Goal: Task Accomplishment & Management: Use online tool/utility

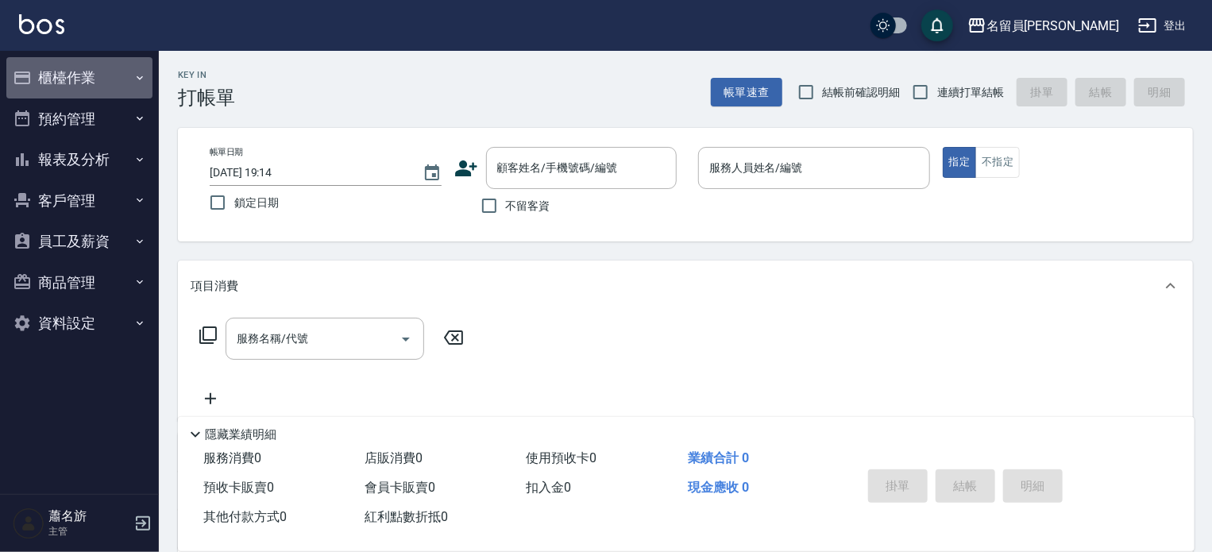
click at [134, 84] on button "櫃檯作業" at bounding box center [79, 77] width 146 height 41
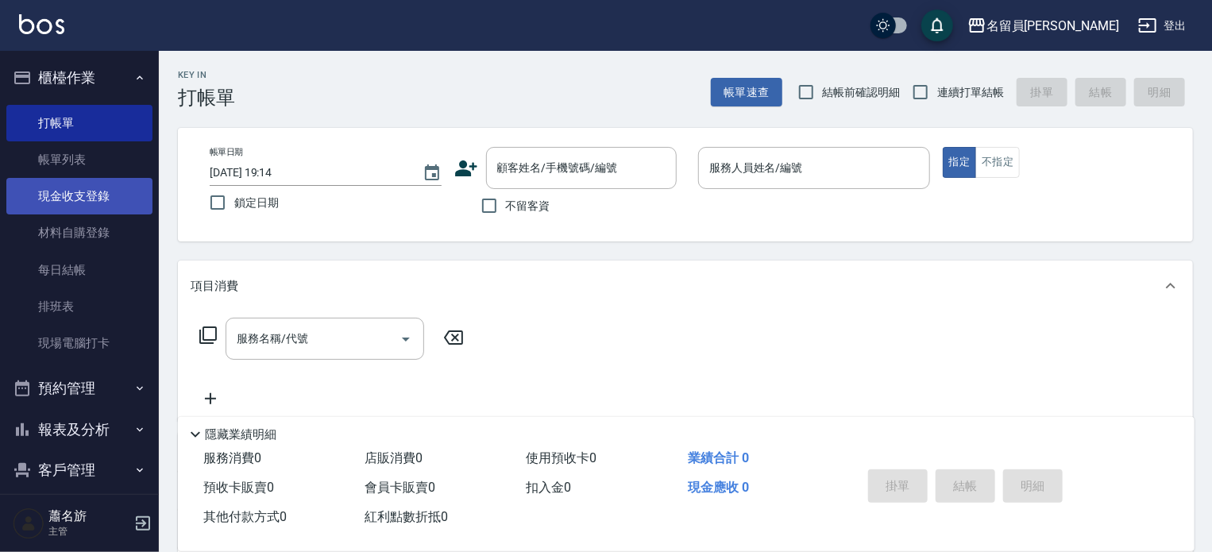
click at [110, 193] on link "現金收支登錄" at bounding box center [79, 196] width 146 height 37
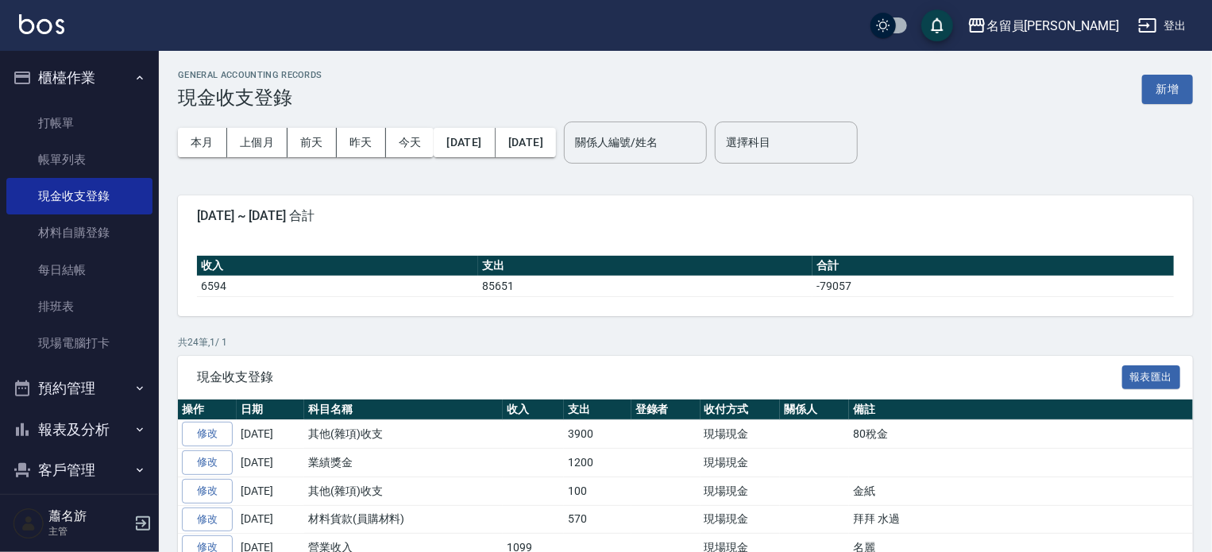
click at [1149, 115] on div "本月 上個月 [DATE] [DATE] [DATE] [DATE] [DATE] 關係人編號/姓名 關係人編號/姓名 選擇科目 選擇科目" at bounding box center [685, 142] width 1015 height 67
click at [1146, 98] on button "新增" at bounding box center [1167, 89] width 51 height 29
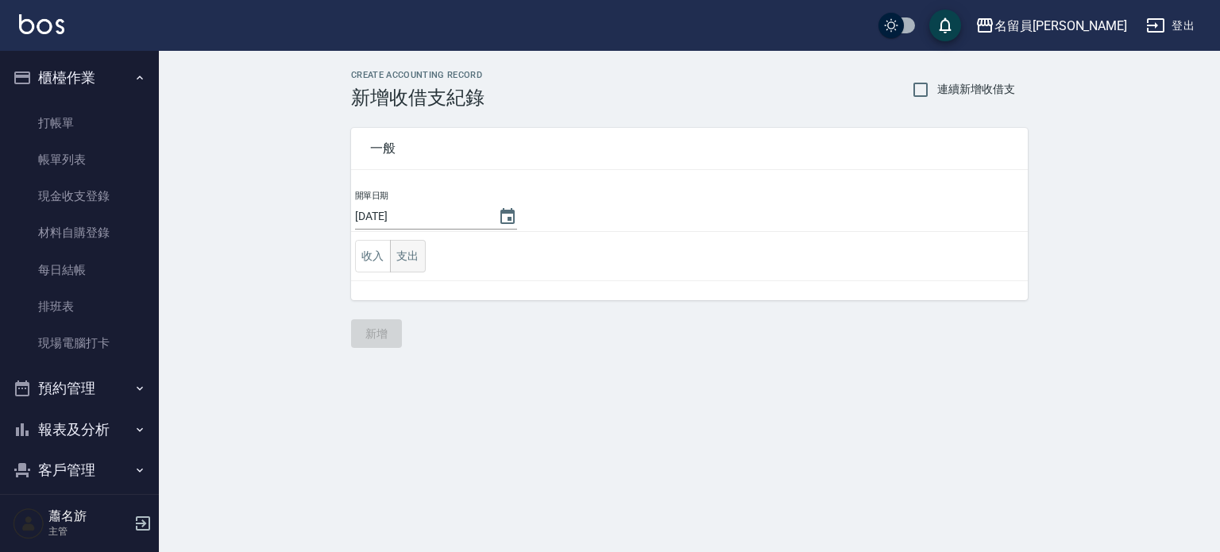
click at [422, 249] on button "支出" at bounding box center [408, 256] width 36 height 33
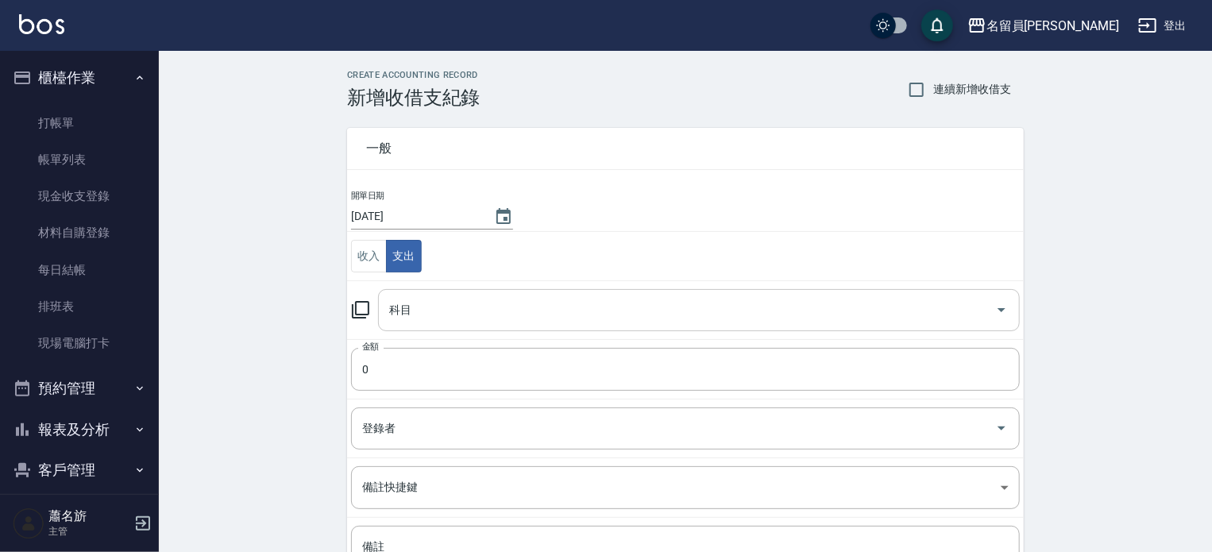
click at [419, 299] on input "科目" at bounding box center [686, 310] width 603 height 28
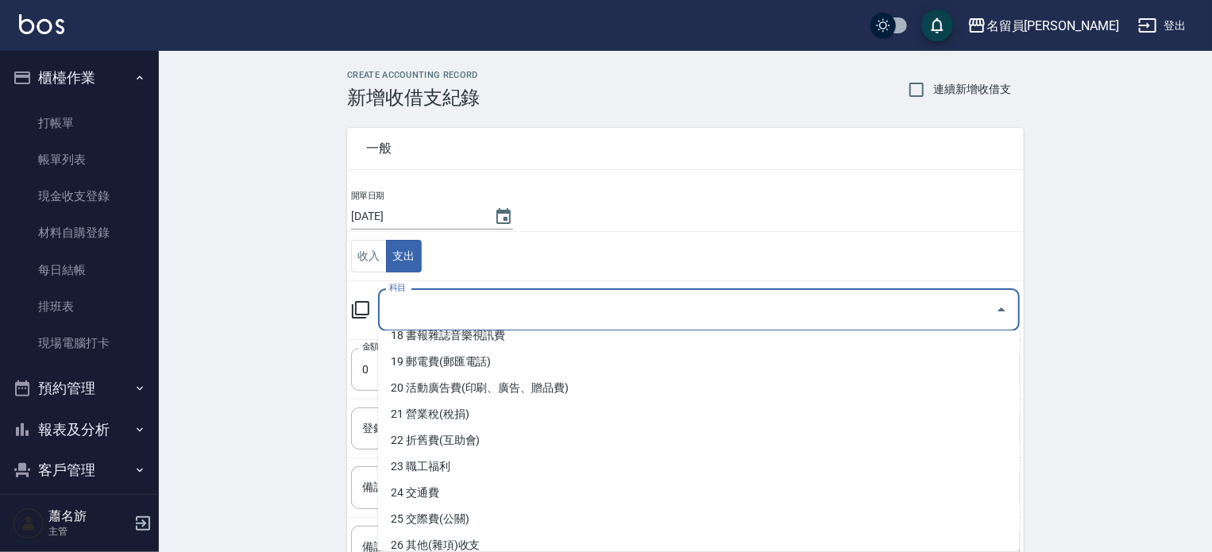
scroll to position [556, 0]
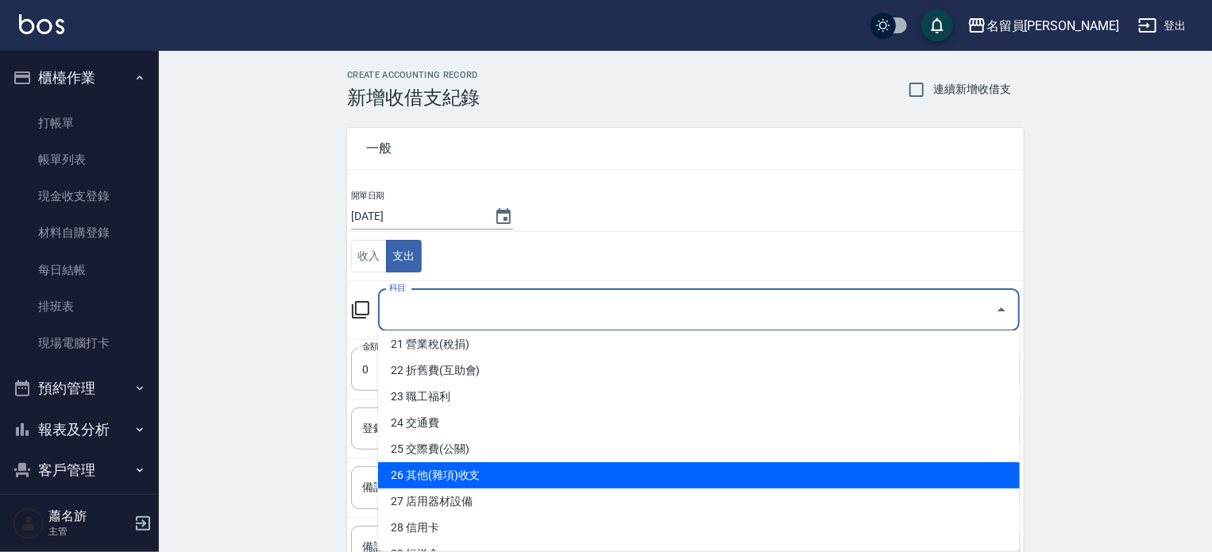
click at [523, 472] on li "26 其他(雜項)收支" at bounding box center [699, 475] width 642 height 26
type input "26 其他(雜項)收支"
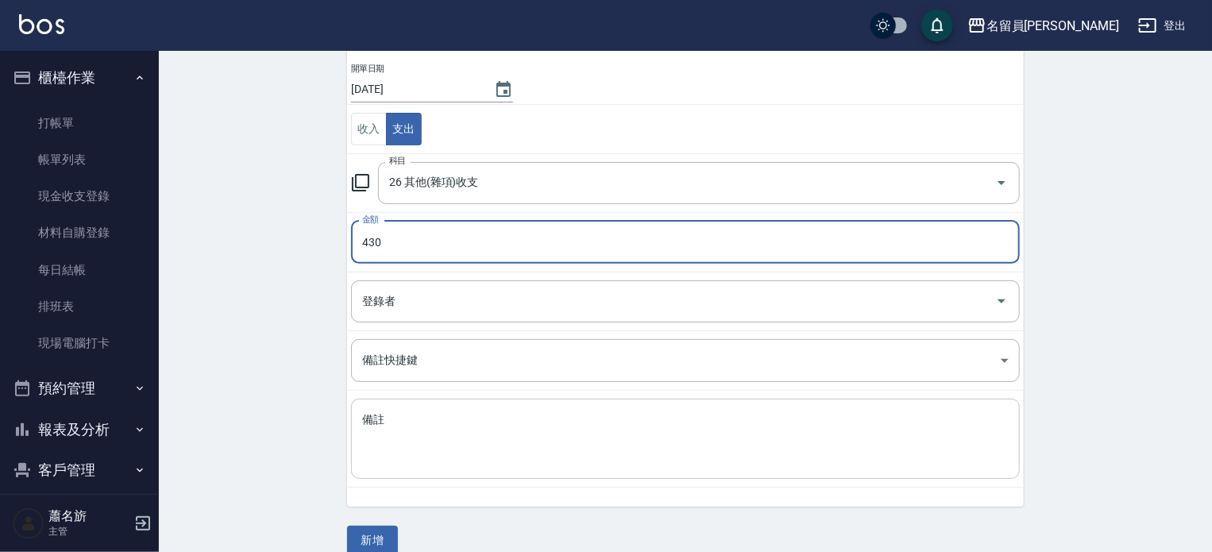
scroll to position [147, 0]
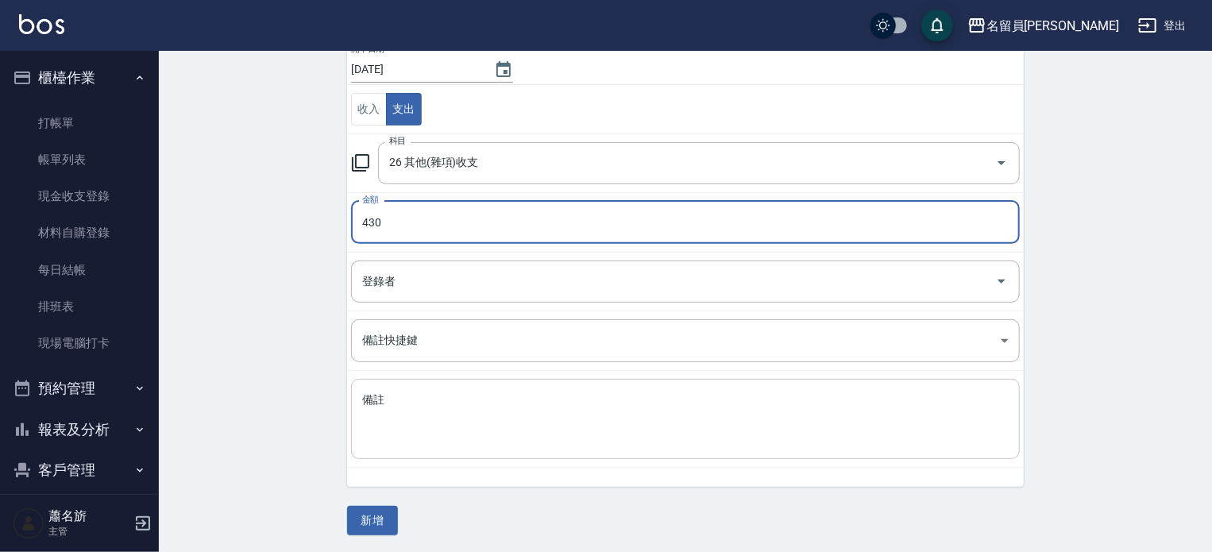
type input "430"
click at [508, 413] on textarea "備註" at bounding box center [685, 419] width 646 height 54
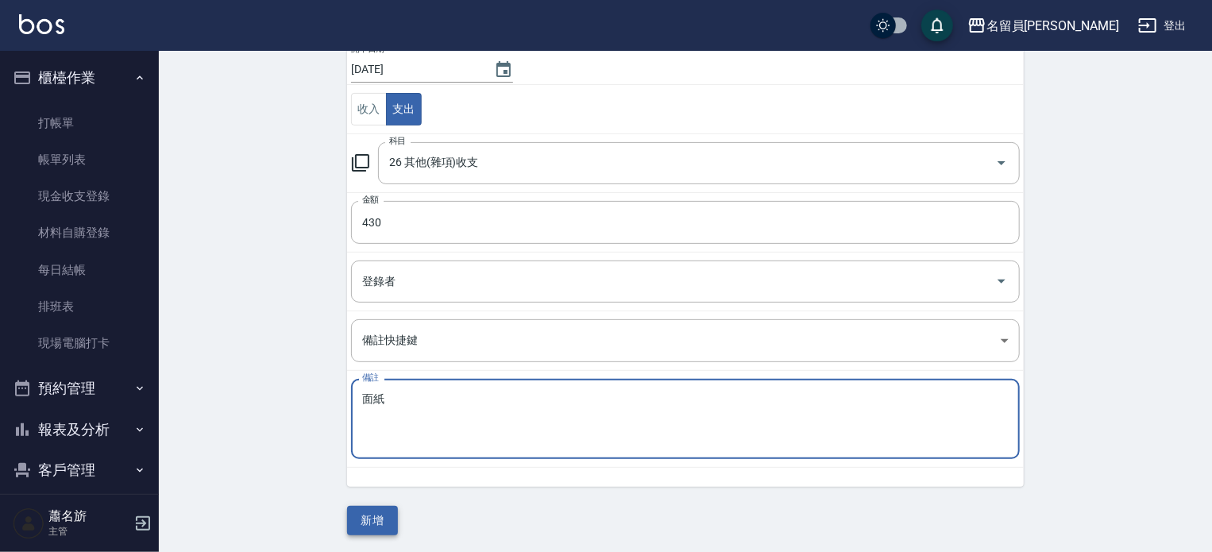
type textarea "面紙"
click at [384, 517] on button "新增" at bounding box center [372, 520] width 51 height 29
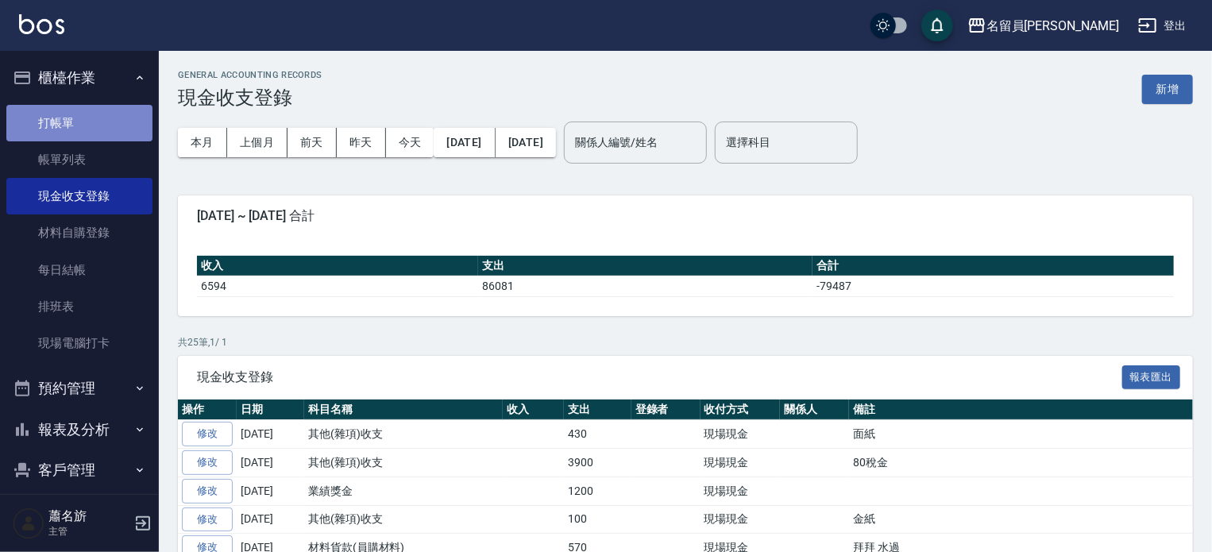
click at [83, 114] on link "打帳單" at bounding box center [79, 123] width 146 height 37
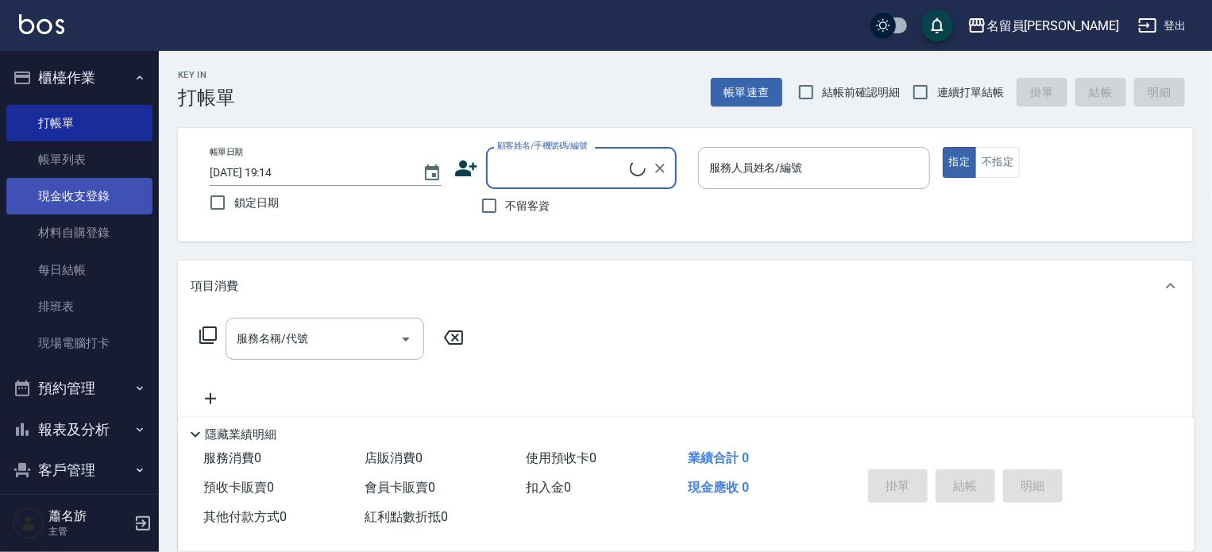
type input "ㄇ"
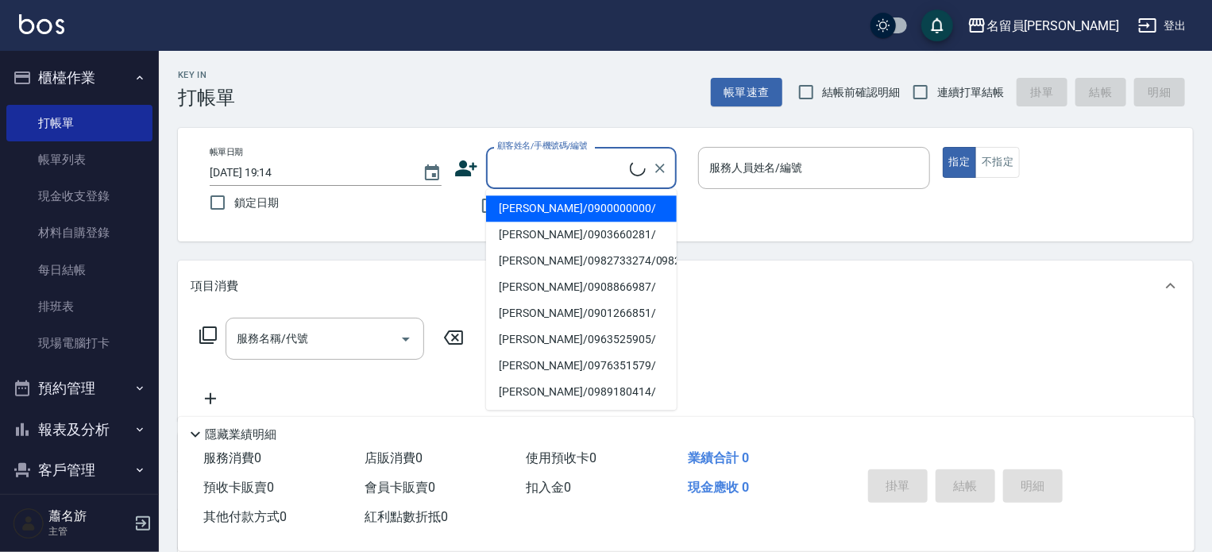
click at [535, 200] on li "[PERSON_NAME]/0900000000/" at bounding box center [581, 208] width 191 height 26
type input "[PERSON_NAME]/0900000000/"
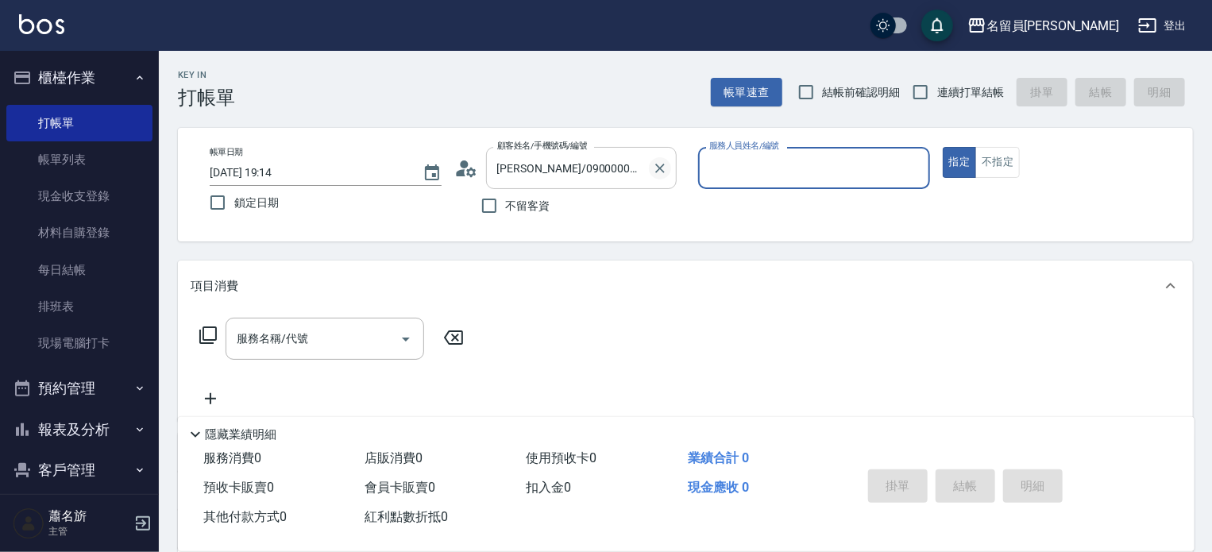
click at [666, 163] on icon "Clear" at bounding box center [660, 168] width 16 height 16
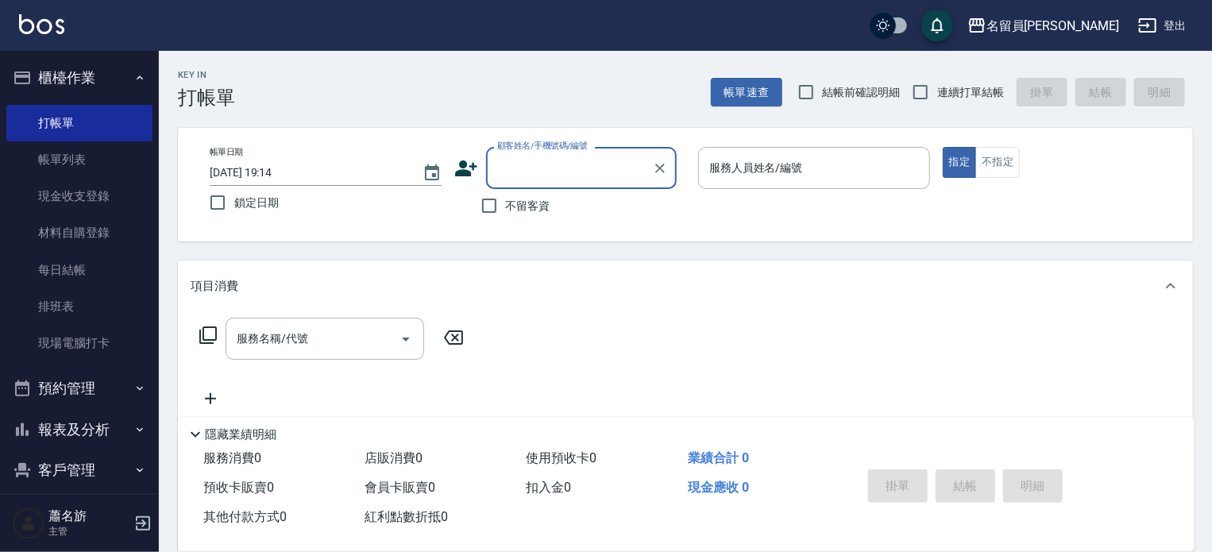
click at [523, 199] on span "不留客資" at bounding box center [528, 206] width 44 height 17
click at [506, 199] on input "不留客資" at bounding box center [488, 205] width 33 height 33
checkbox input "true"
click at [931, 91] on input "連續打單結帳" at bounding box center [920, 91] width 33 height 33
checkbox input "true"
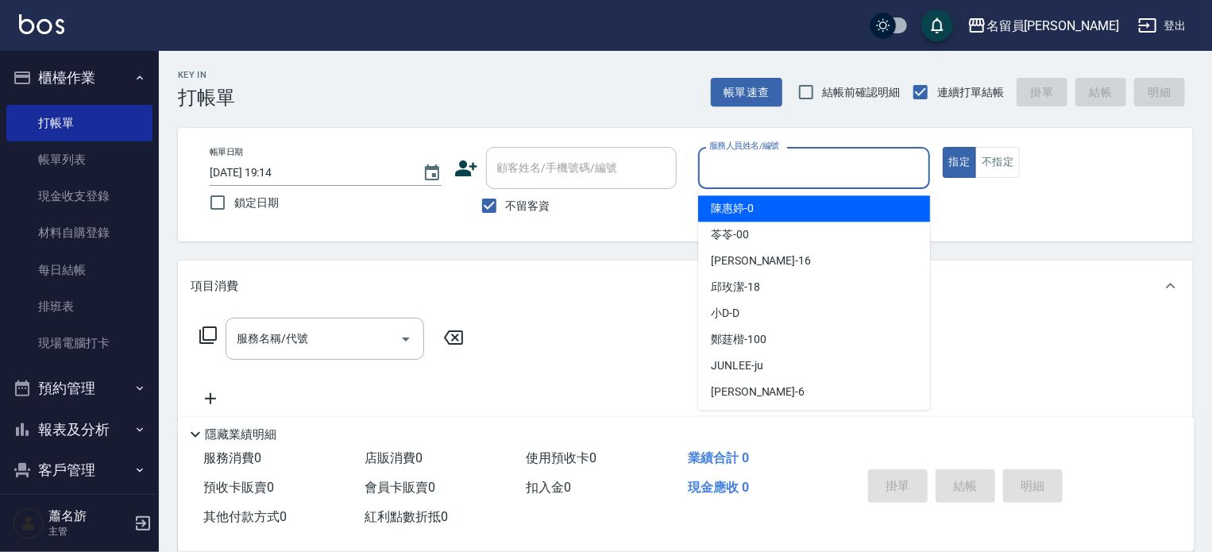
click at [756, 175] on input "服務人員姓名/編號" at bounding box center [814, 168] width 218 height 28
type input "a"
type button "true"
type input "[PERSON_NAME]"
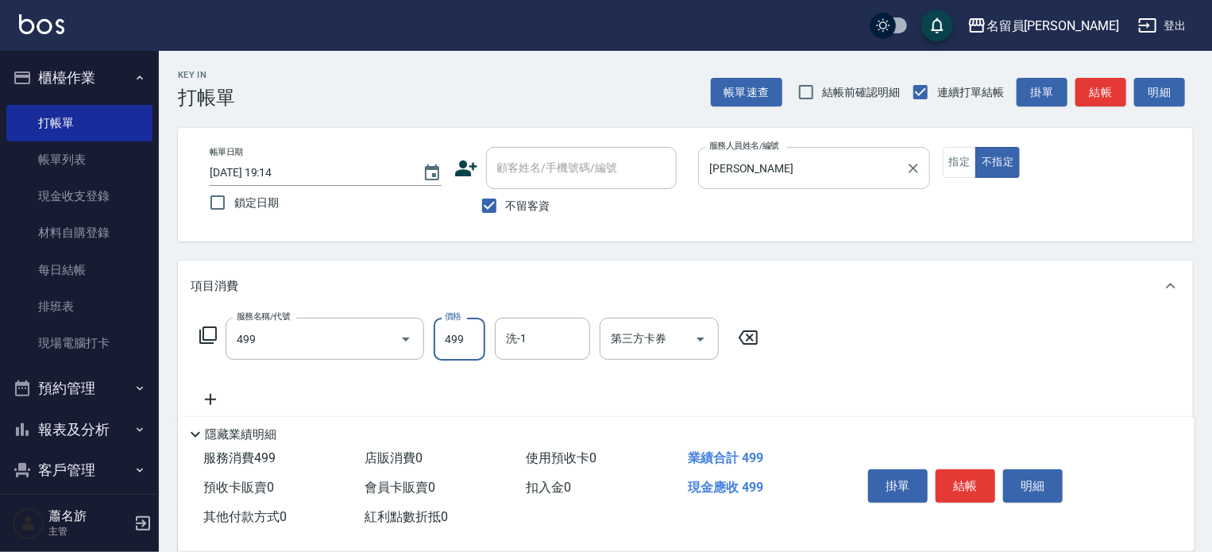
type input "去角質洗髮(499)"
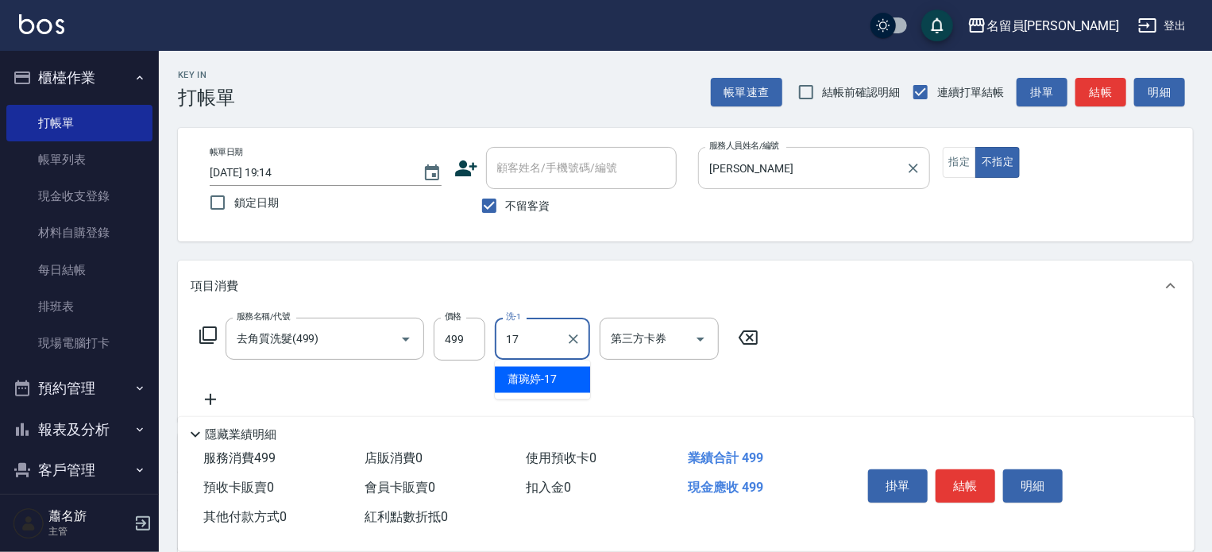
type input "[PERSON_NAME]-17"
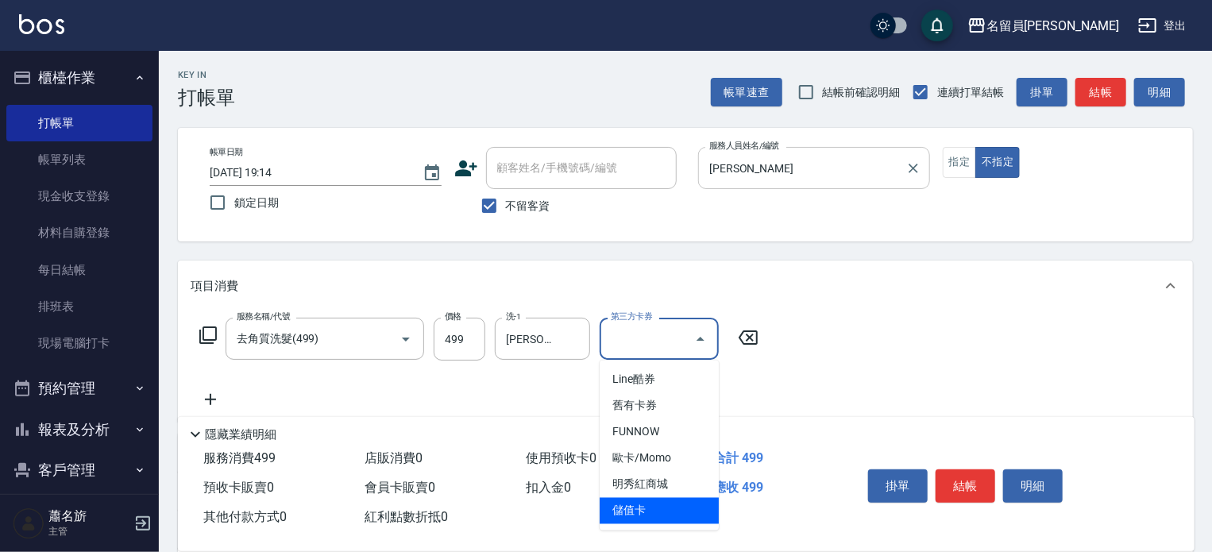
type input "儲值卡"
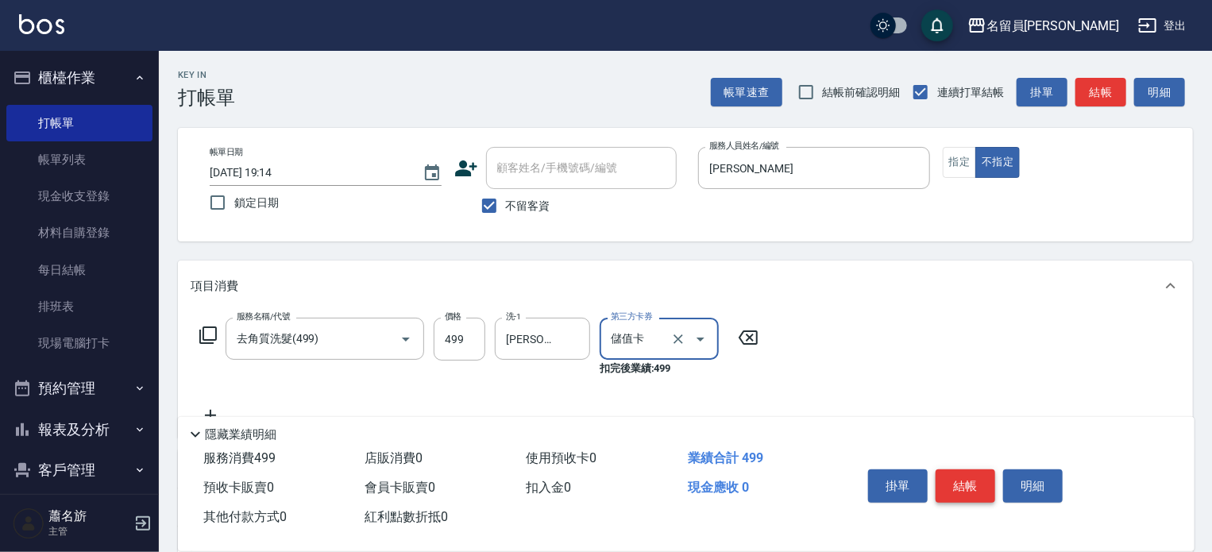
click at [960, 486] on button "結帳" at bounding box center [965, 485] width 60 height 33
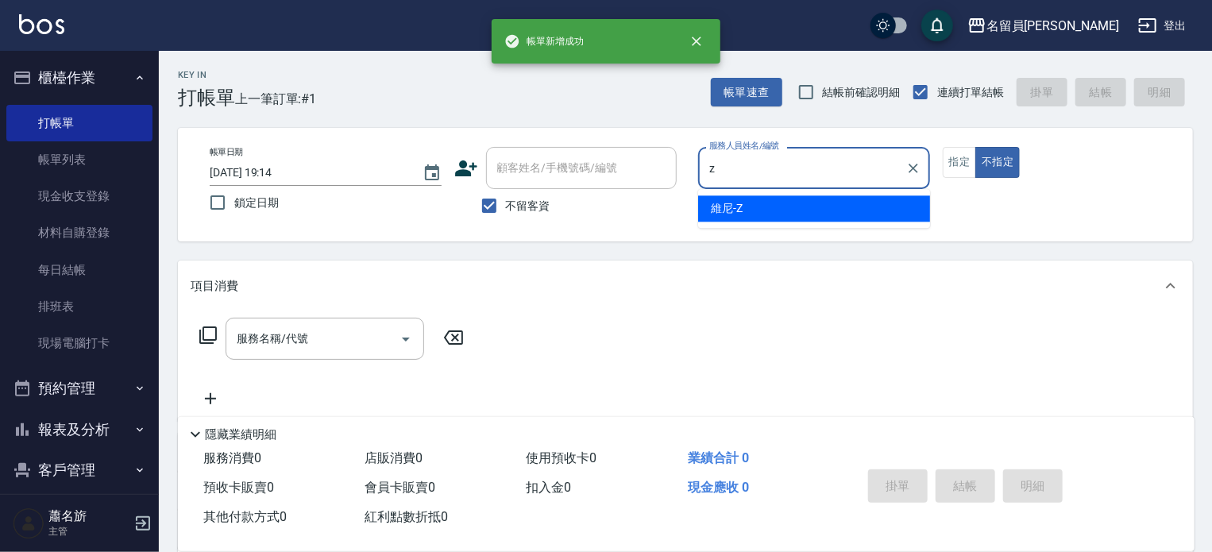
type input "維尼-Z"
type button "false"
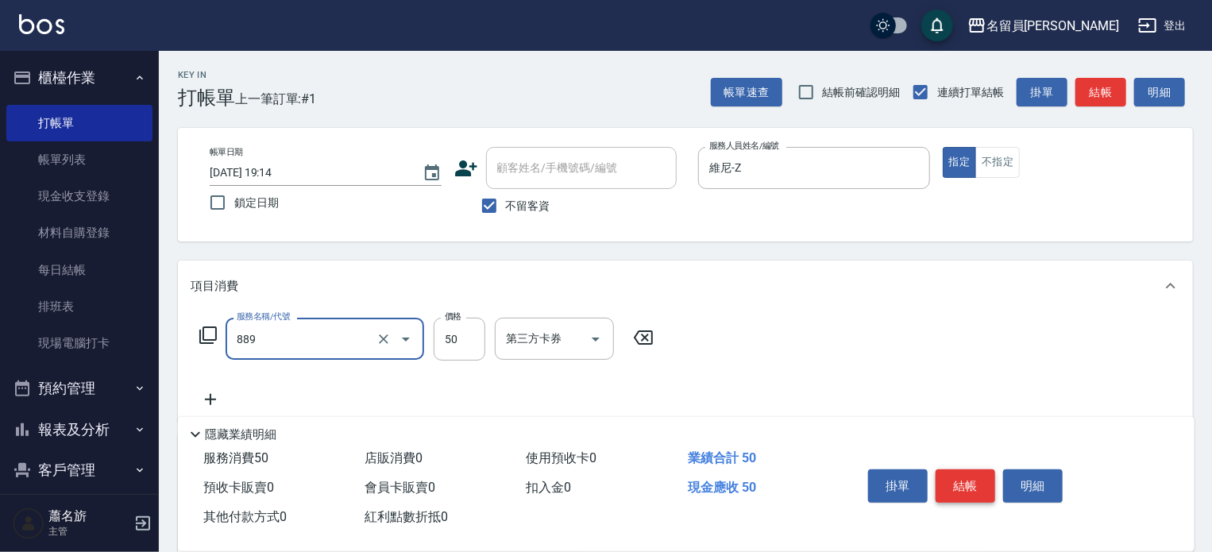
type input "精油(889)"
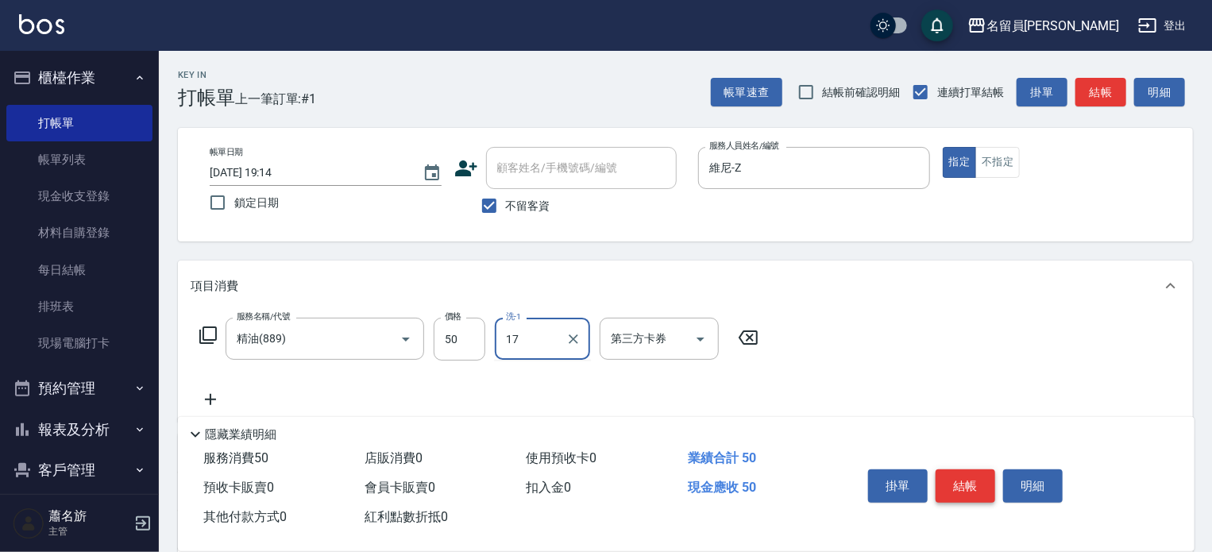
type input "[PERSON_NAME]-17"
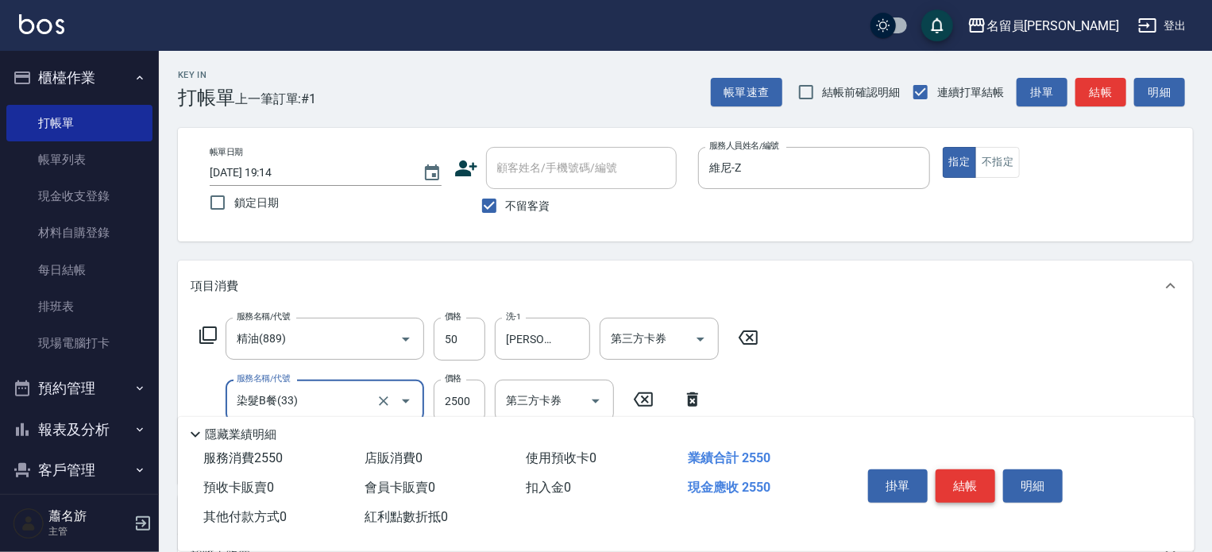
type input "染髮B餐(33)"
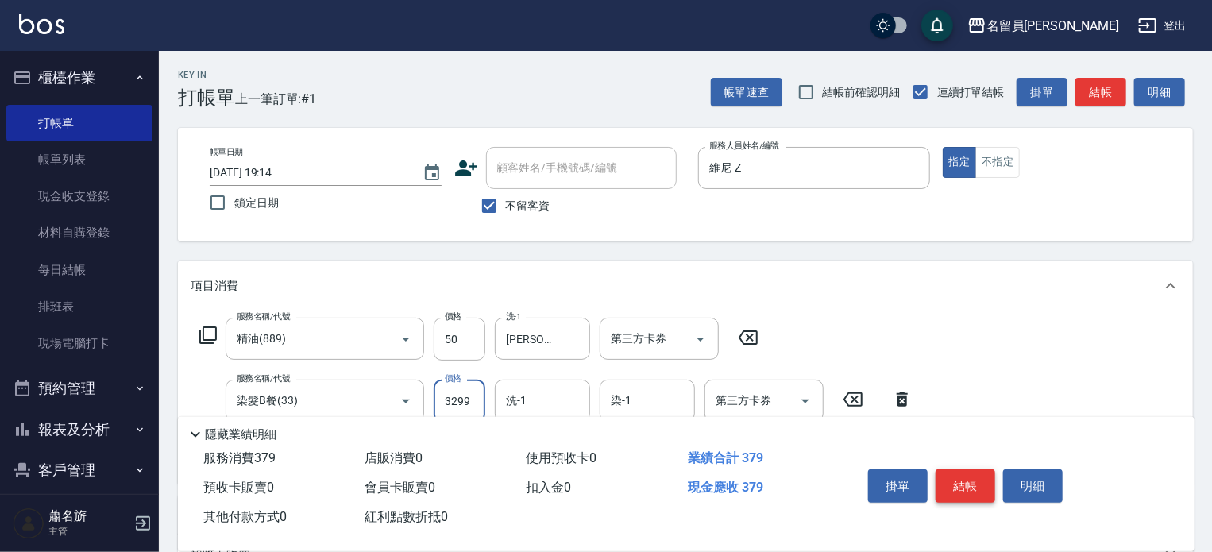
type input "3299"
type input "[PERSON_NAME]-17"
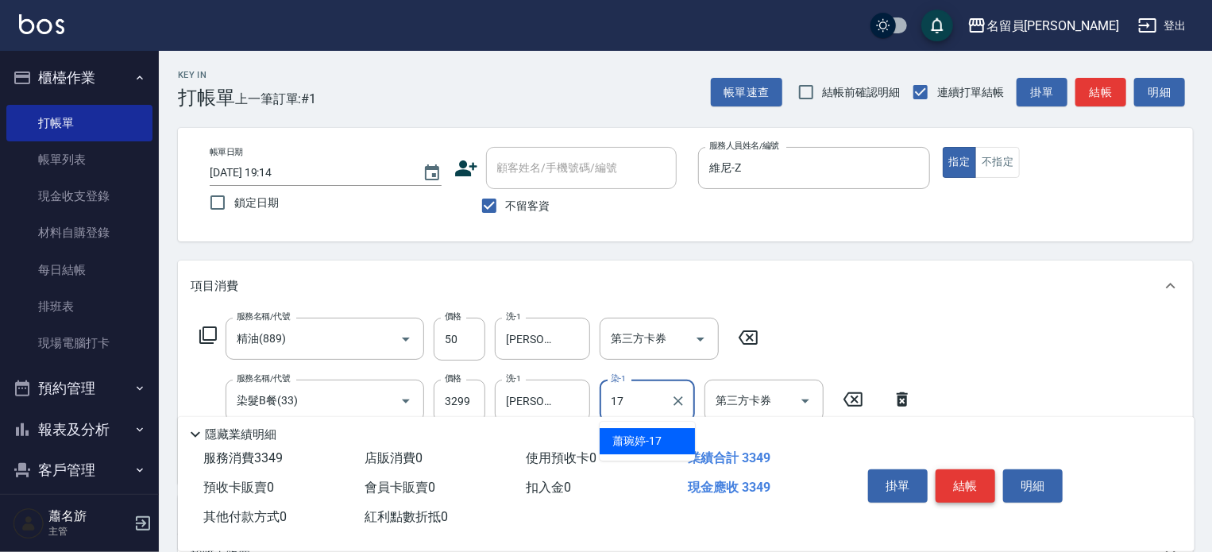
type input "[PERSON_NAME]-17"
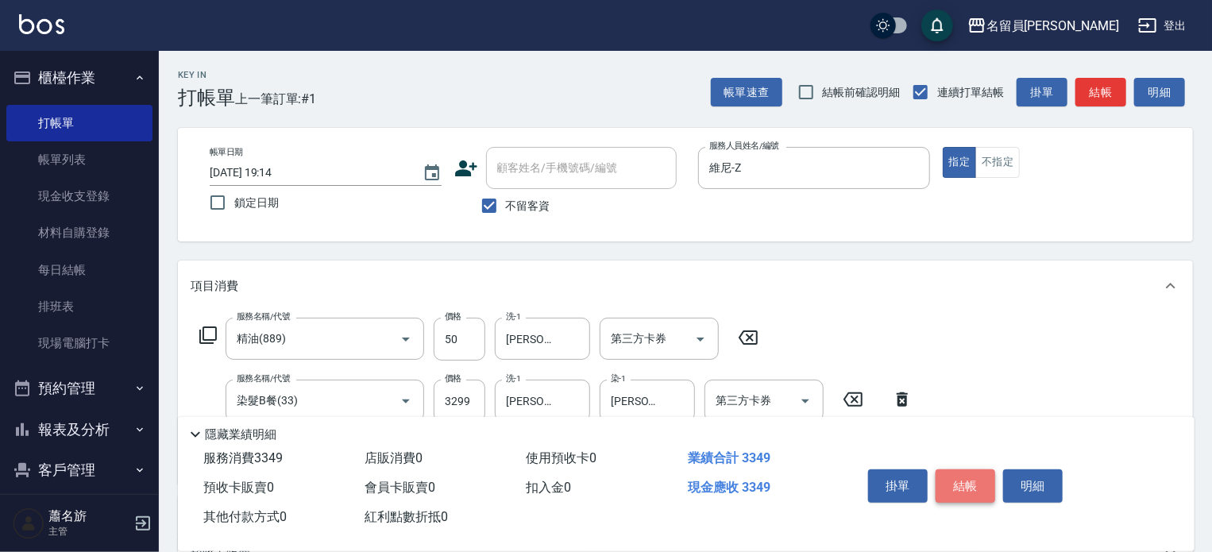
click at [960, 486] on button "結帳" at bounding box center [965, 485] width 60 height 33
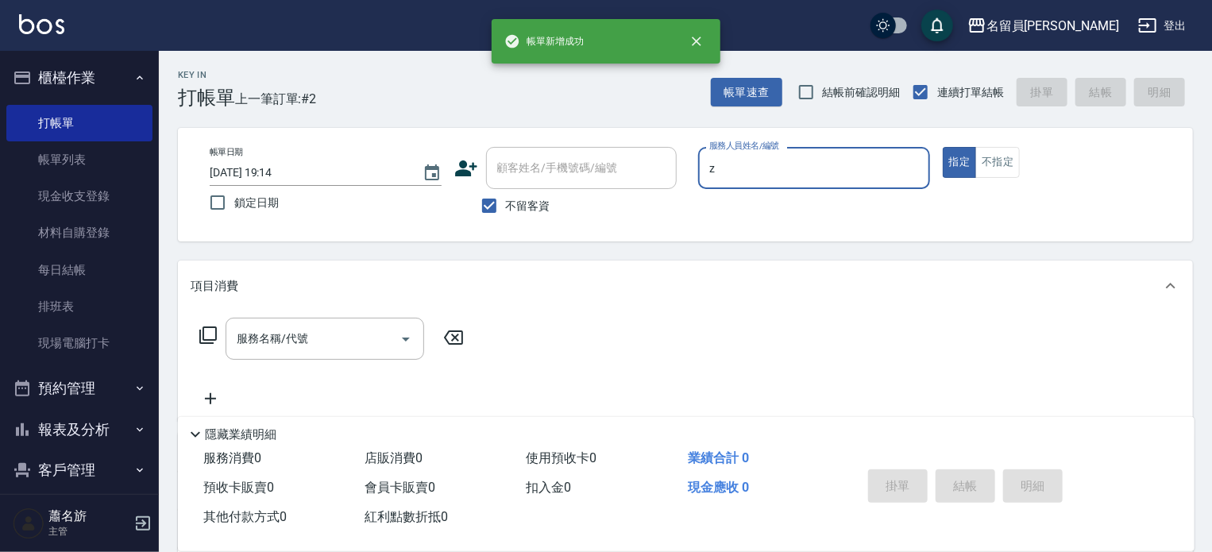
type input "維尼-Z"
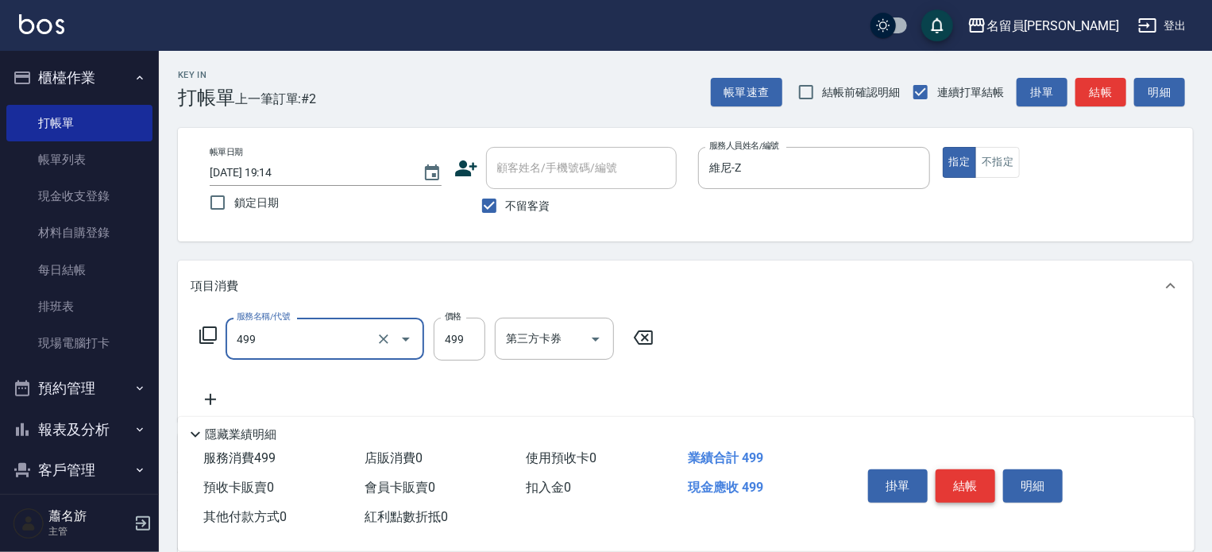
type input "去角質洗髮(499)"
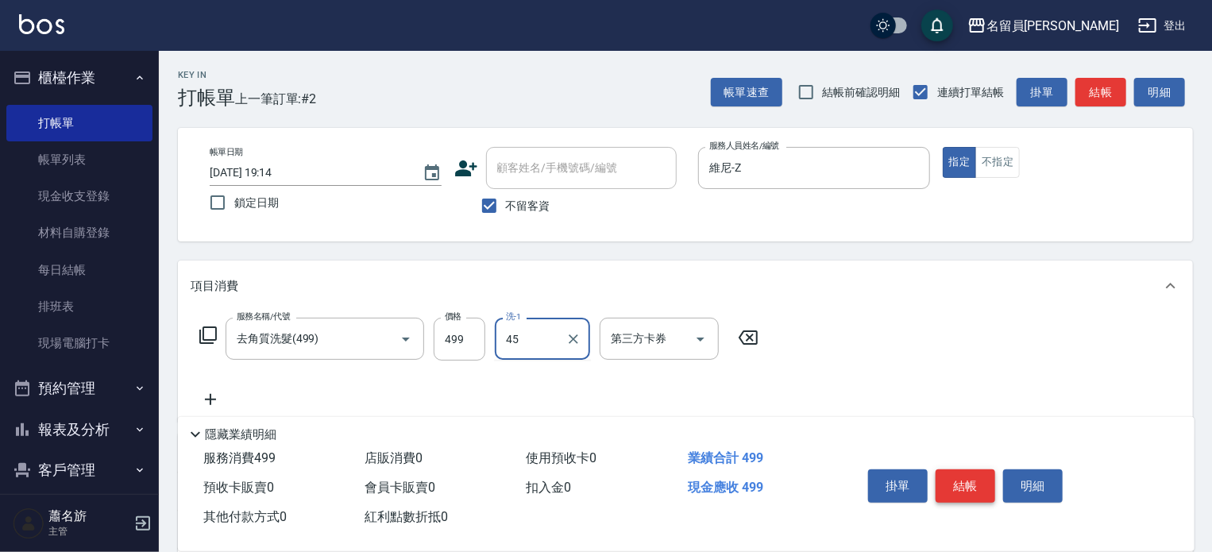
type input "[PERSON_NAME]-45"
click at [957, 486] on button "結帳" at bounding box center [965, 485] width 60 height 33
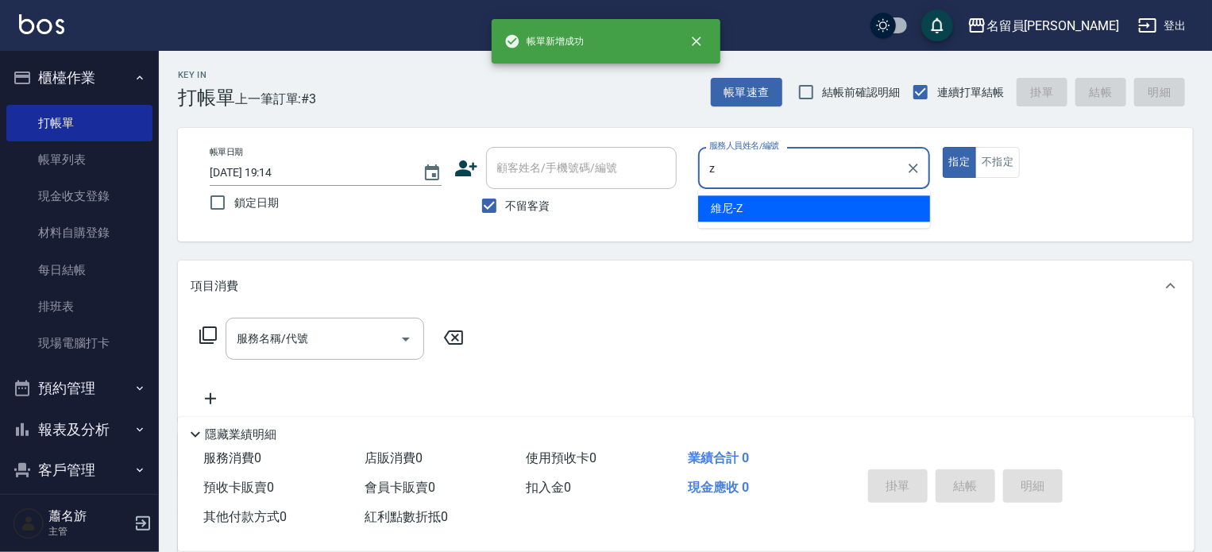
type input "維尼-Z"
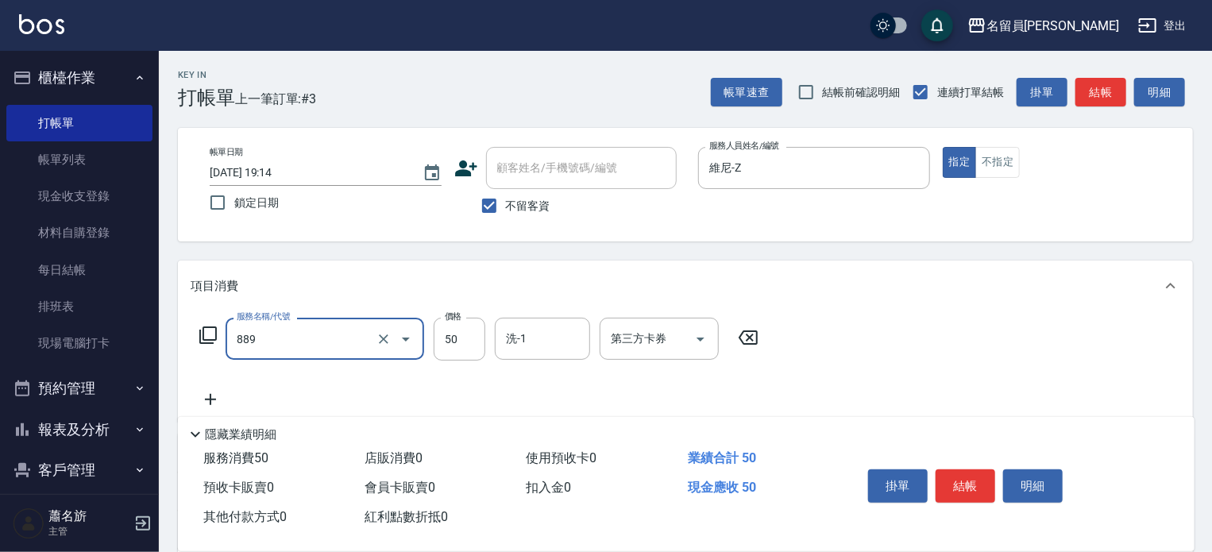
type input "精油(889)"
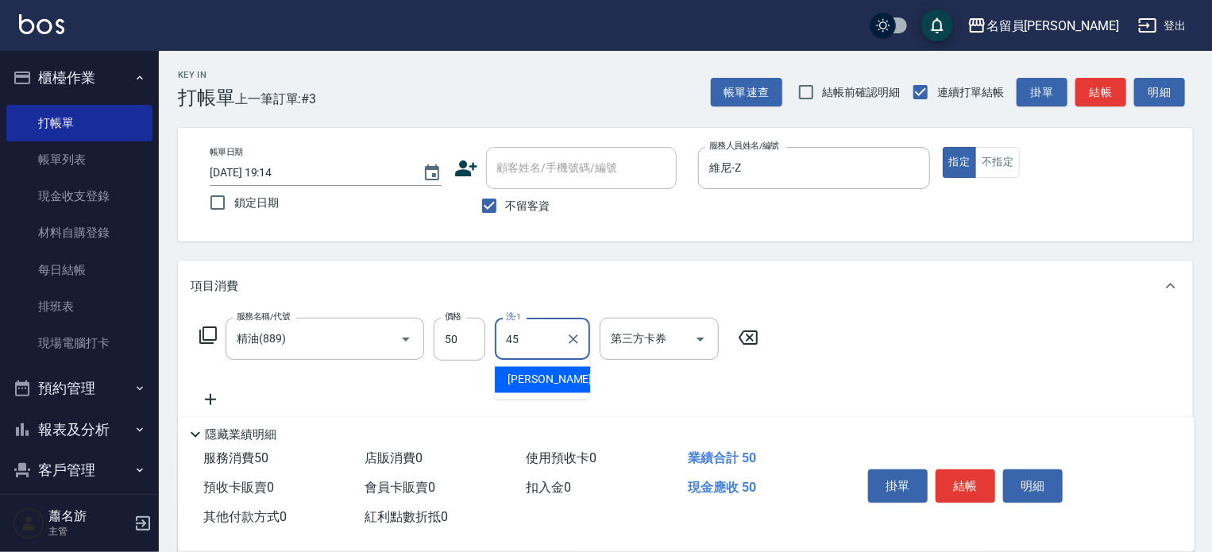
type input "[PERSON_NAME]-45"
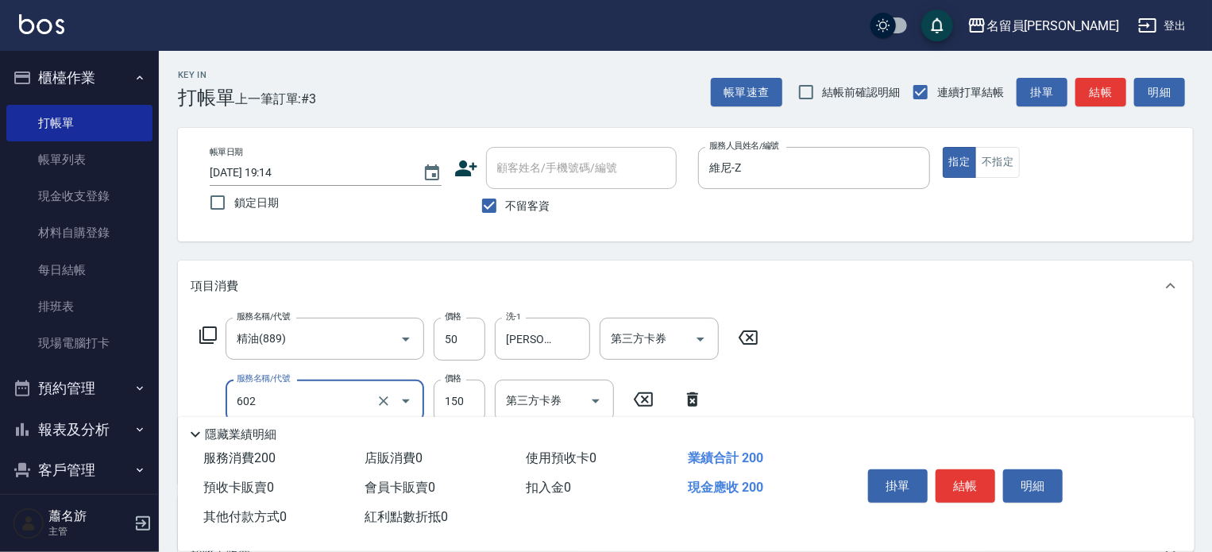
type input "一般洗髮(602)"
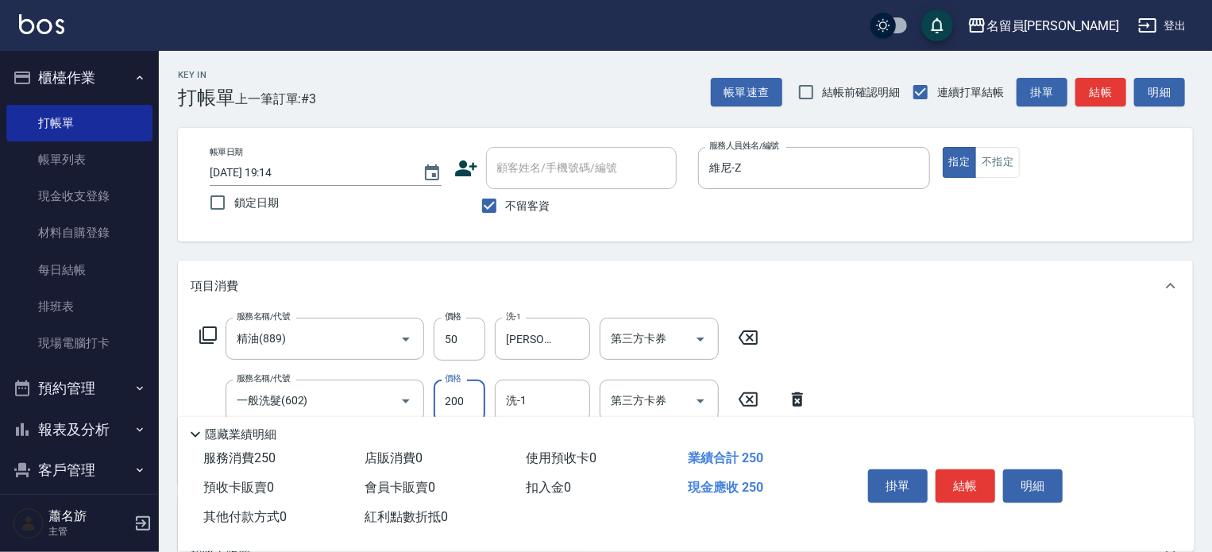
type input "200"
type input "[PERSON_NAME]-45"
type input "瞬間保養(415)"
type input "[PERSON_NAME]-45"
type input "剪髮(302)"
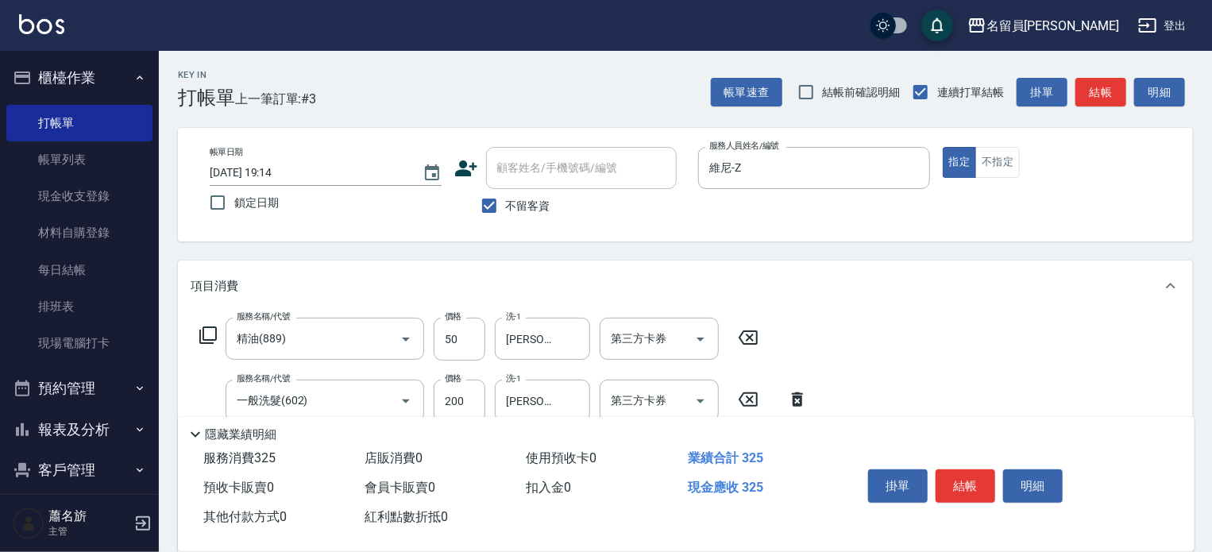
type input "250"
click at [957, 485] on button "結帳" at bounding box center [965, 485] width 60 height 33
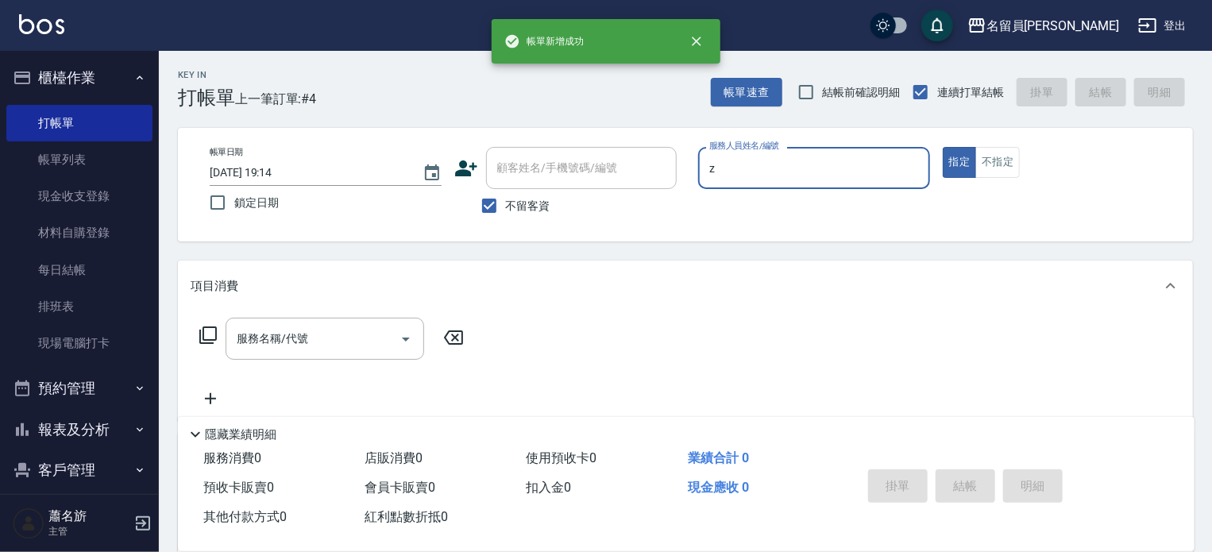
type input "維尼-Z"
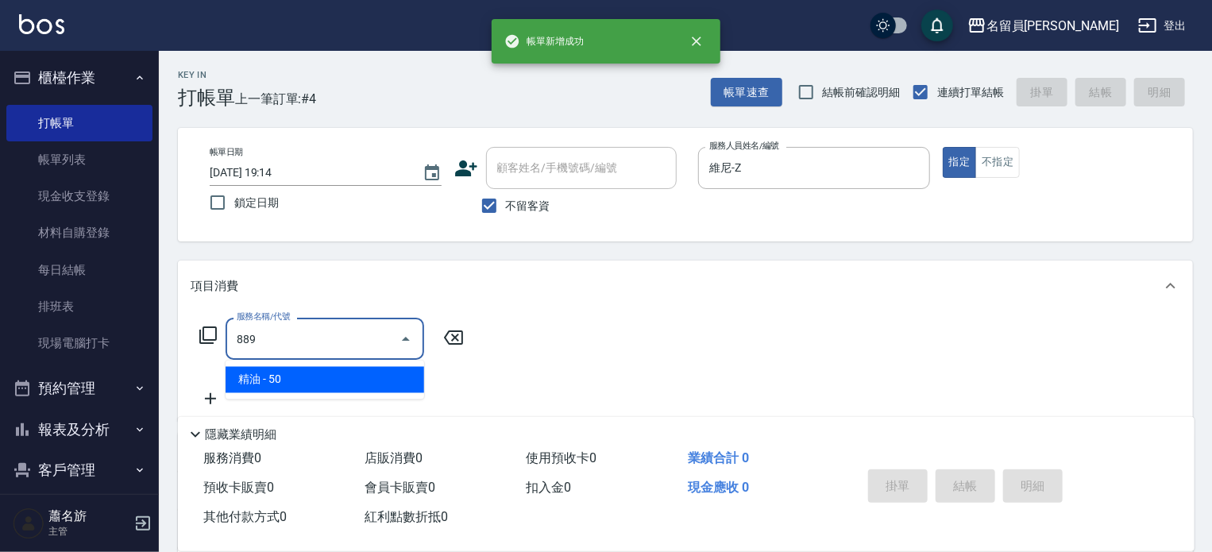
type input "精油(889)"
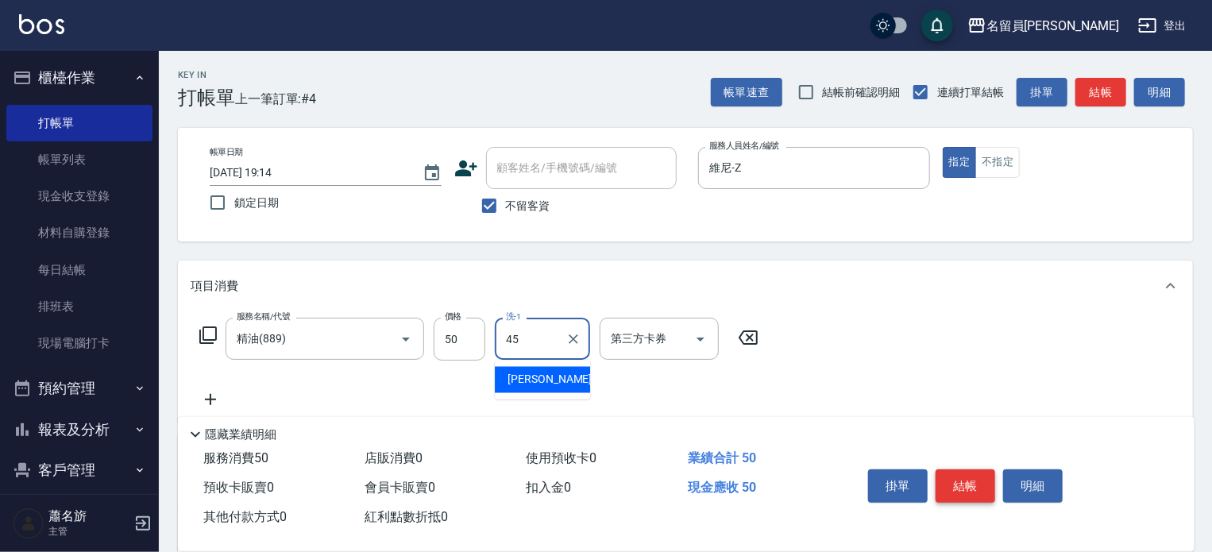
type input "[PERSON_NAME]-45"
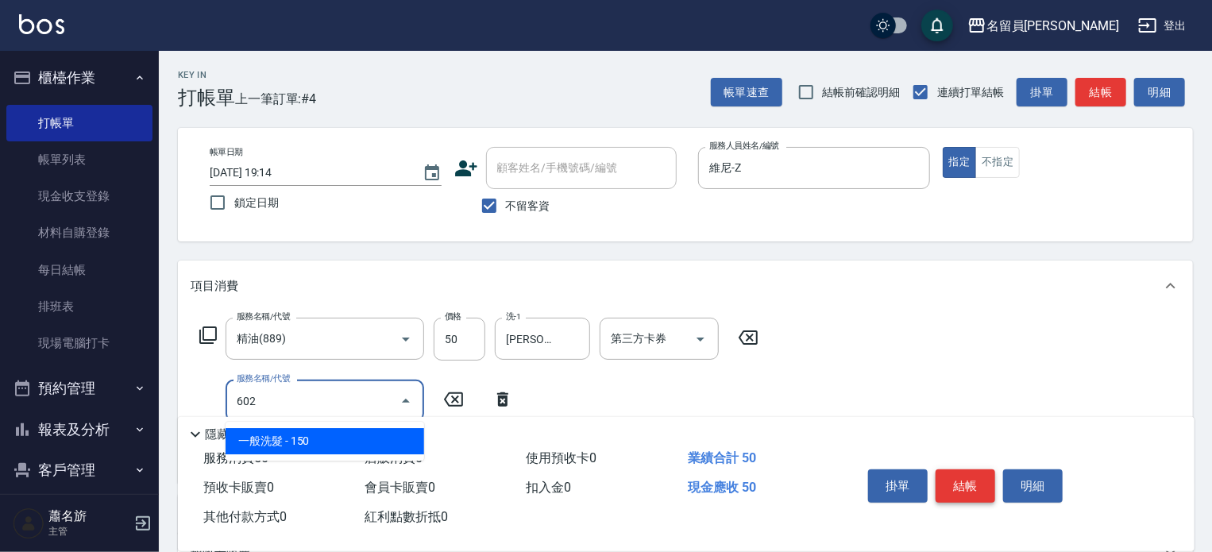
type input "一般洗髮(602)"
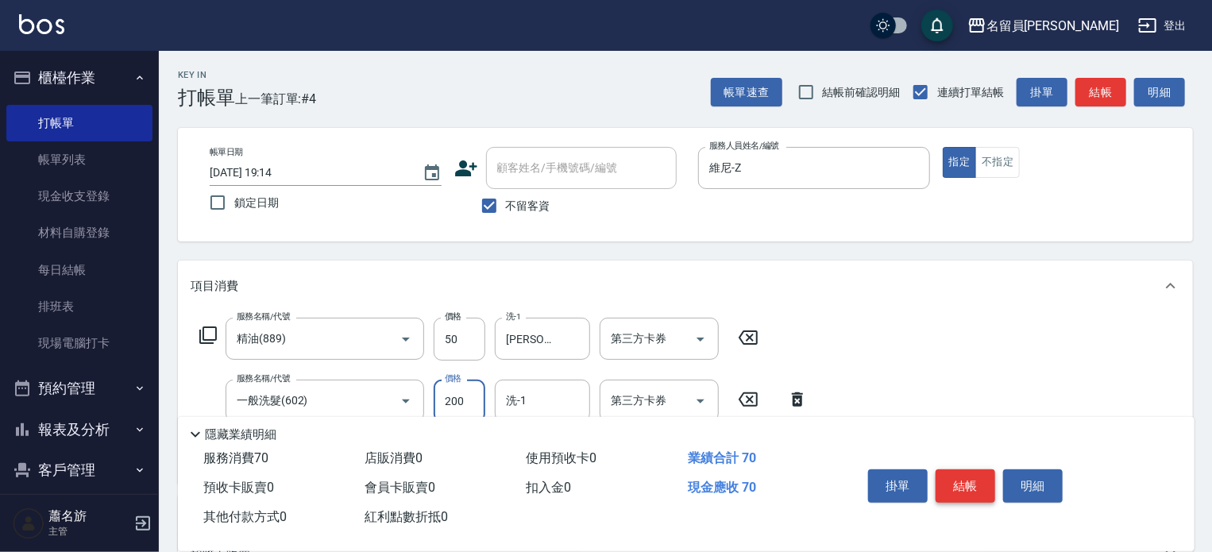
type input "200"
type input "[PERSON_NAME]-45"
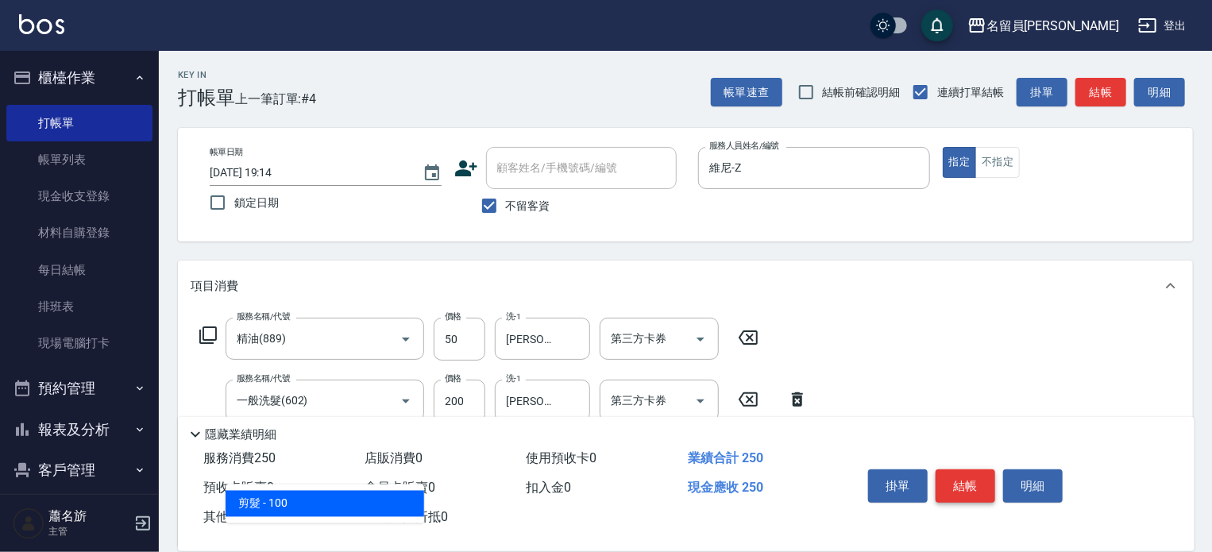
type input "剪髮(302)"
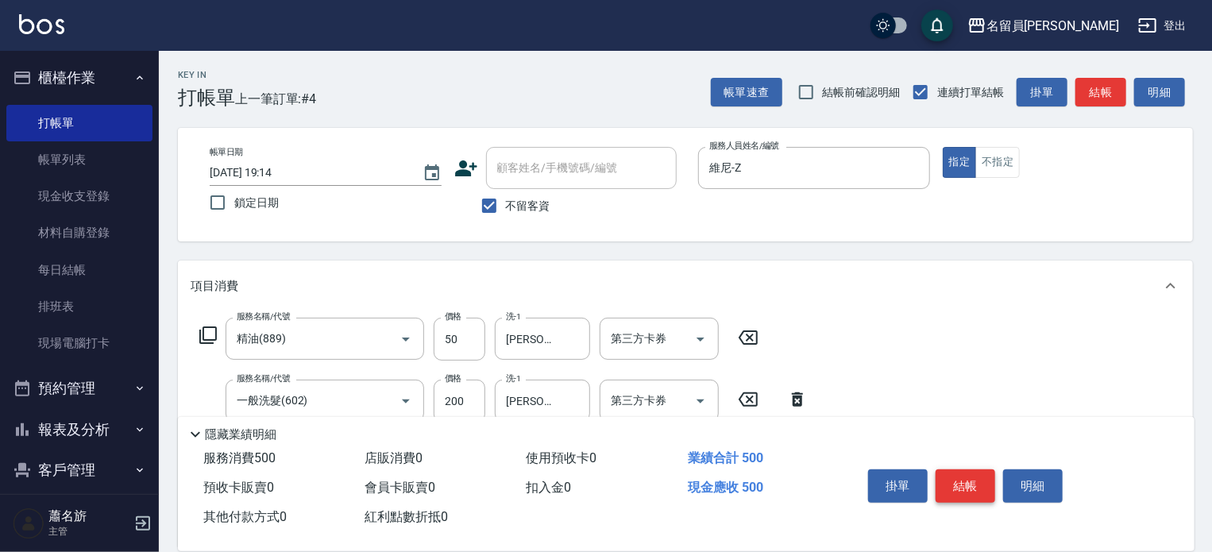
type input "250"
click at [957, 485] on button "結帳" at bounding box center [965, 485] width 60 height 33
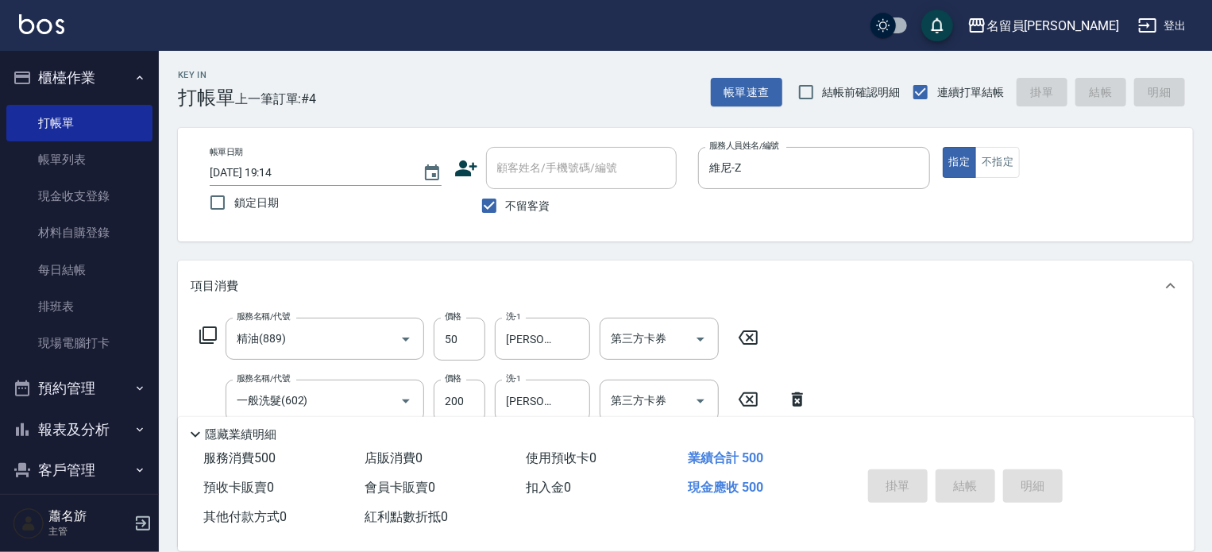
type input "[DATE] 19:15"
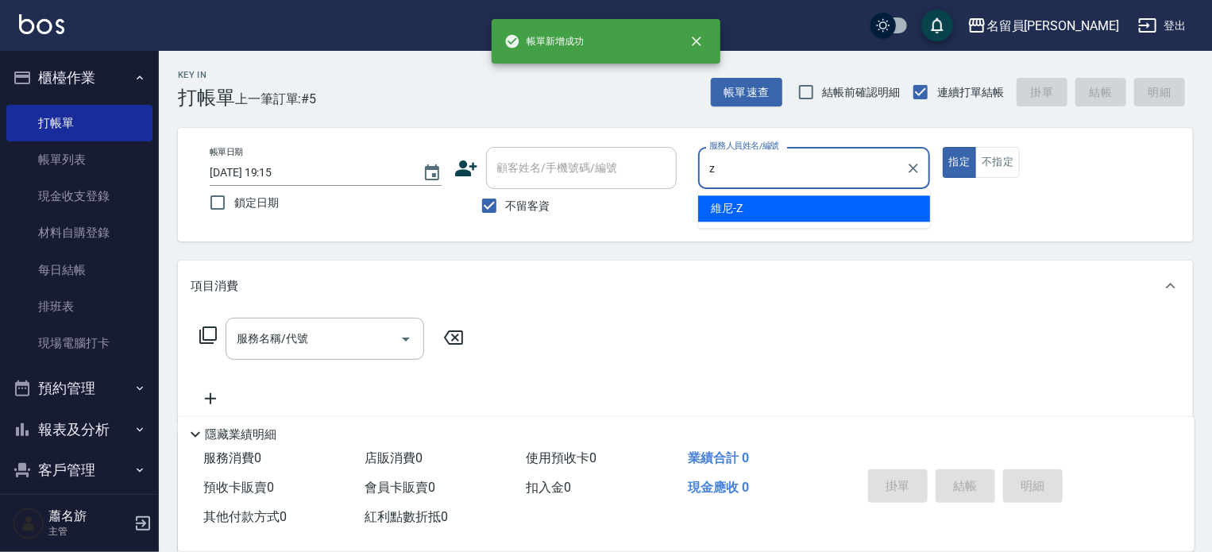
type input "維尼-Z"
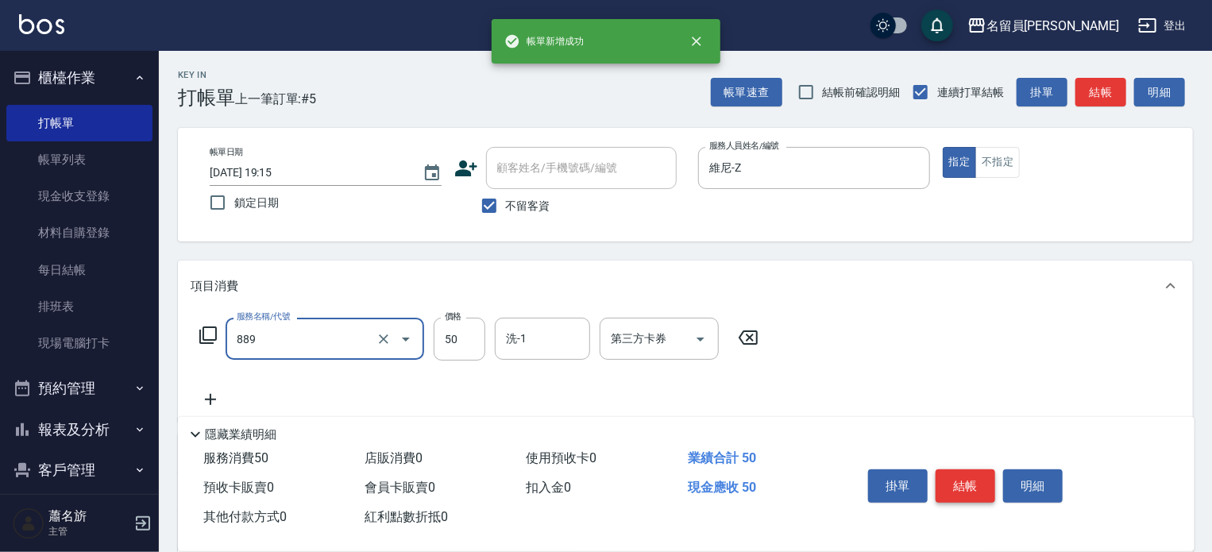
type input "精油(889)"
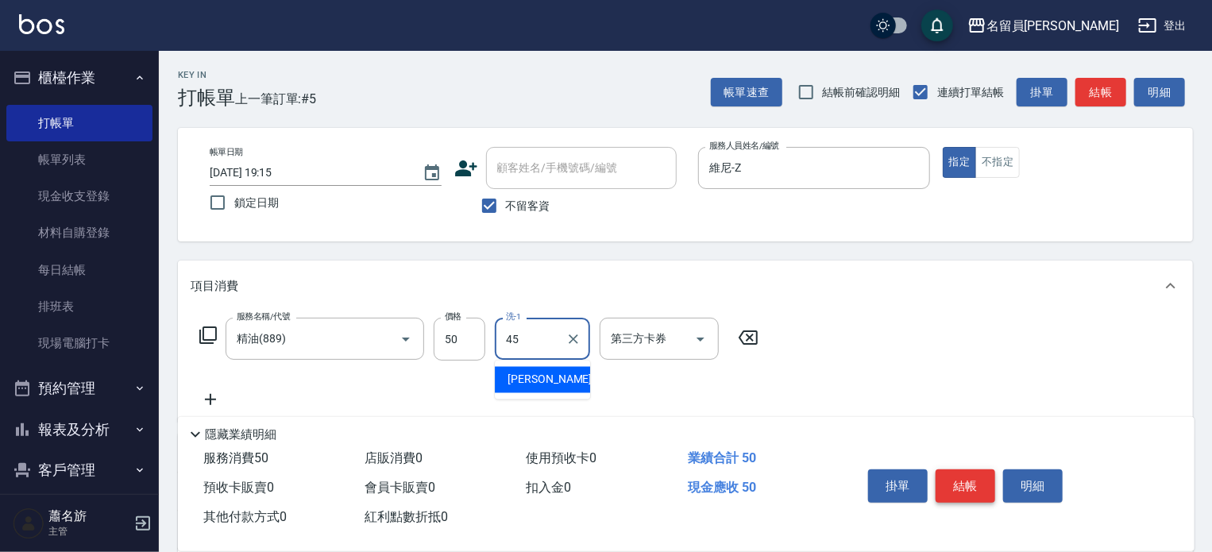
type input "[PERSON_NAME]-45"
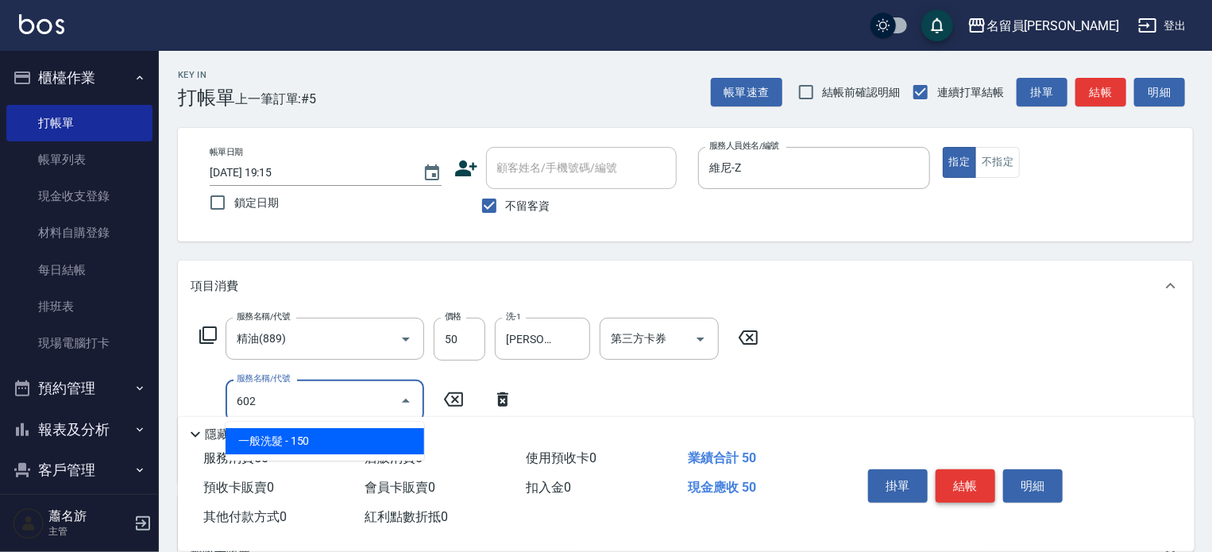
type input "一般洗髮(602)"
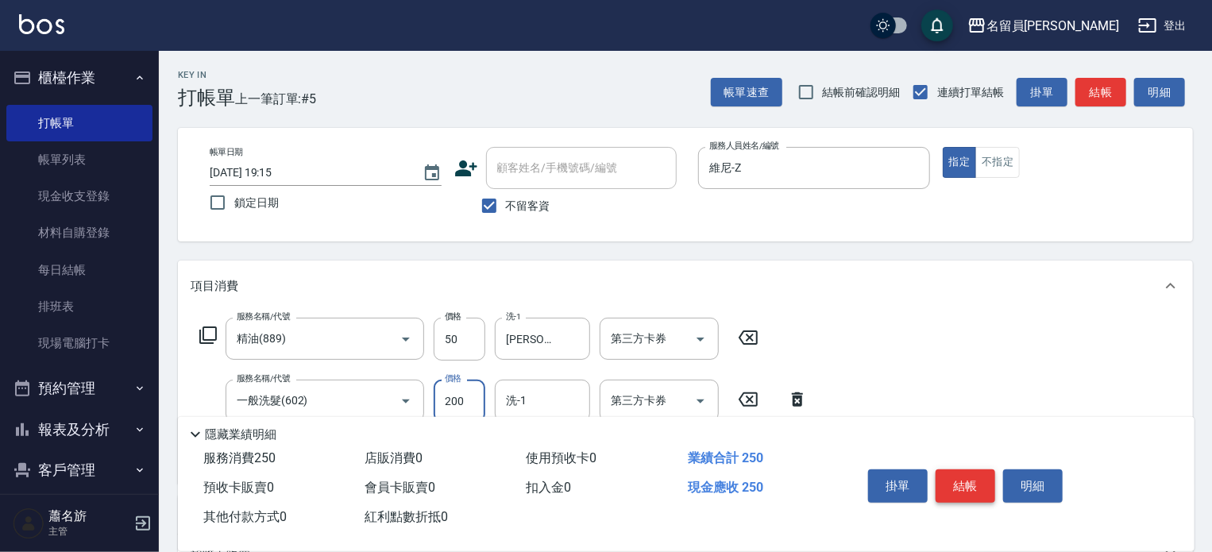
type input "200"
type input "[PERSON_NAME]-45"
type input "瞬間保養(415)"
type input "[PERSON_NAME]-45"
type input "剪髮(302)"
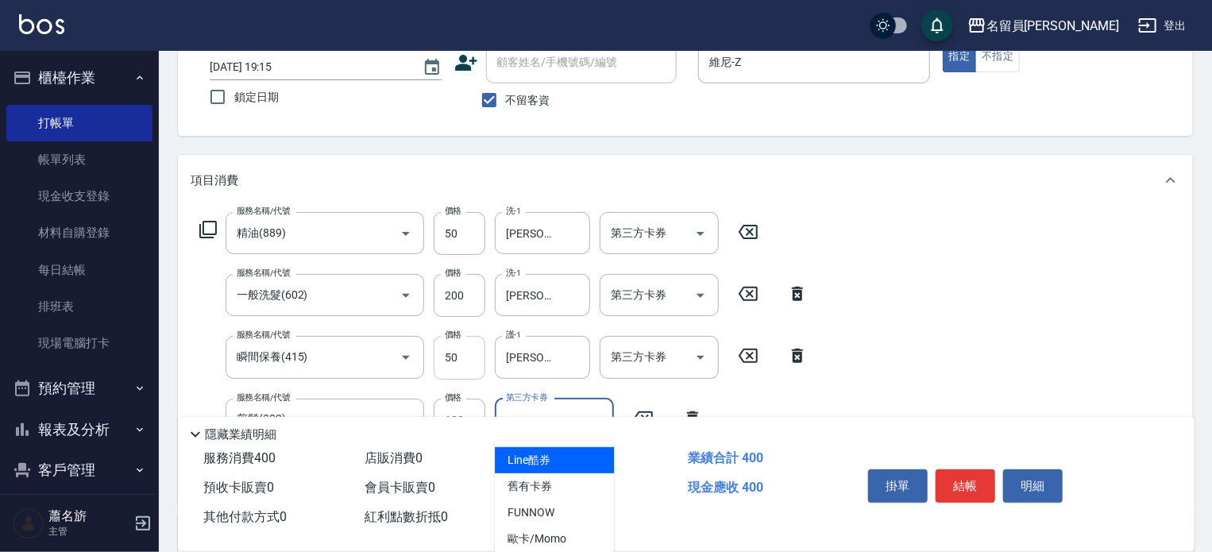
scroll to position [238, 0]
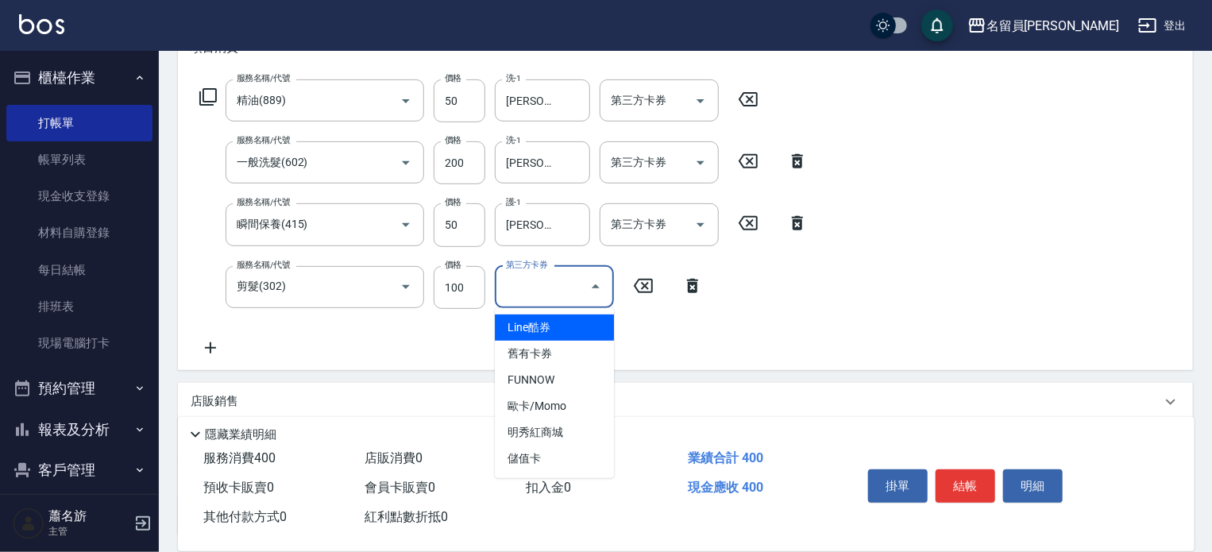
click at [485, 291] on div "服務名稱/代號 剪髮(302) 服務名稱/代號 價格 100 價格 第三方卡券 第三方卡券" at bounding box center [452, 287] width 522 height 43
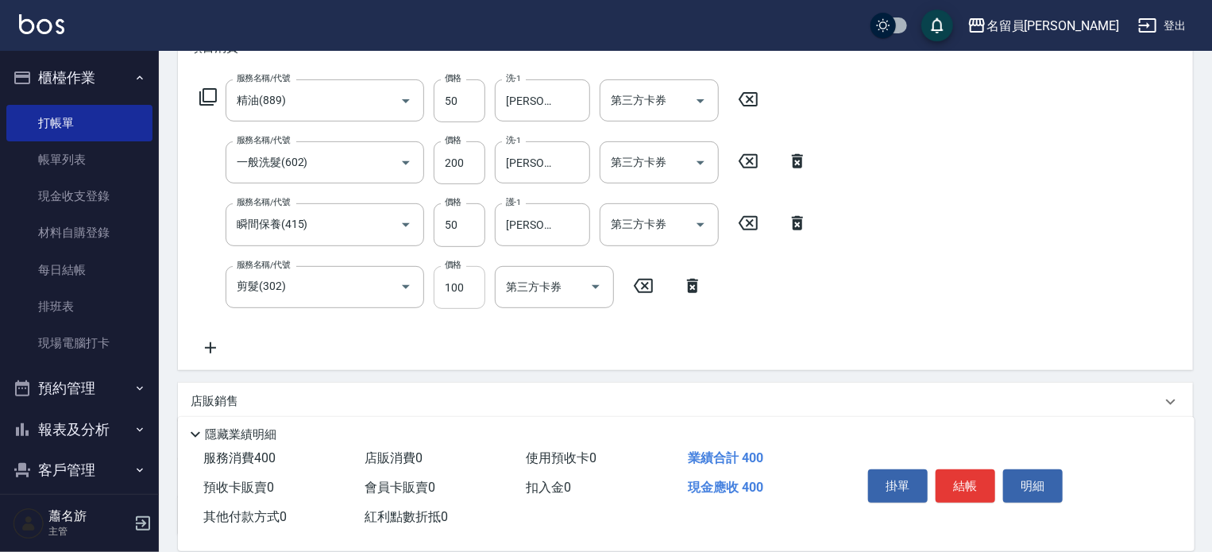
click at [483, 291] on input "100" at bounding box center [460, 287] width 52 height 43
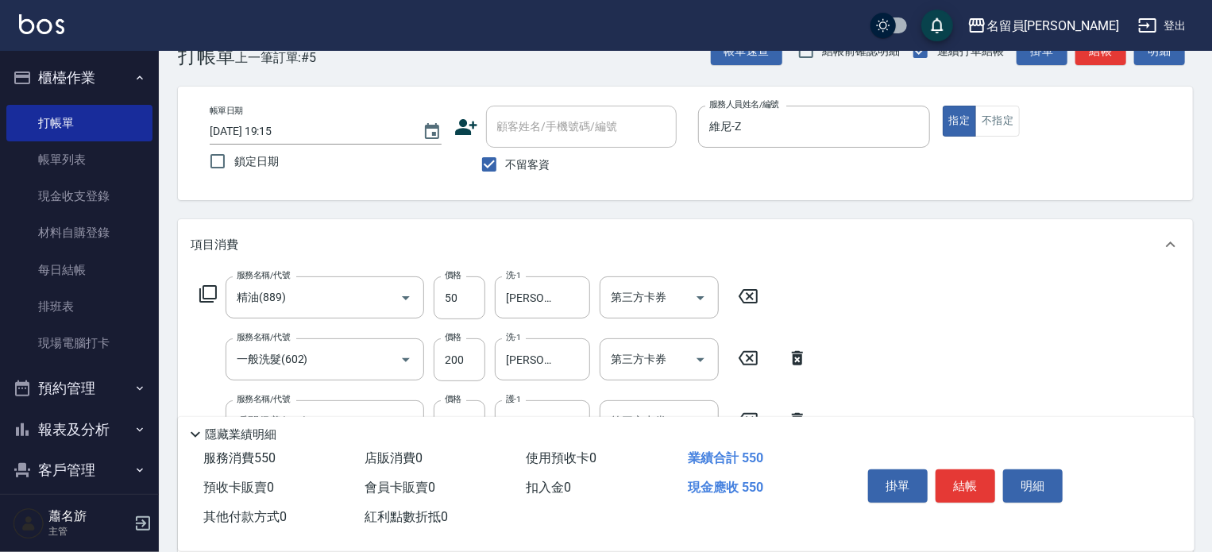
scroll to position [0, 0]
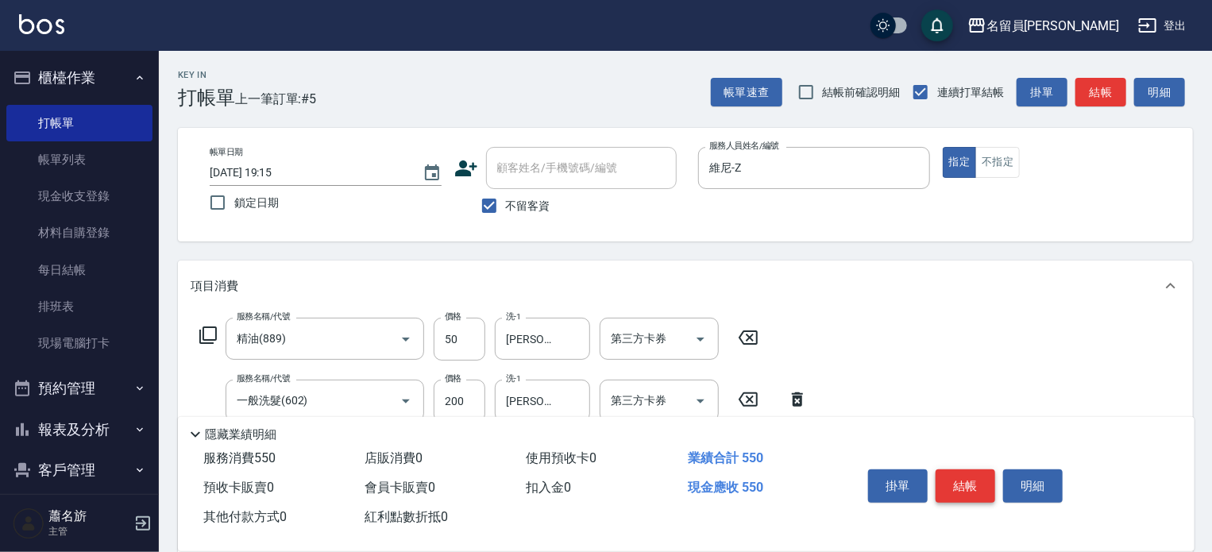
type input "250"
click at [980, 482] on button "結帳" at bounding box center [965, 485] width 60 height 33
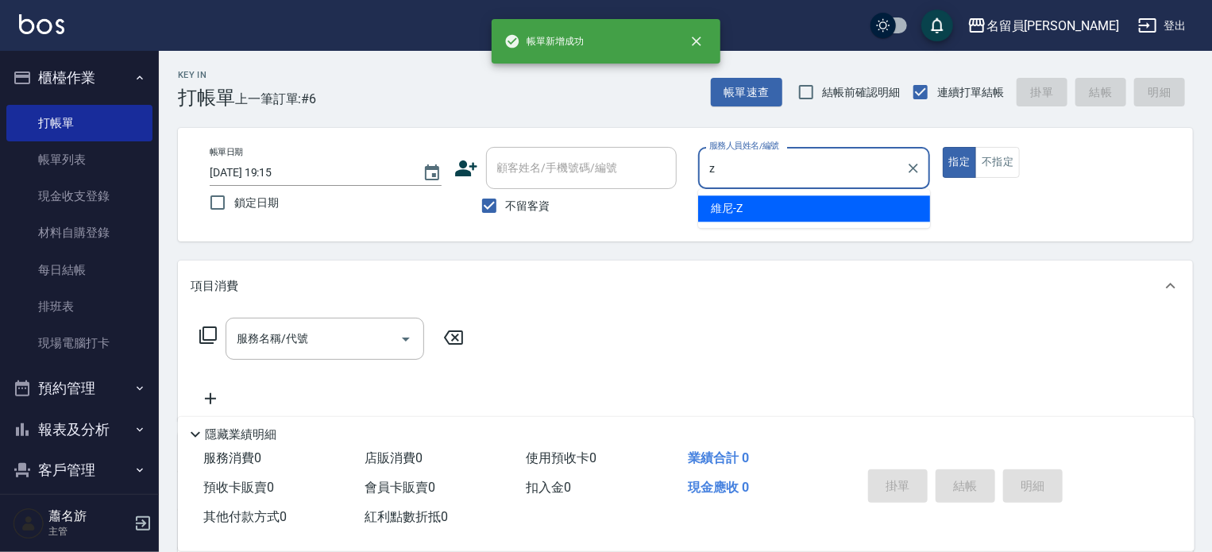
type input "維尼-Z"
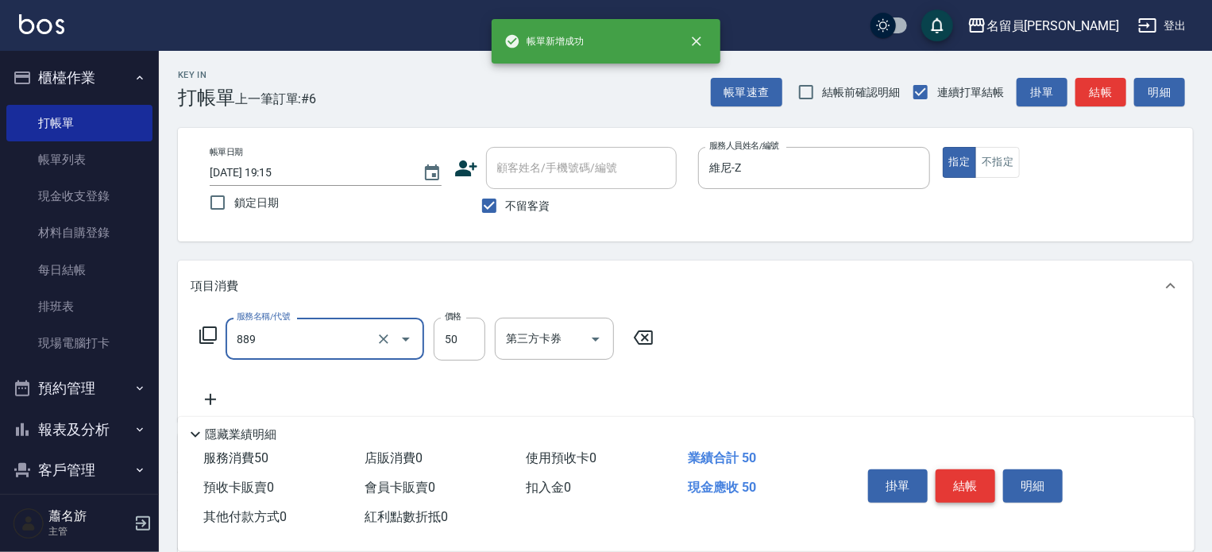
type input "精油(889)"
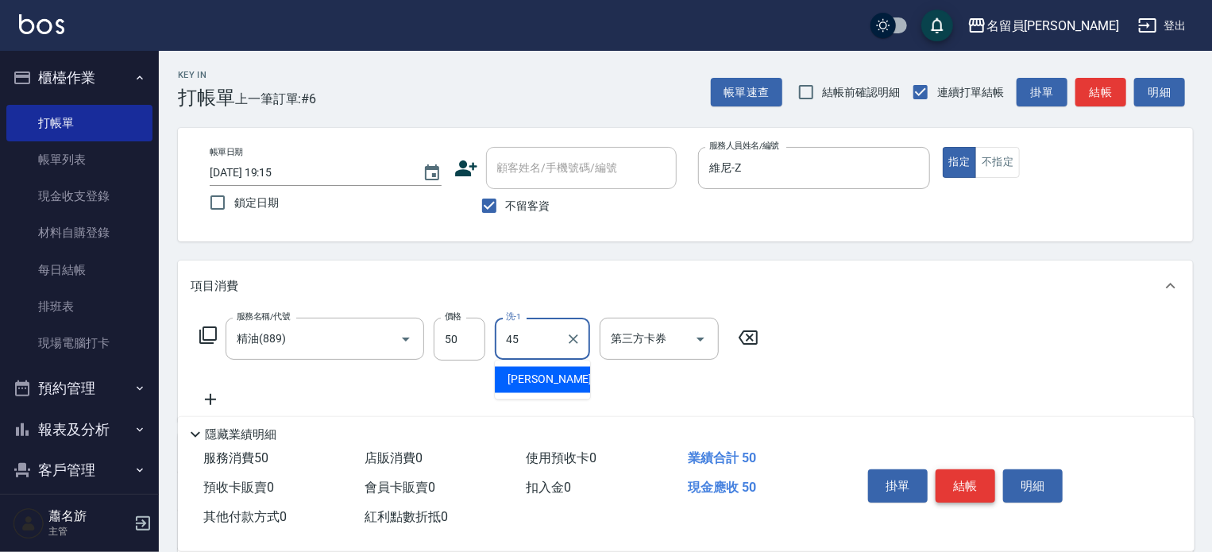
type input "[PERSON_NAME]-45"
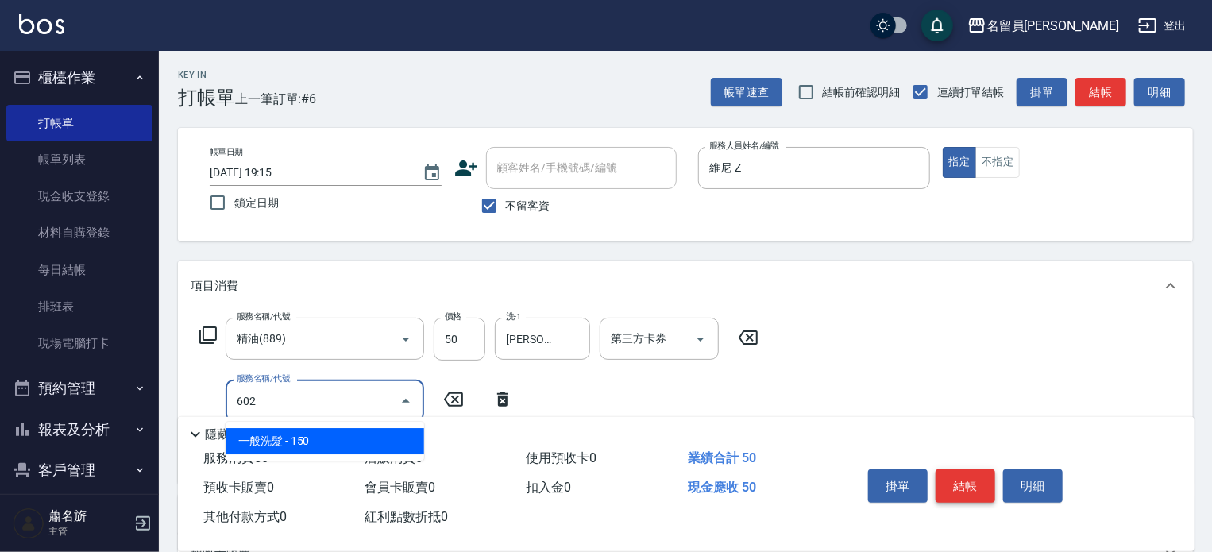
type input "一般洗髮(602)"
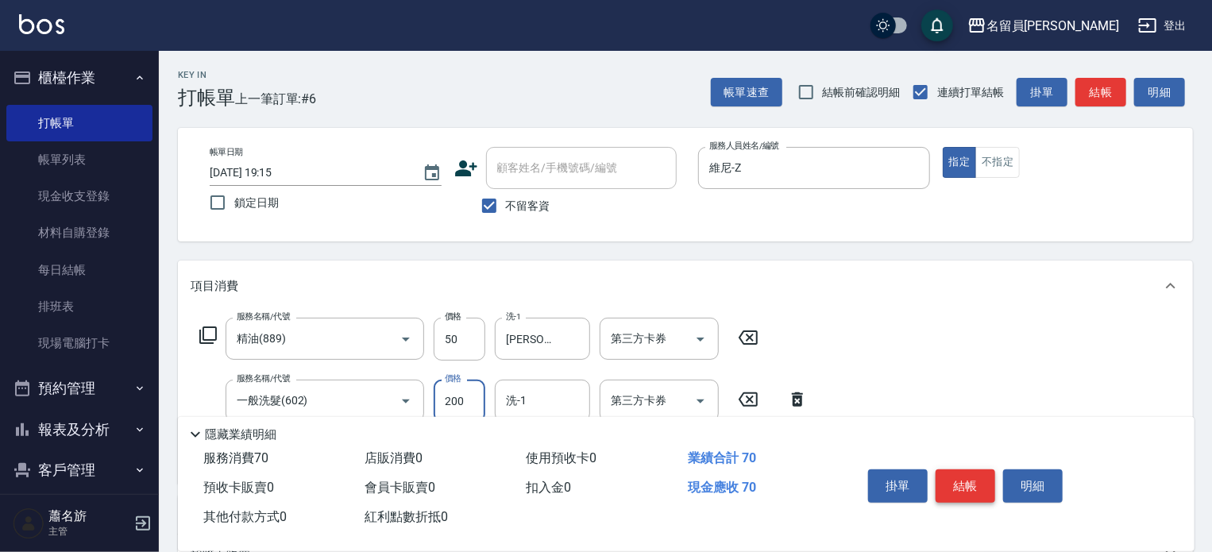
type input "200"
type input "[PERSON_NAME]-45"
type input "日本精漾護髮(750)"
type input "[PERSON_NAME]-45"
click at [980, 482] on button "結帳" at bounding box center [965, 485] width 60 height 33
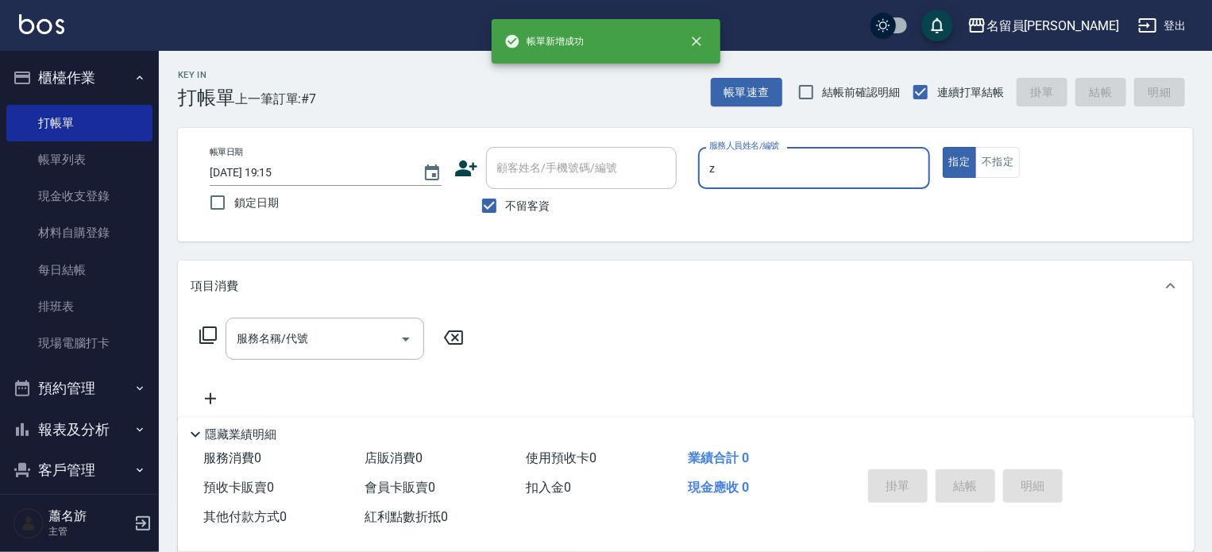
type input "維尼-Z"
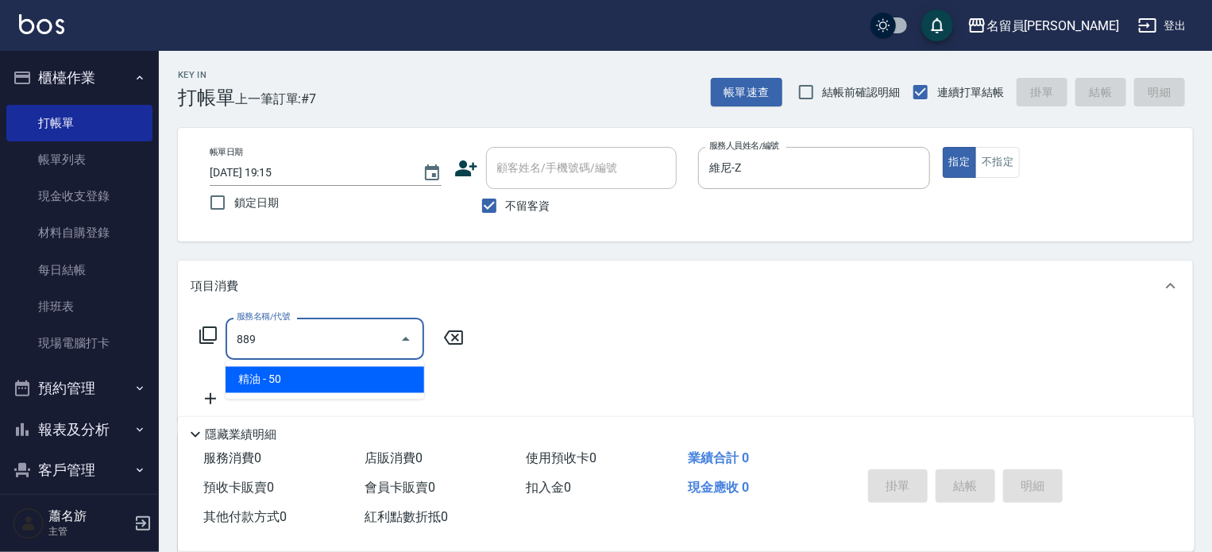
type input "精油(889)"
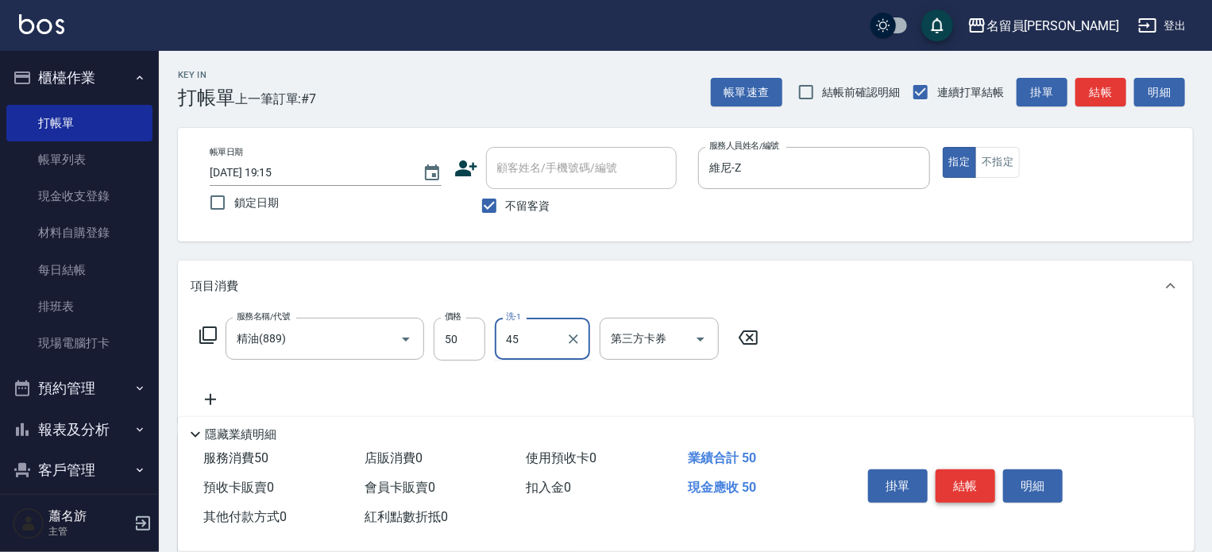
type input "[PERSON_NAME]-45"
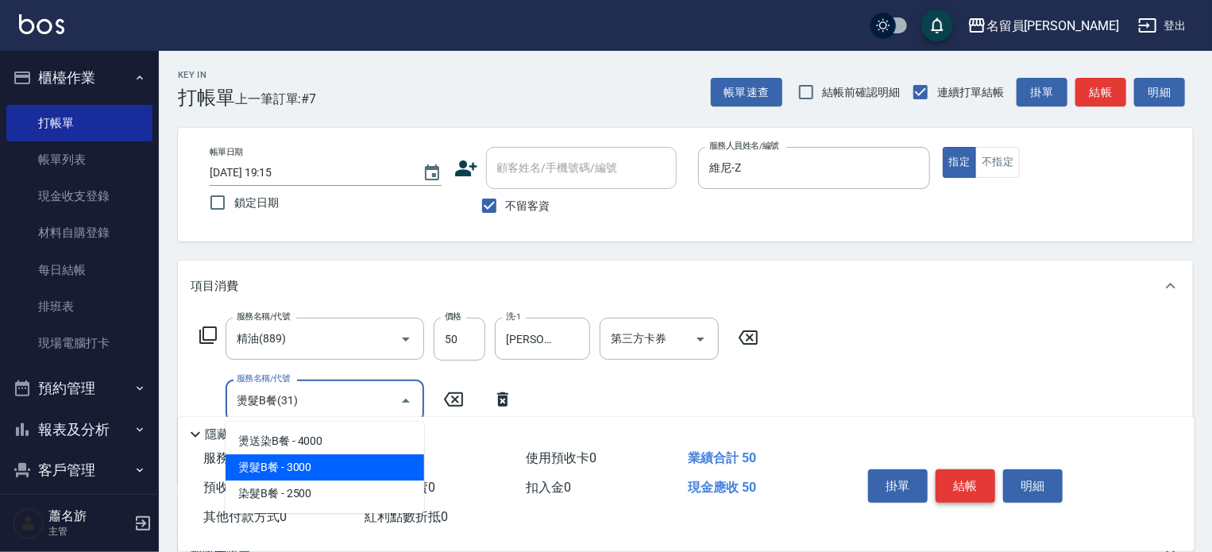
type input "燙髮B餐(31)"
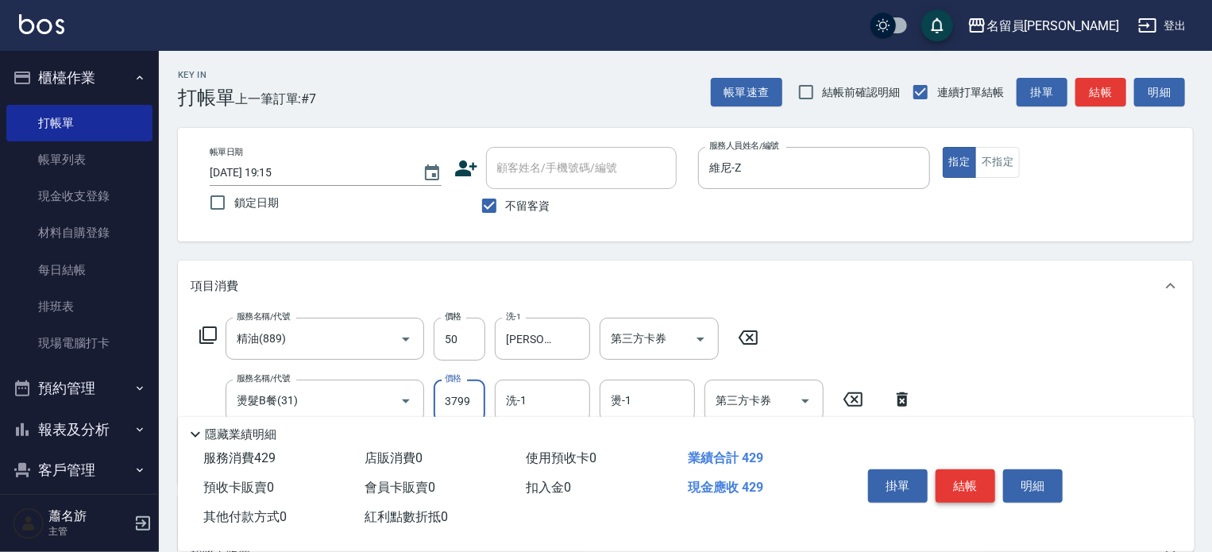
type input "3799"
type input "[PERSON_NAME]-45"
click at [980, 482] on button "結帳" at bounding box center [965, 485] width 60 height 33
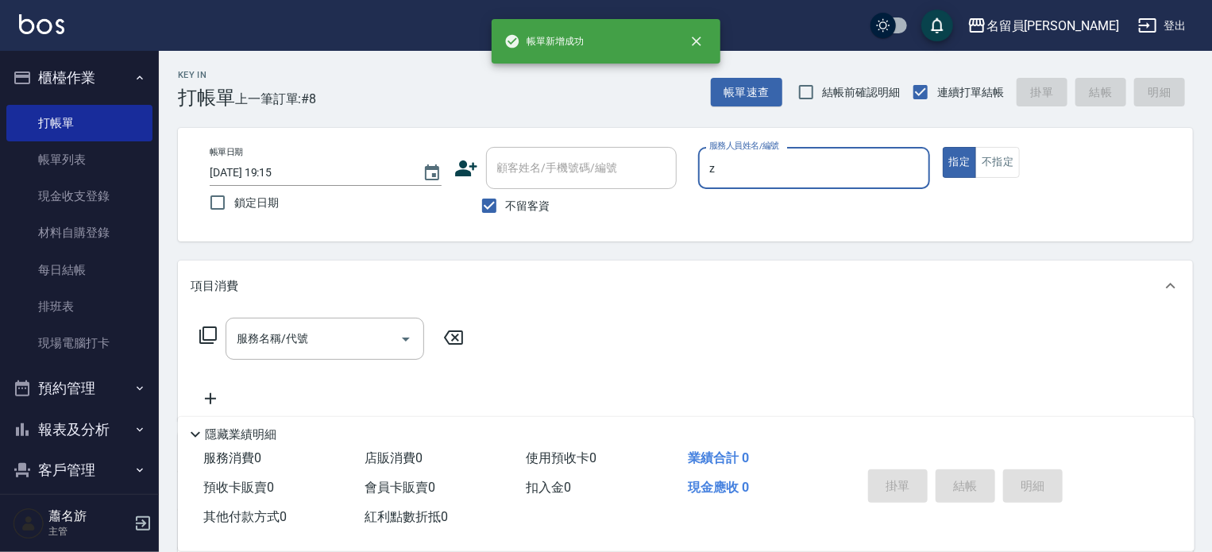
type input "維尼-Z"
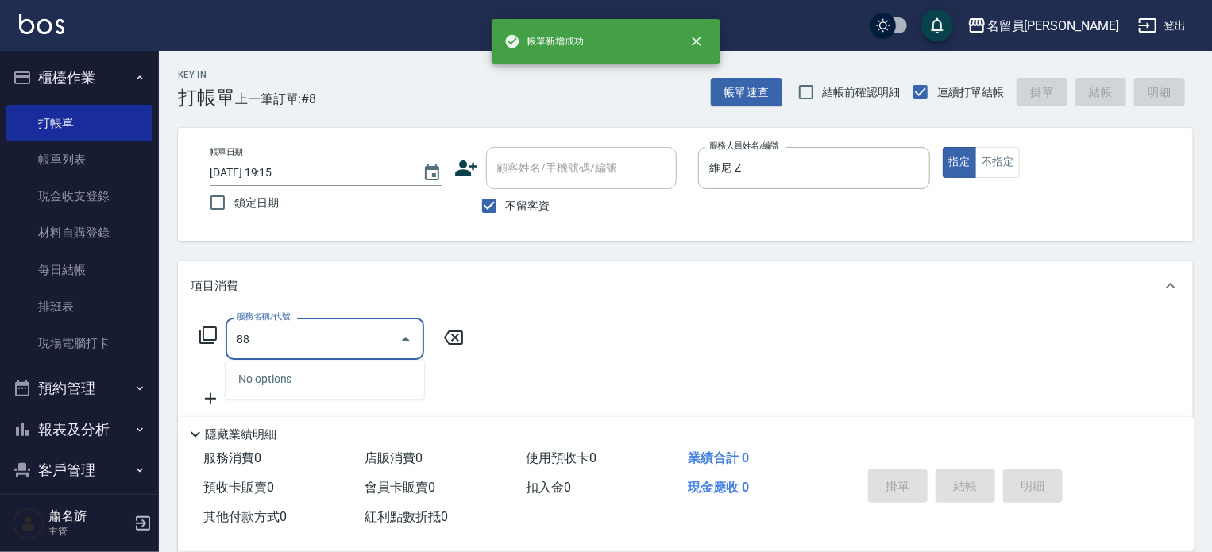
type input "8"
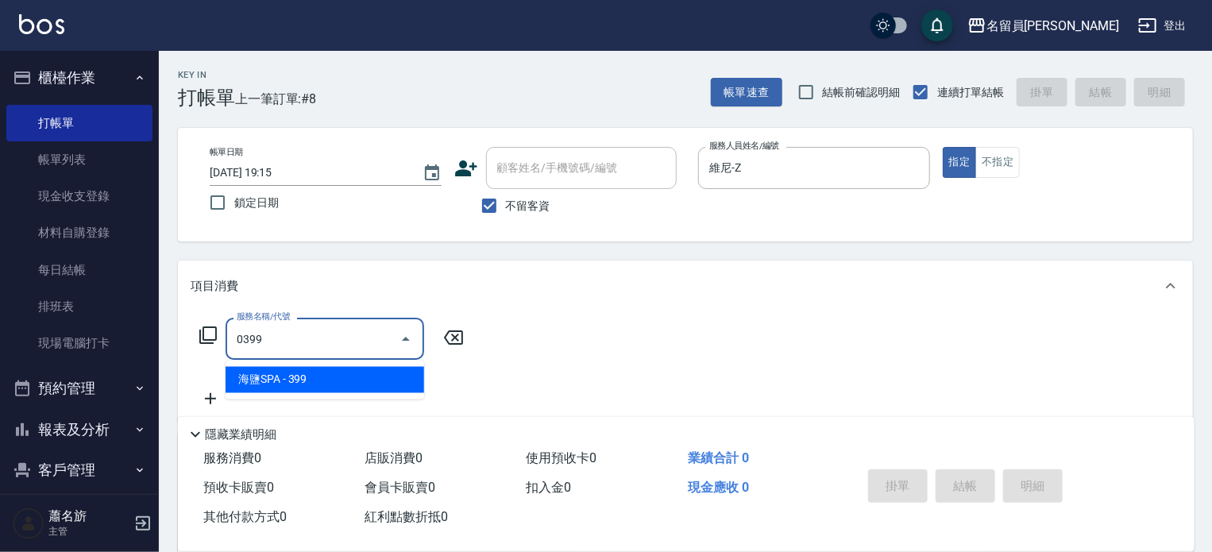
type input "海鹽SPA(0399)"
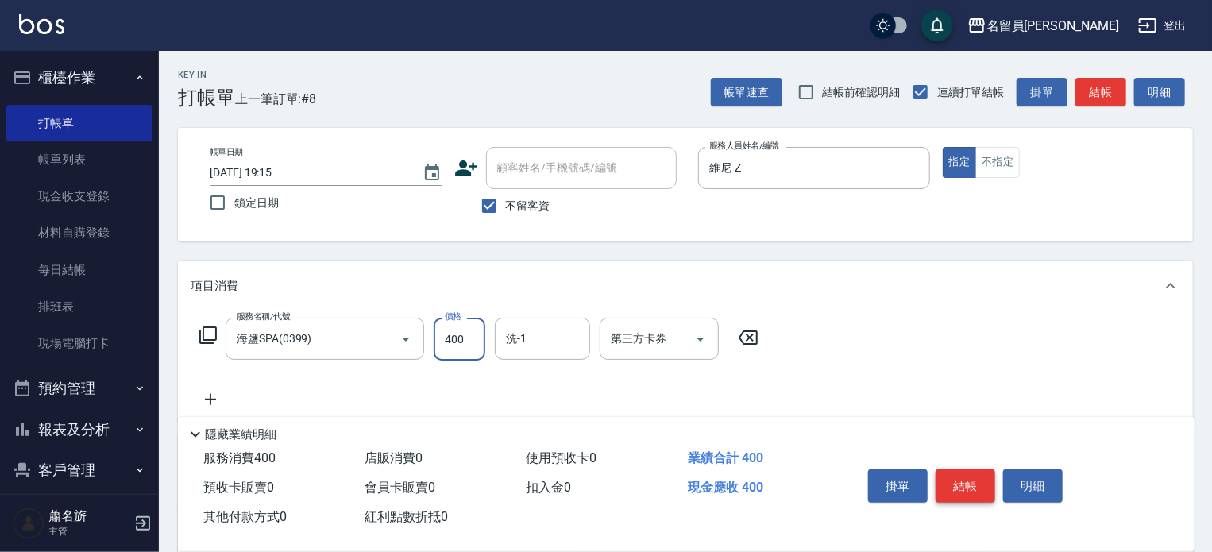
type input "400"
type input "[PERSON_NAME]-45"
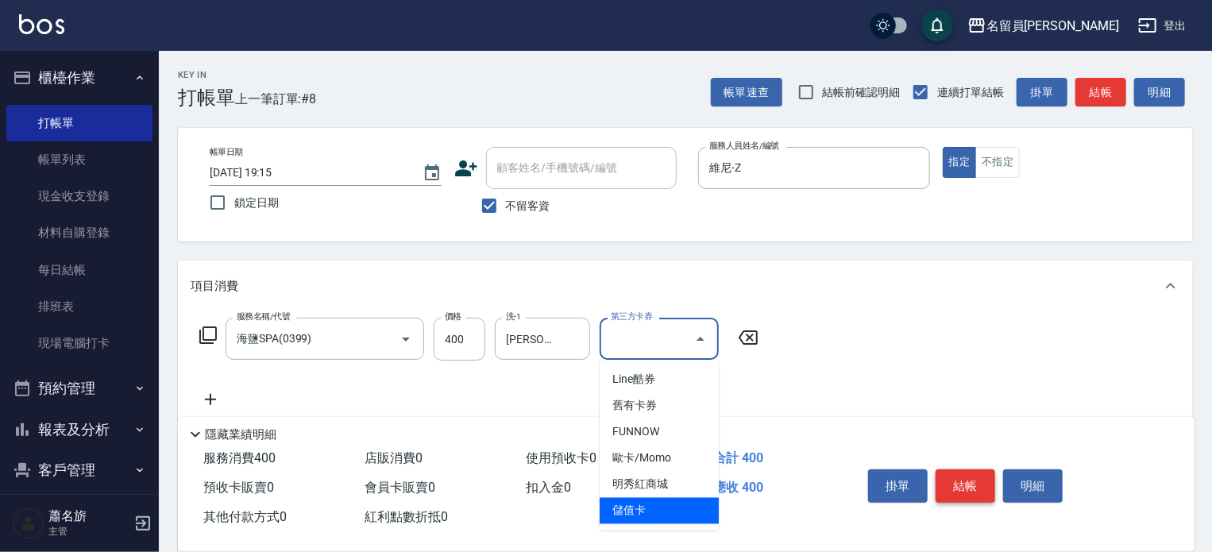
type input "儲值卡"
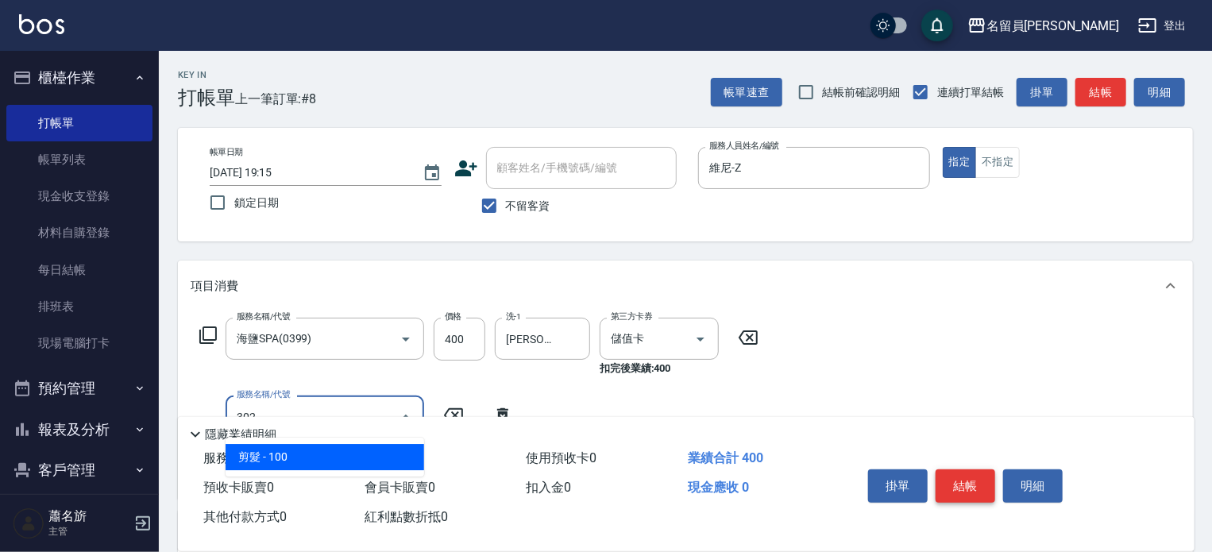
type input "剪髮(302)"
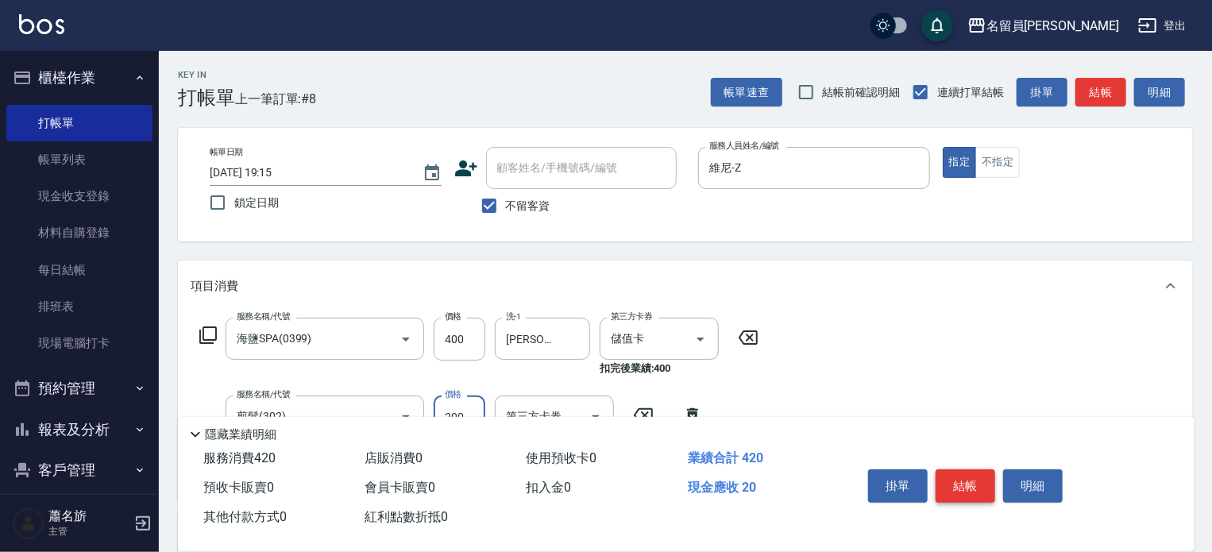
type input "200"
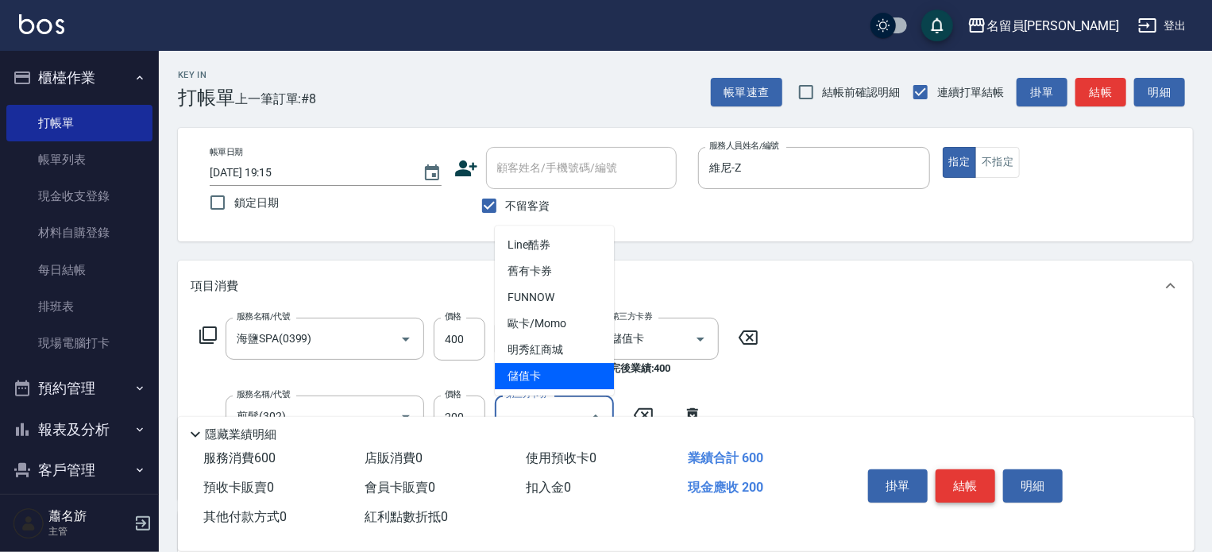
type input "儲值卡"
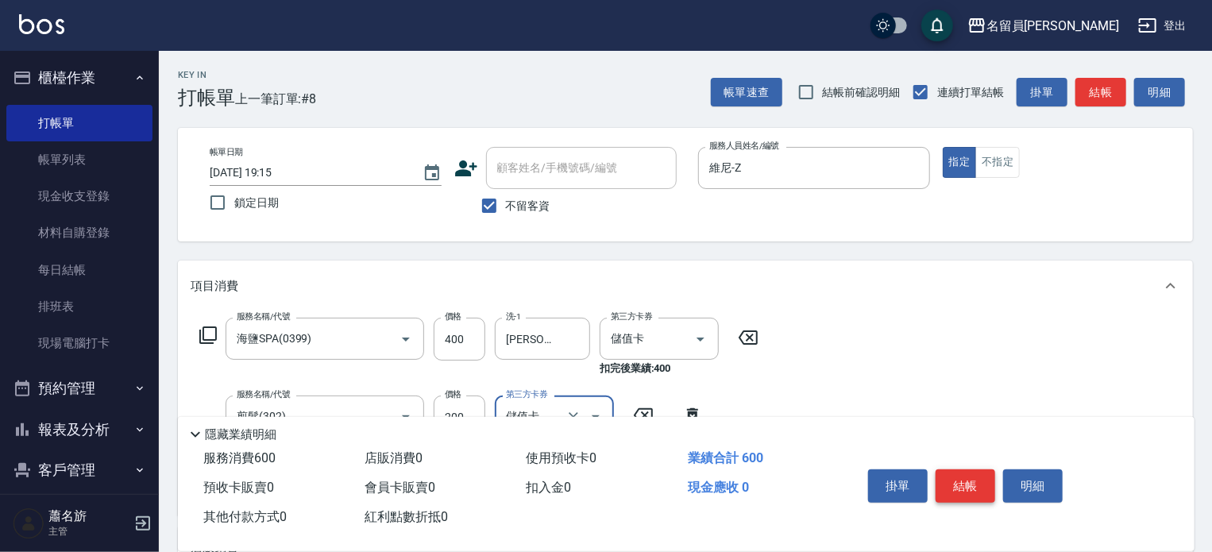
click at [980, 482] on button "結帳" at bounding box center [965, 485] width 60 height 33
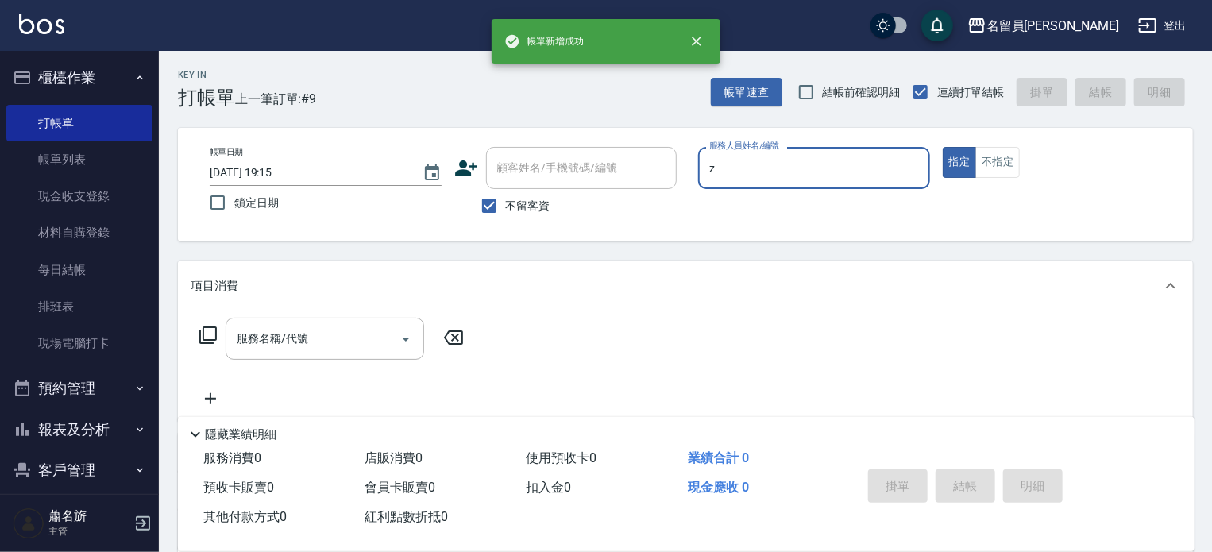
type input "維尼-Z"
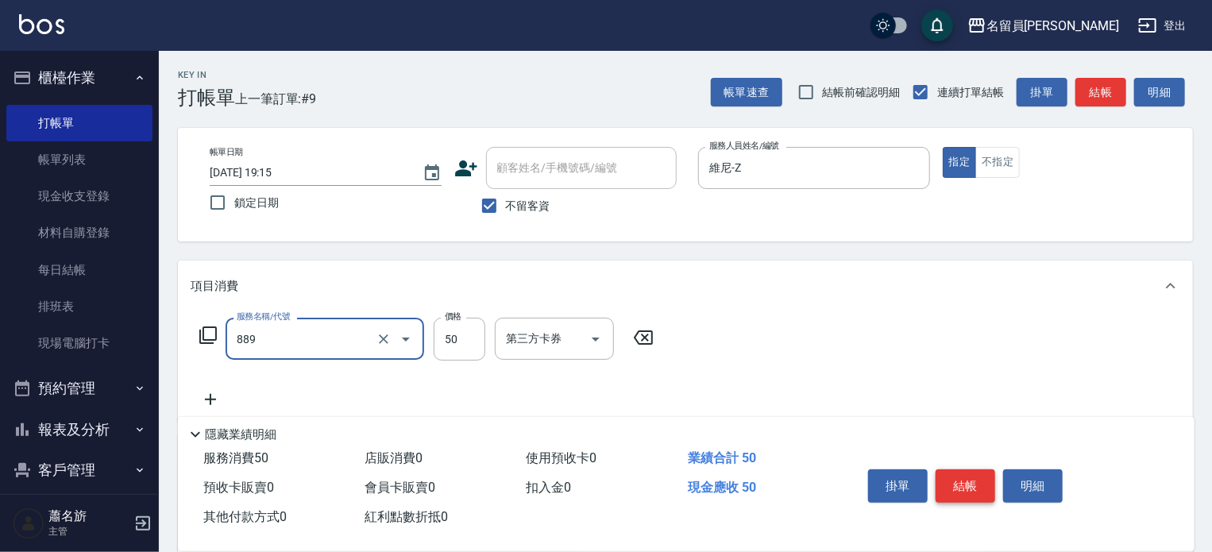
type input "精油(889)"
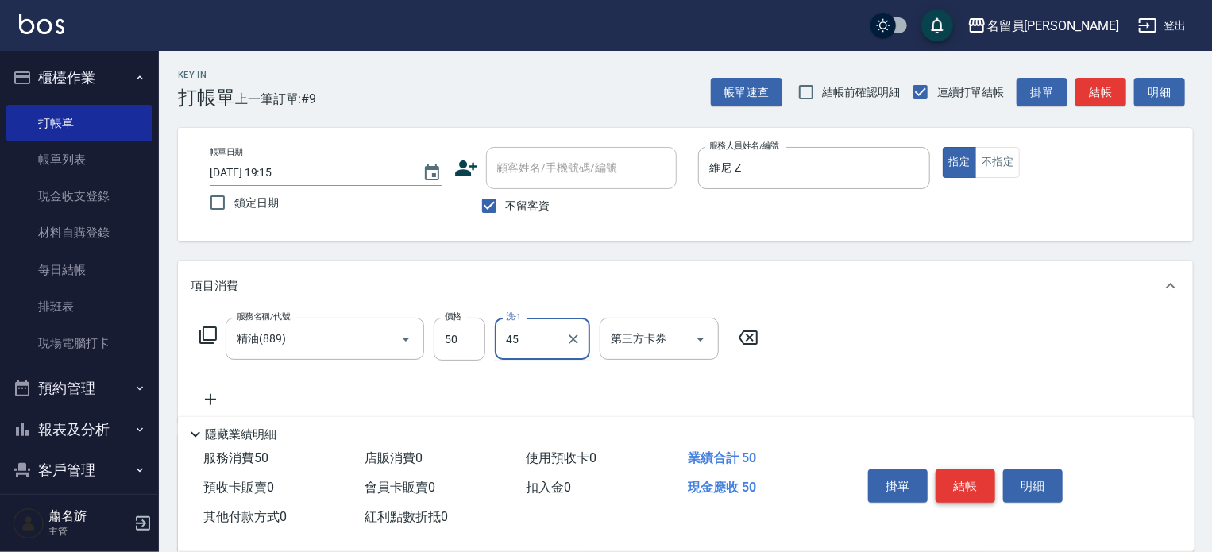
type input "[PERSON_NAME]-45"
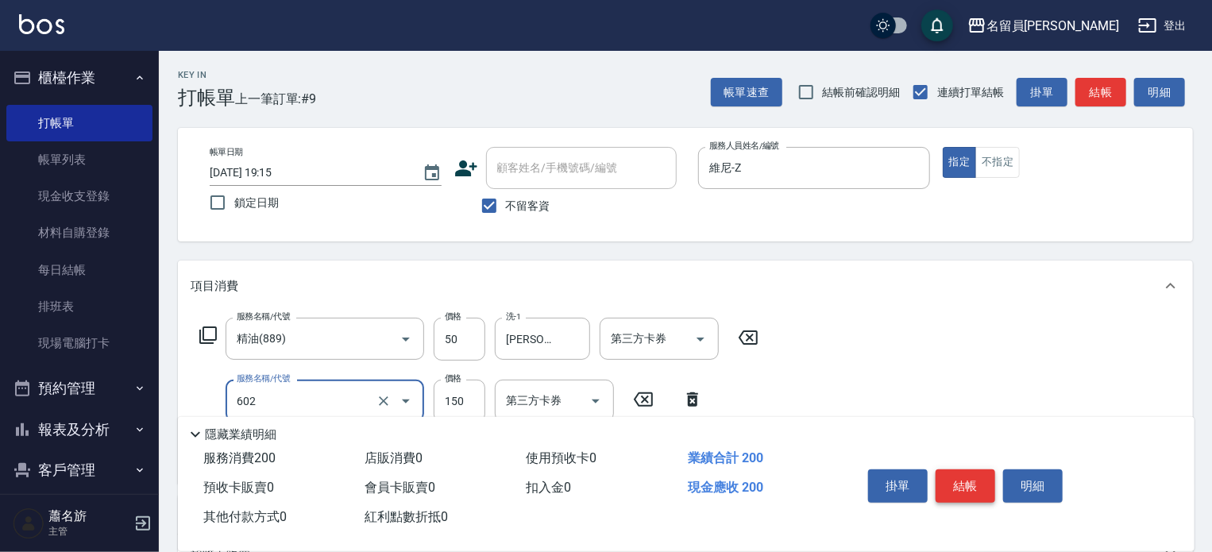
type input "一般洗髮(602)"
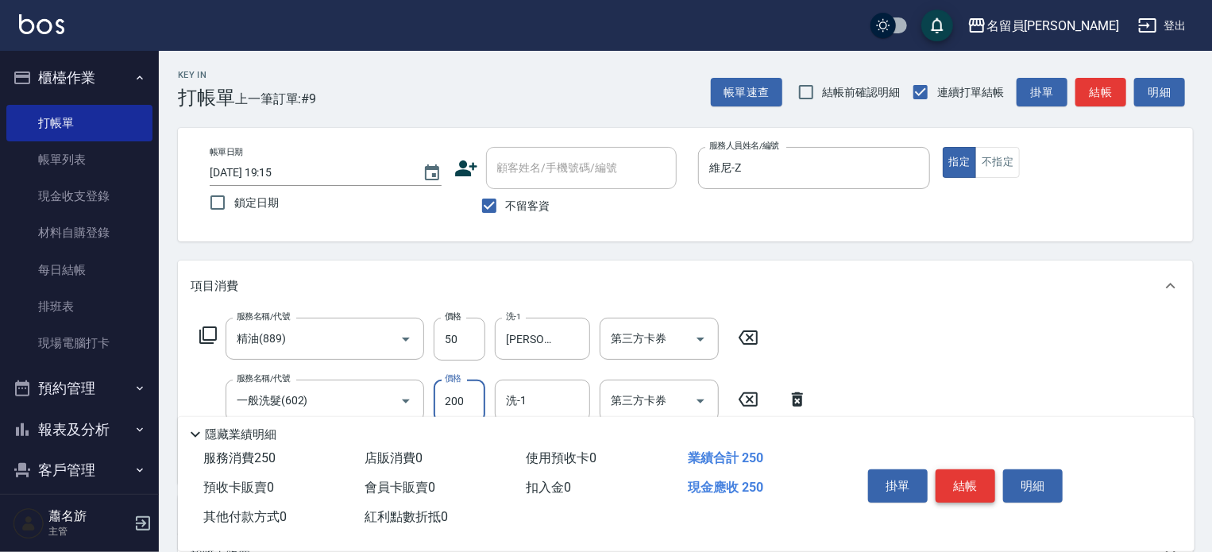
type input "200"
type input "[PERSON_NAME]-45"
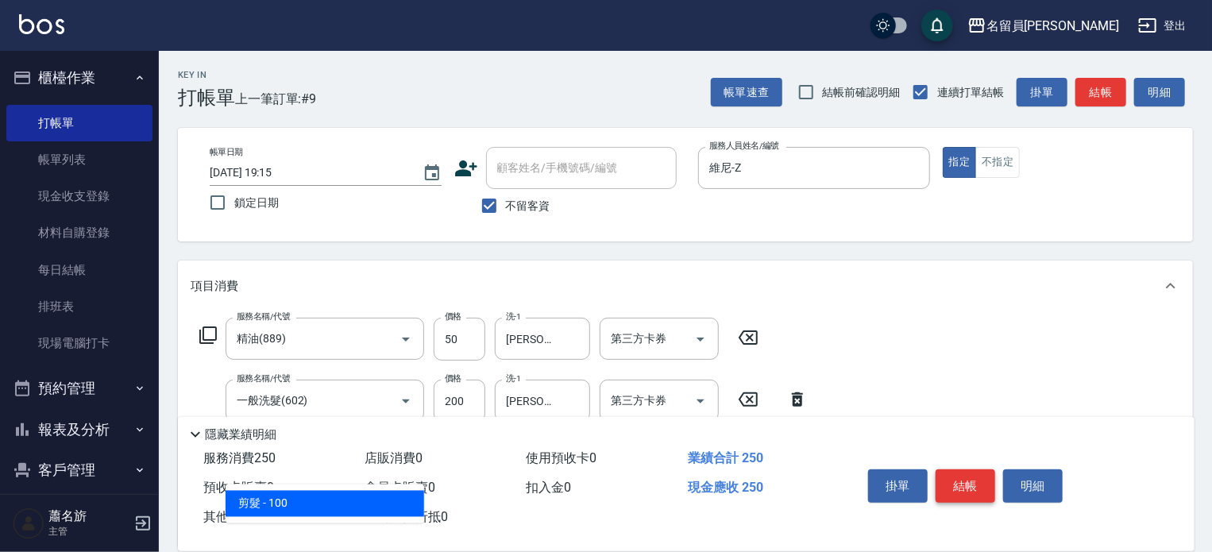
type input "剪髮(302)"
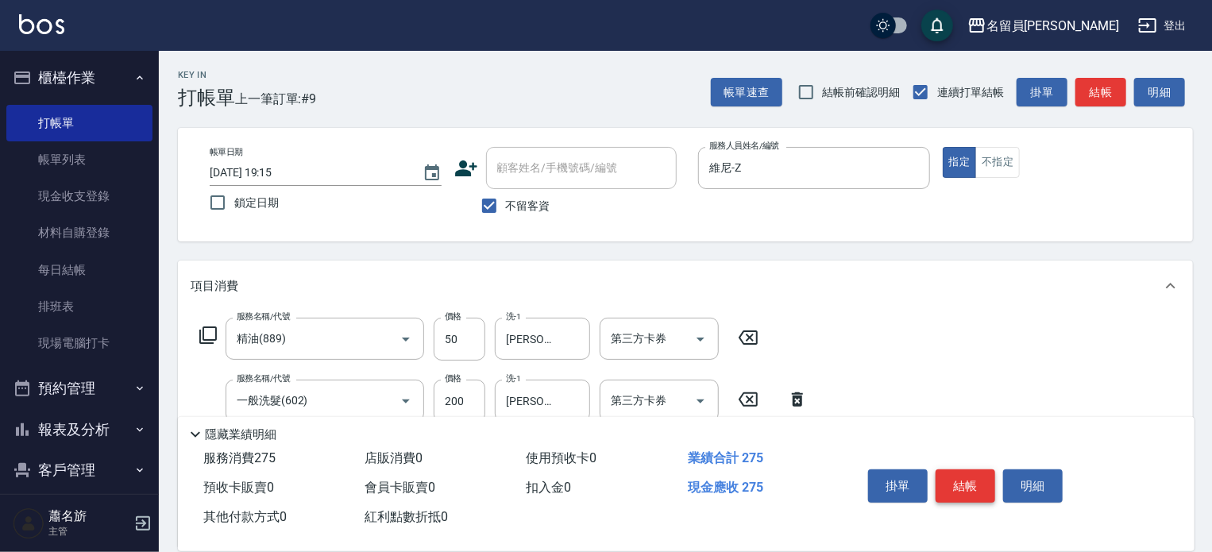
type input "250"
click at [980, 482] on button "結帳" at bounding box center [965, 485] width 60 height 33
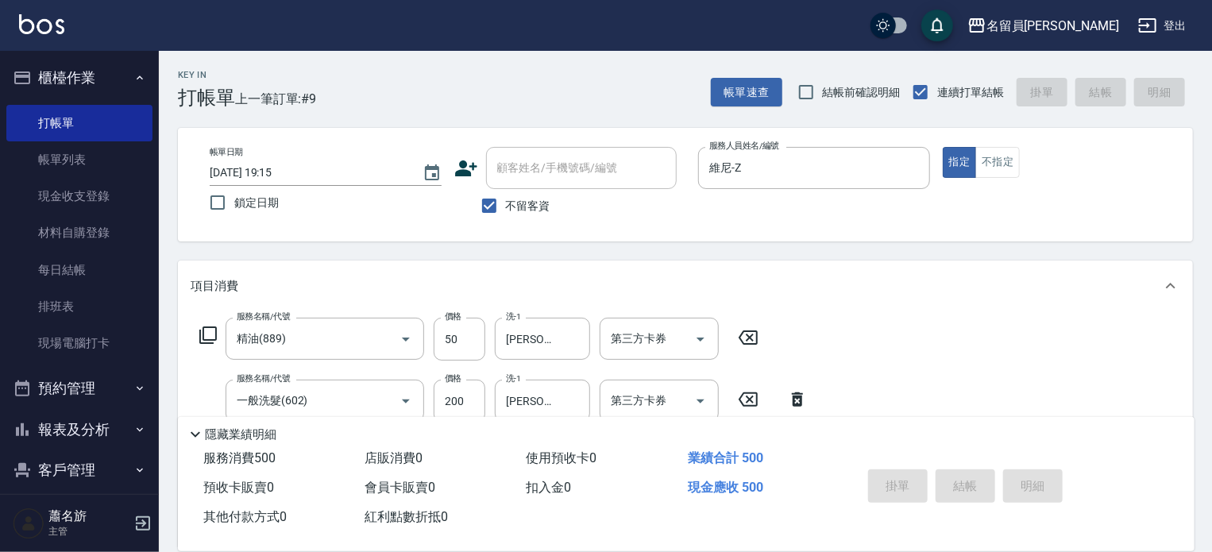
type input "[DATE] 19:16"
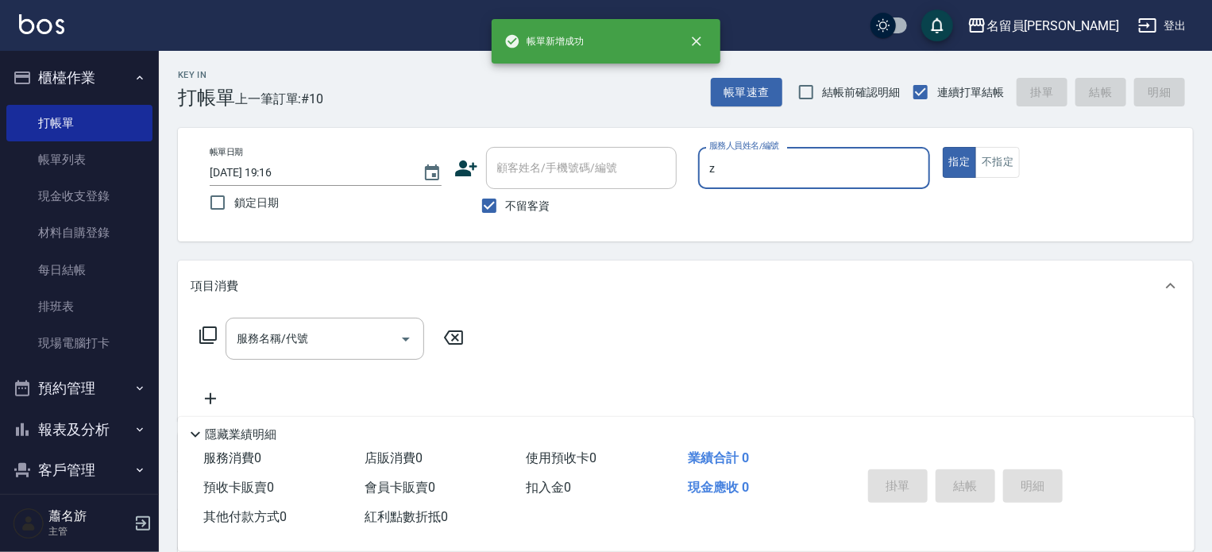
type input "維尼-Z"
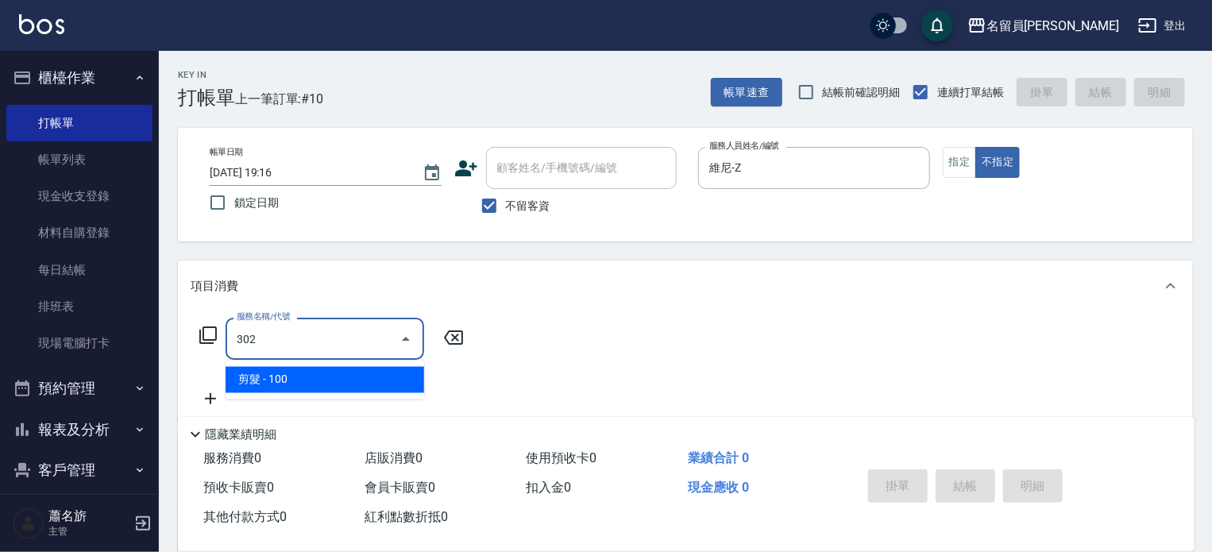
type input "剪髮(302)"
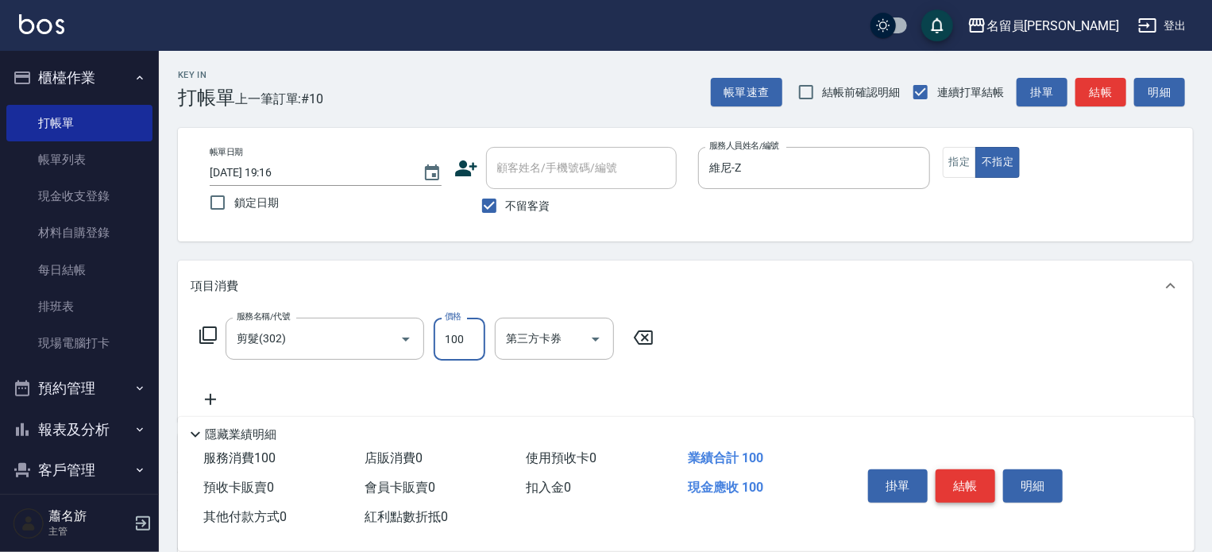
click at [980, 482] on button "結帳" at bounding box center [965, 485] width 60 height 33
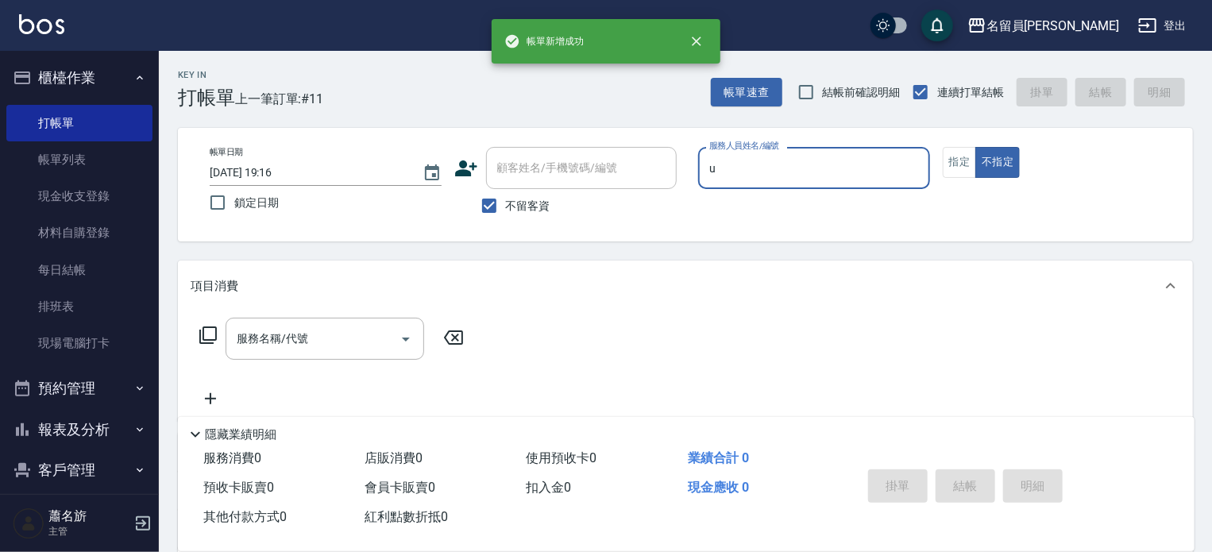
type input "una-u"
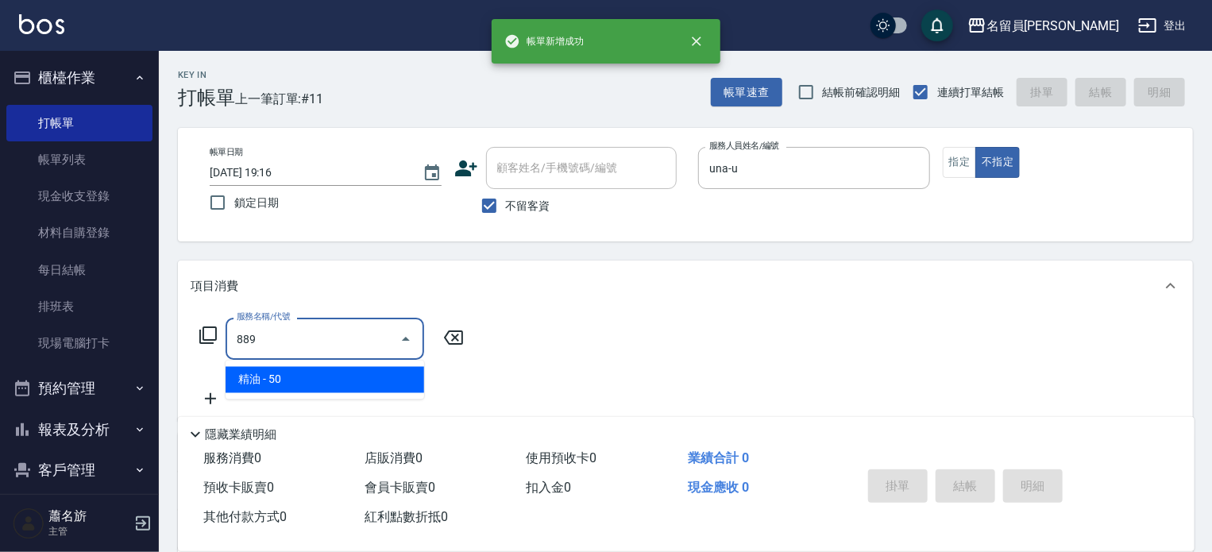
type input "精油(889)"
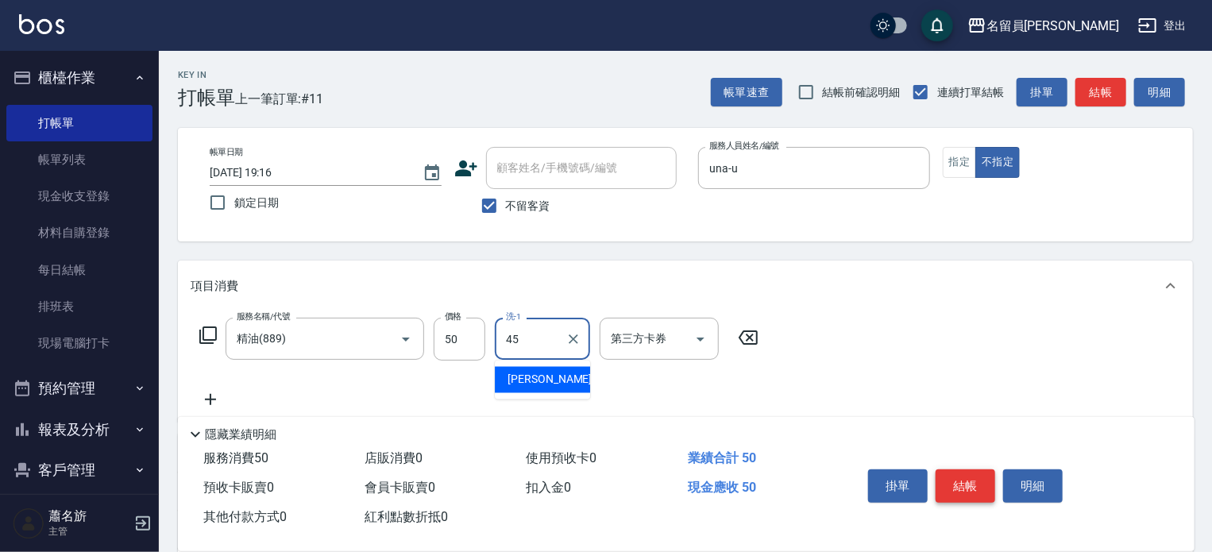
type input "[PERSON_NAME]-45"
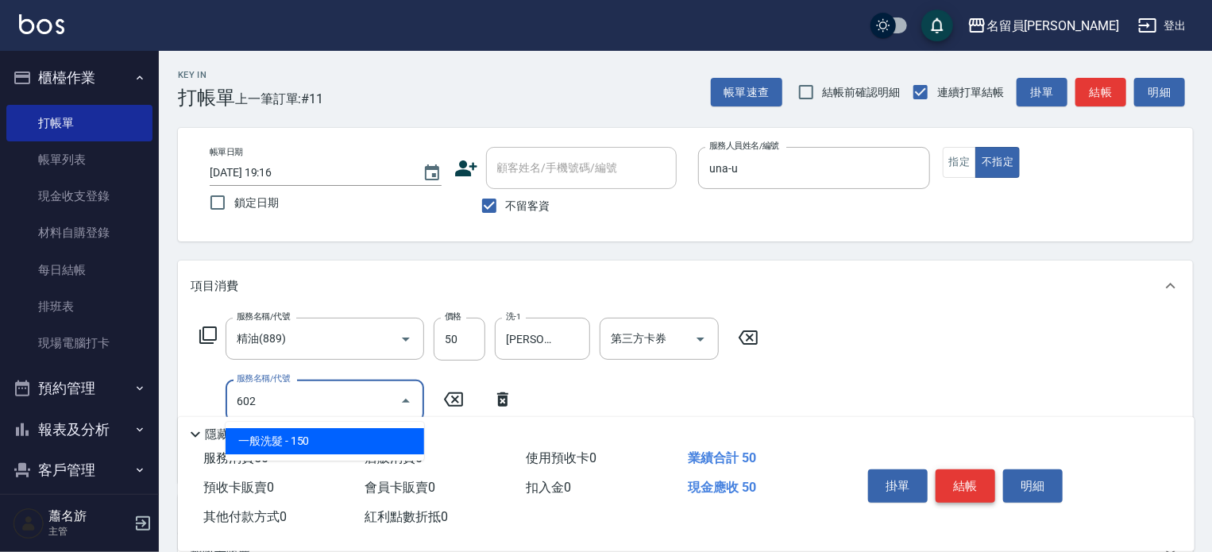
type input "一般洗髮(602)"
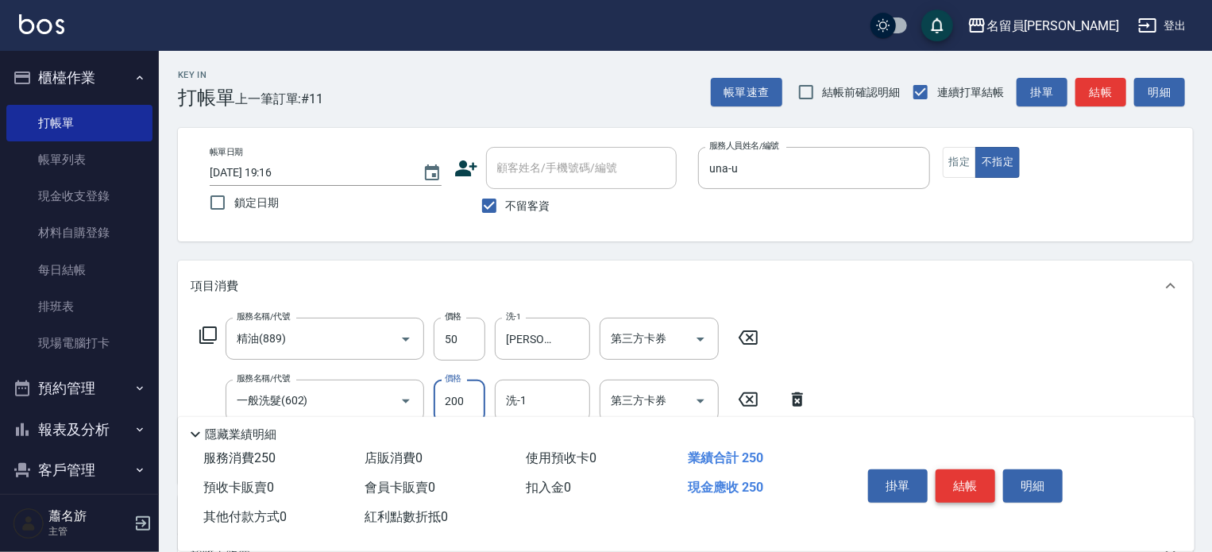
type input "200"
type input "[PERSON_NAME]-45"
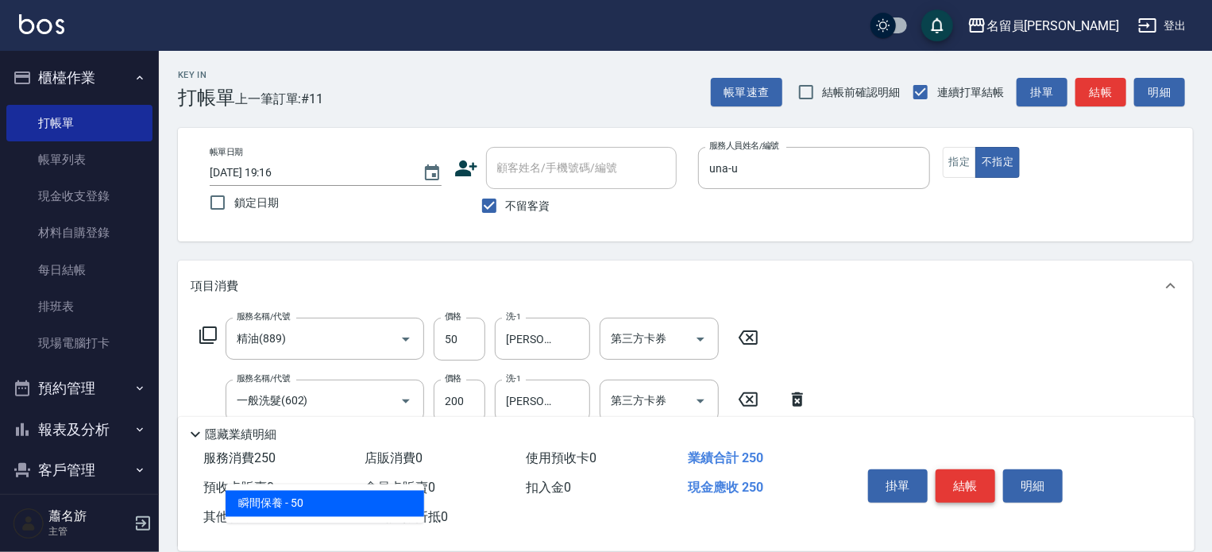
type input "瞬間保養(415)"
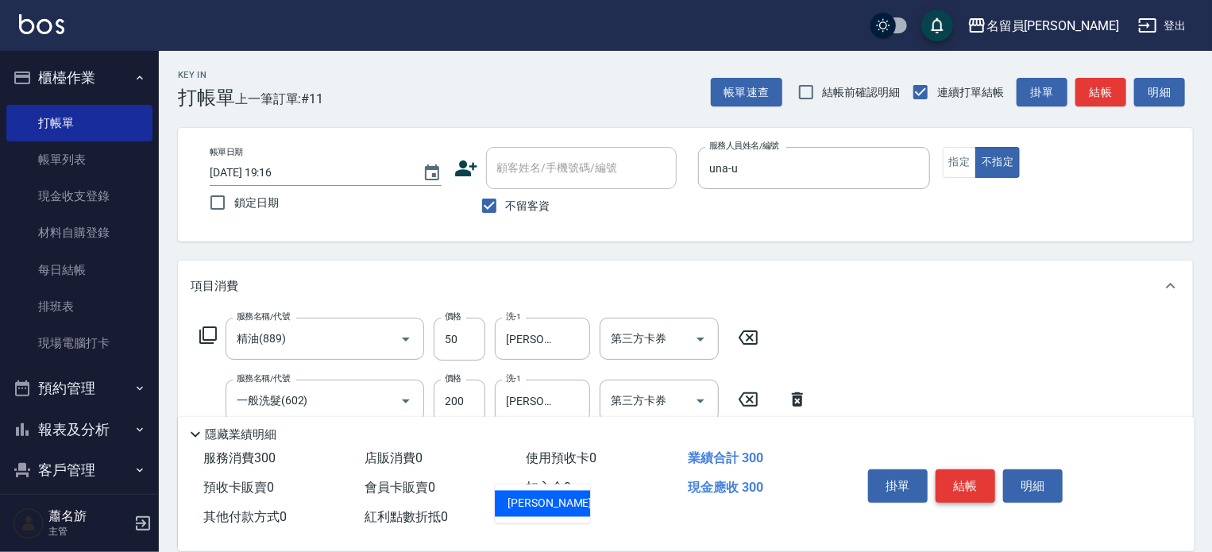
type input "[PERSON_NAME]-45"
type input "剪髮(302)"
type input "130"
click at [978, 481] on button "結帳" at bounding box center [965, 485] width 60 height 33
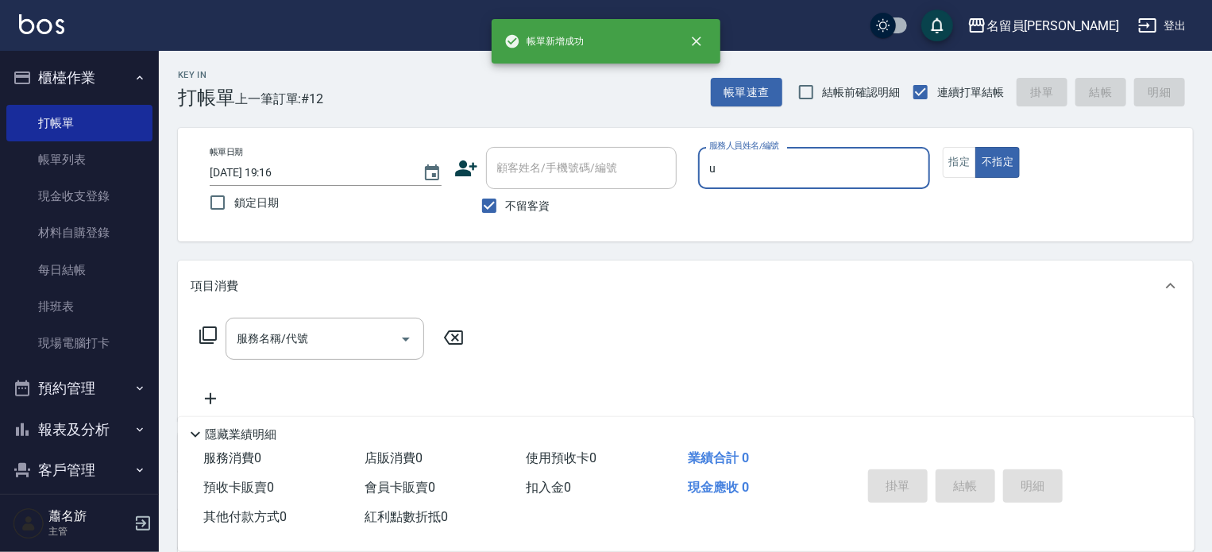
type input "una-u"
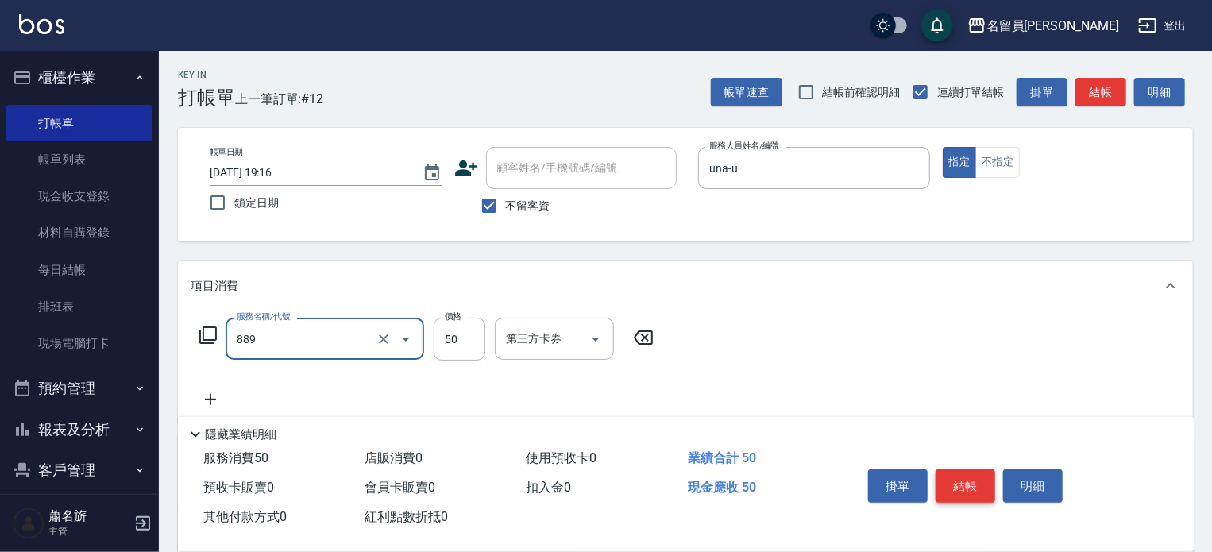
type input "精油(889)"
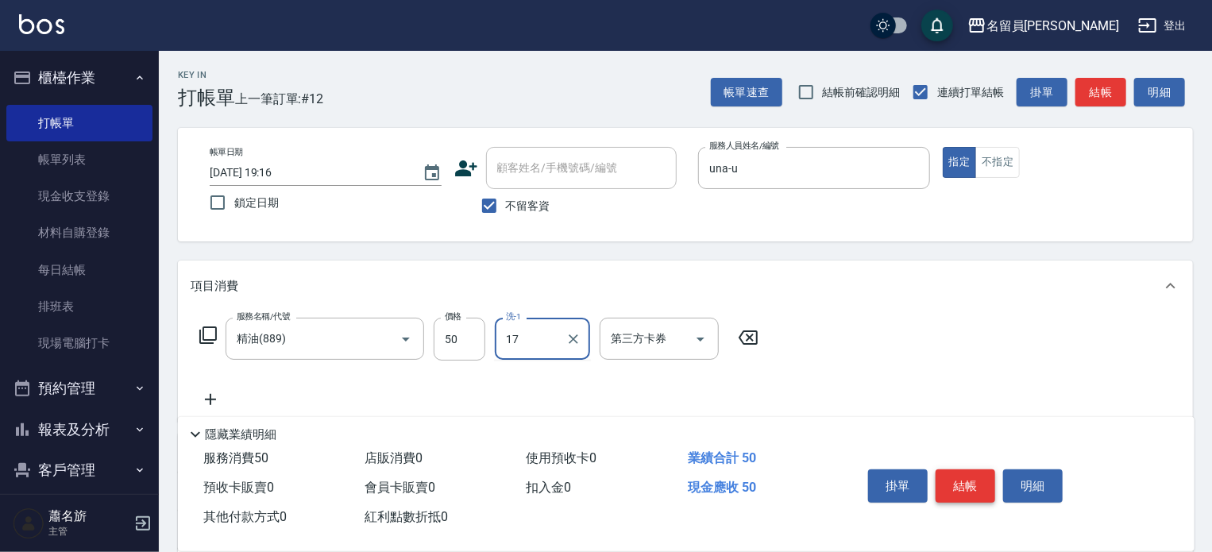
type input "[PERSON_NAME]-17"
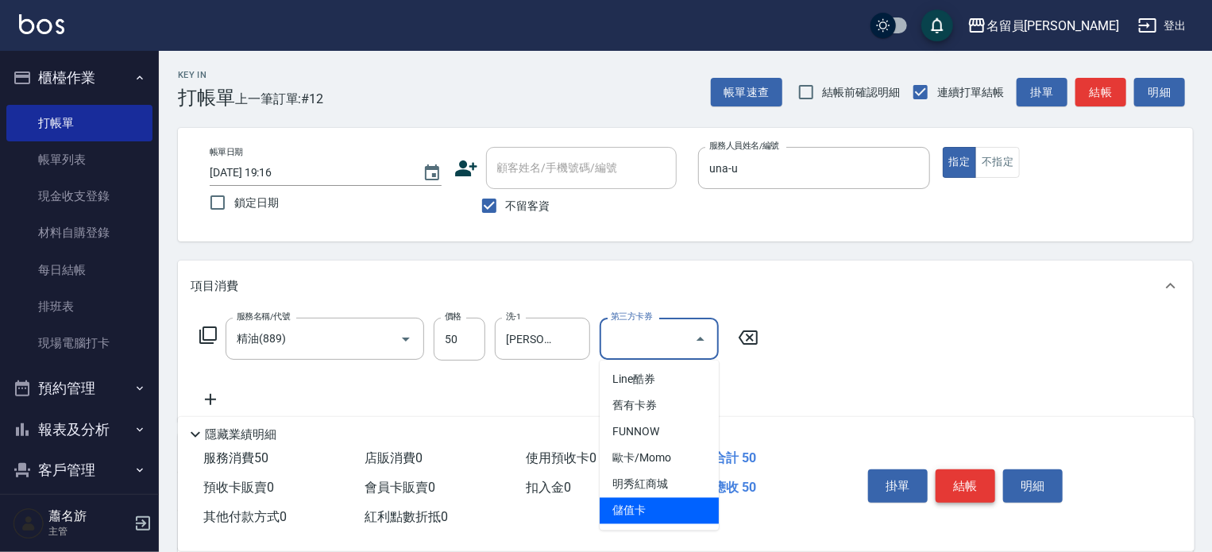
type input "儲值卡"
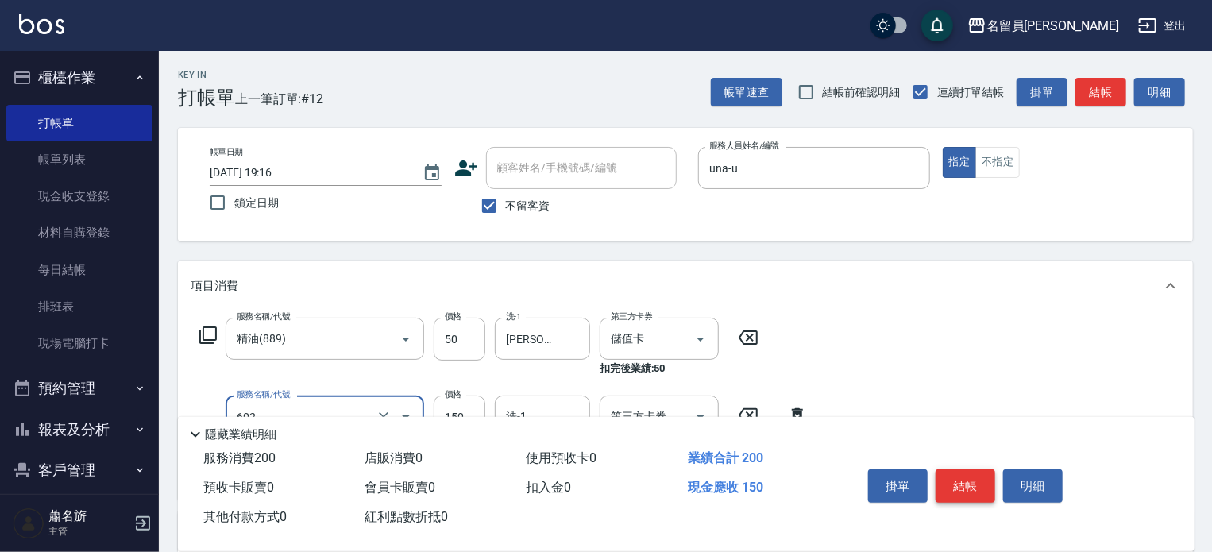
type input "一般洗髮(602)"
type input "200"
type input "[PERSON_NAME]-17"
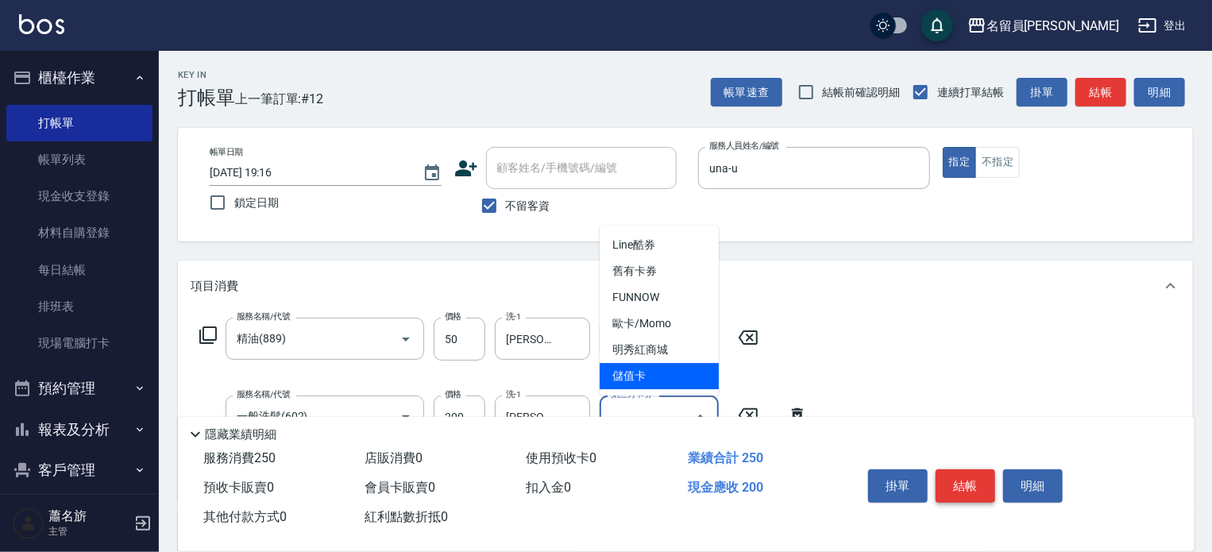
type input "儲值卡"
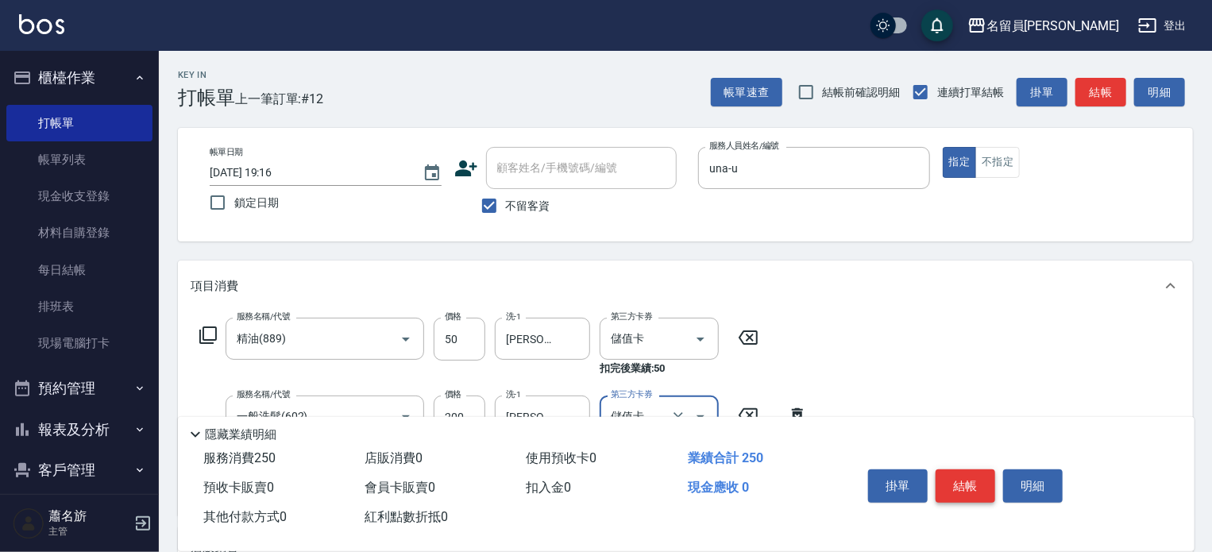
click at [978, 481] on button "結帳" at bounding box center [965, 485] width 60 height 33
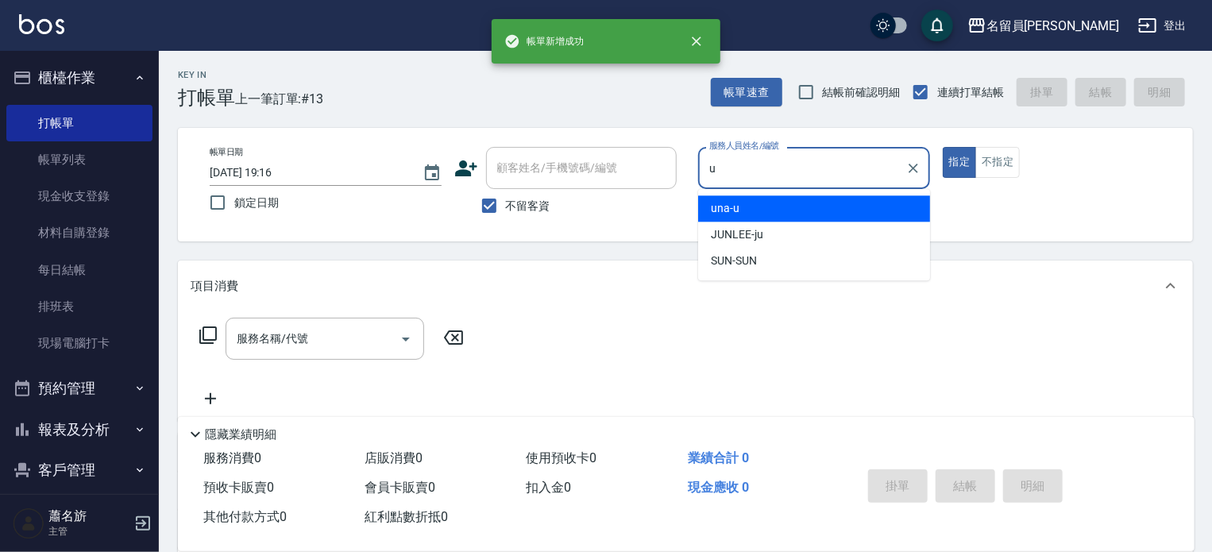
type input "una-u"
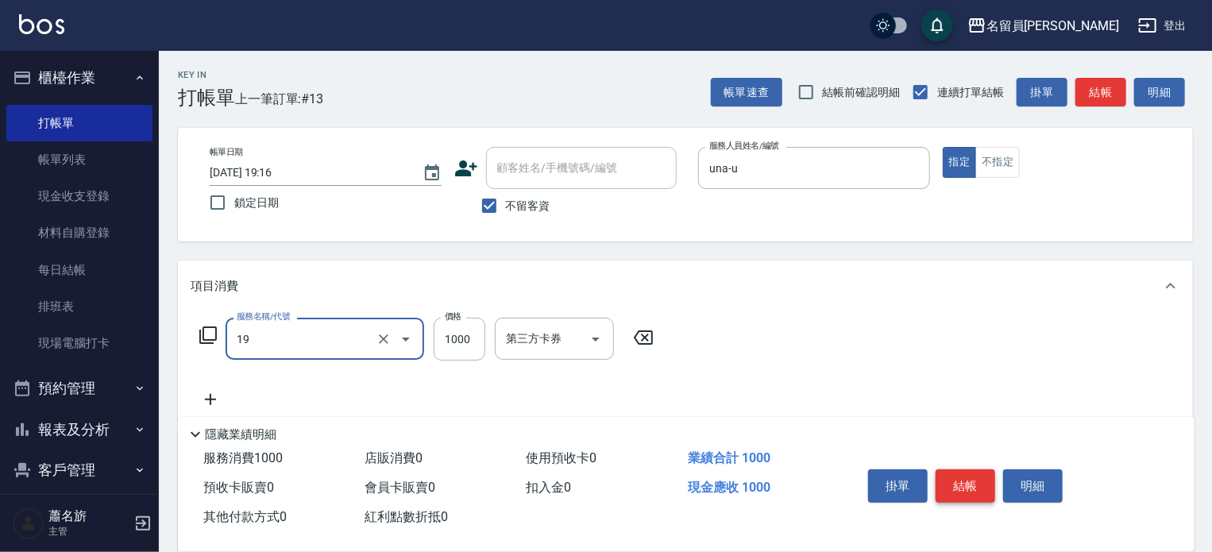
type input "一般燙髮(19)"
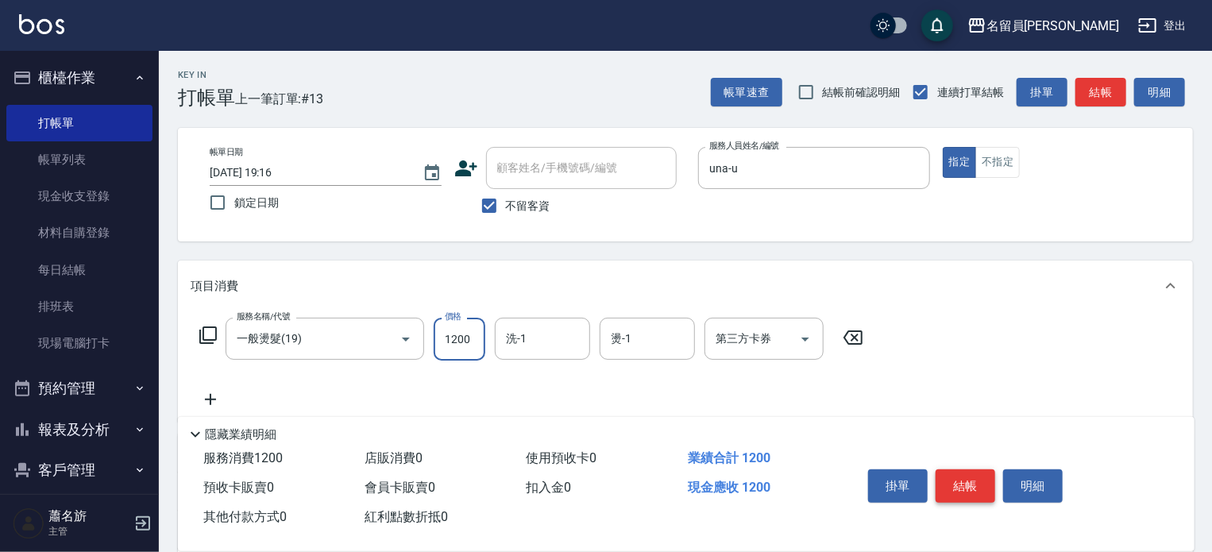
type input "1200"
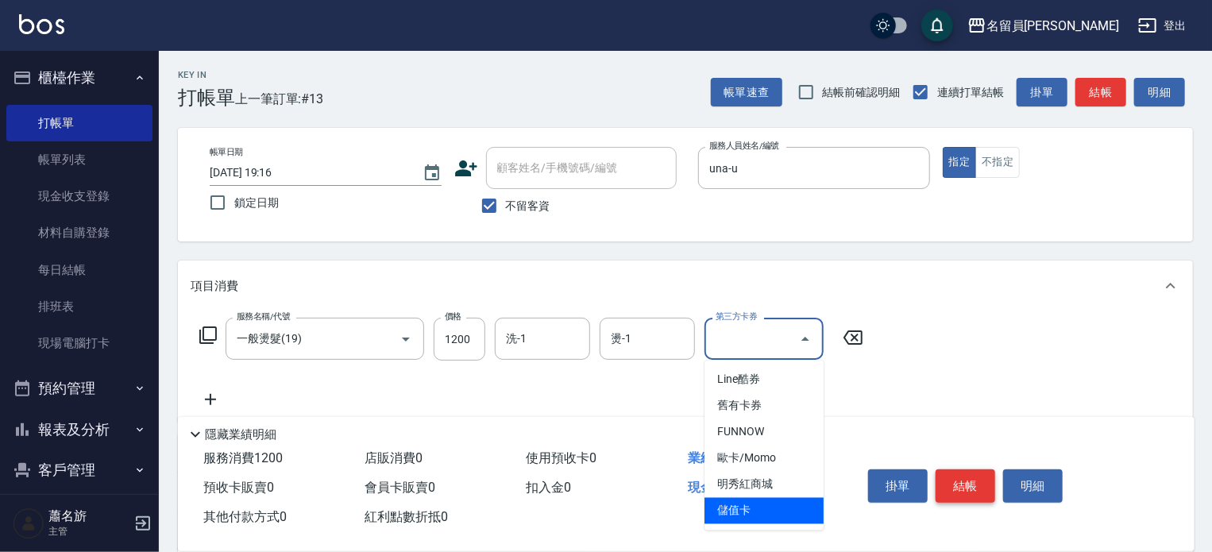
type input "儲值卡"
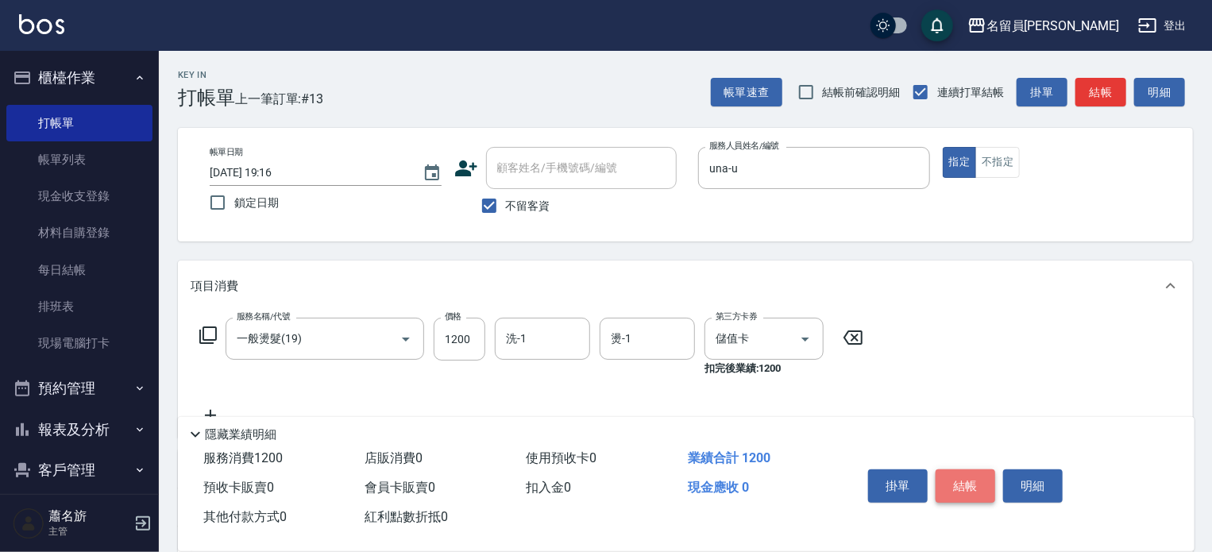
click at [978, 481] on button "結帳" at bounding box center [965, 485] width 60 height 33
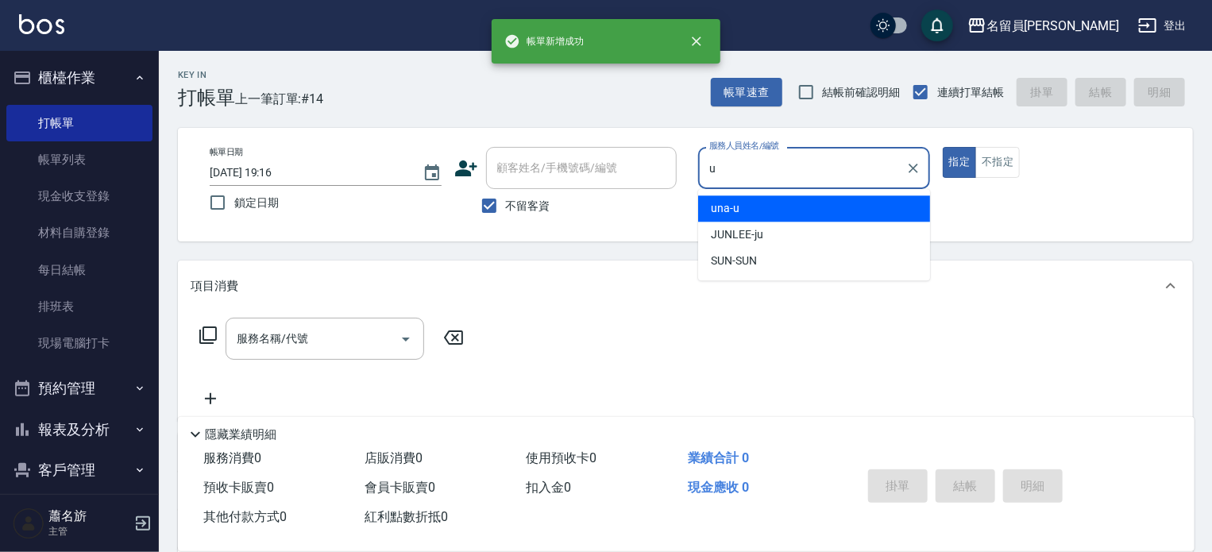
type input "una-u"
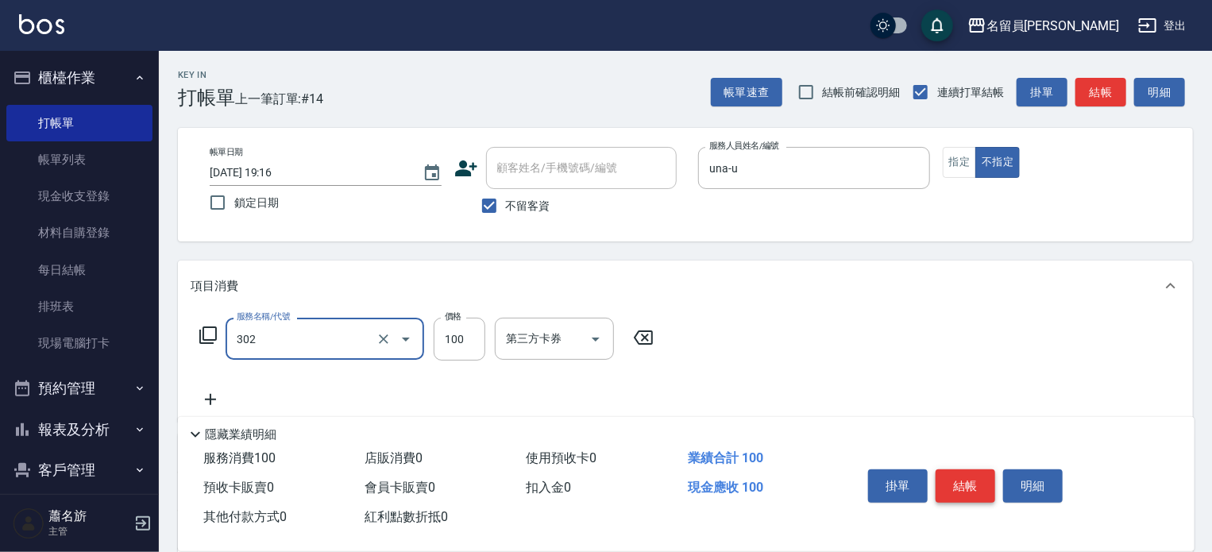
type input "剪髮(302)"
type input "230"
click at [978, 481] on button "結帳" at bounding box center [965, 485] width 60 height 33
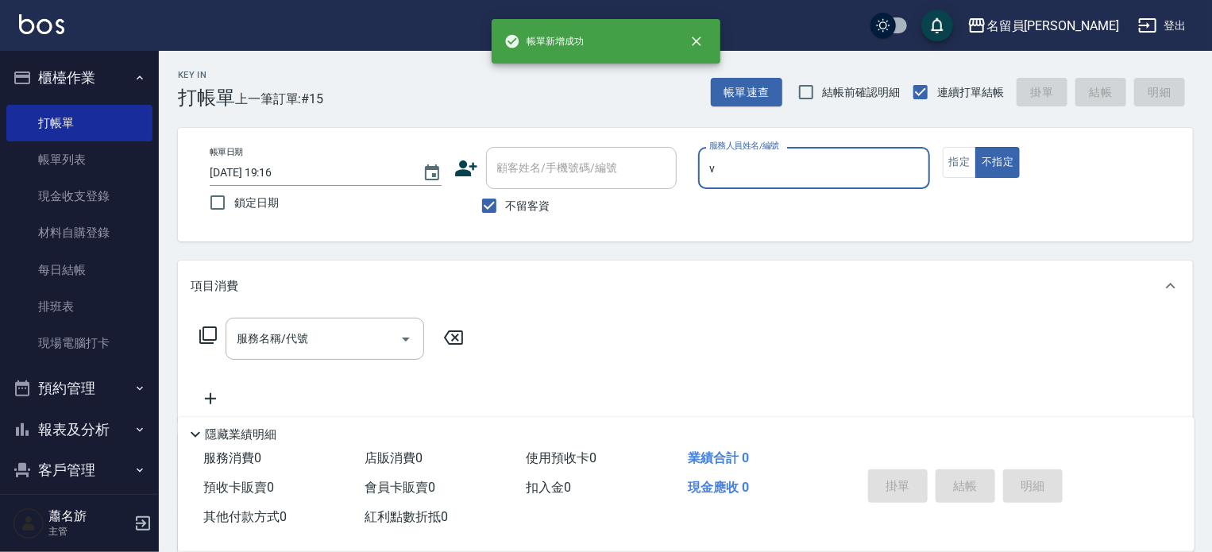
type input "[PERSON_NAME][PERSON_NAME]-V"
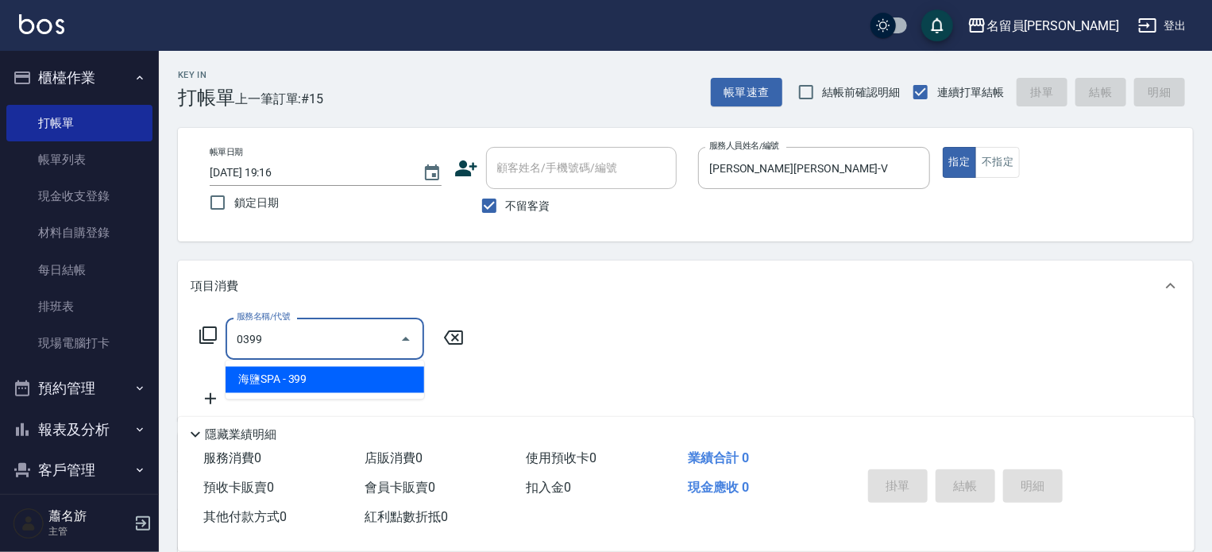
type input "海鹽SPA(0399)"
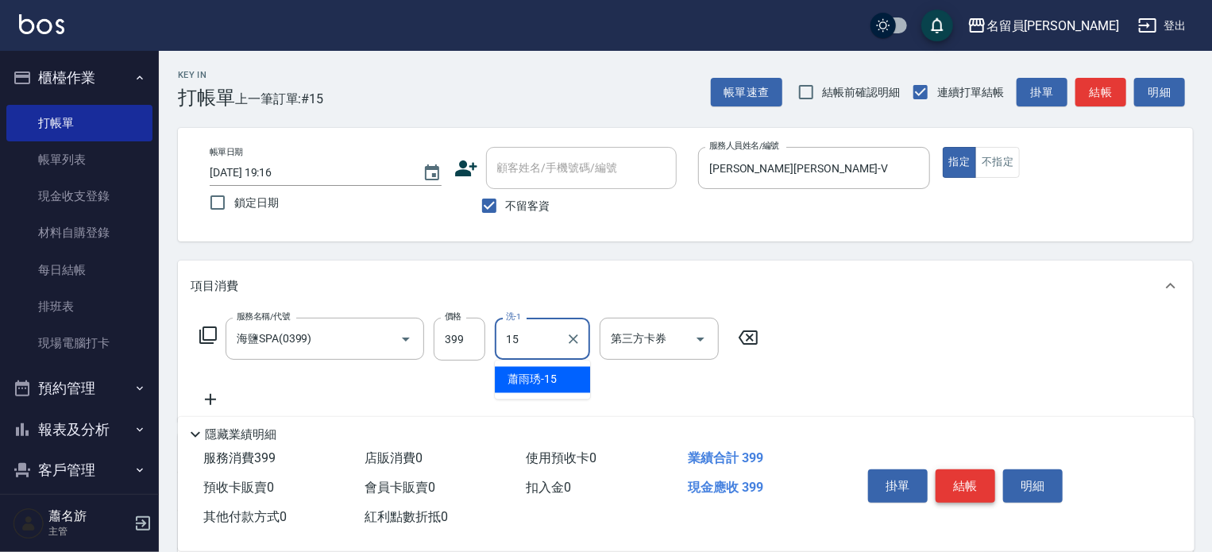
type input "[PERSON_NAME]-15"
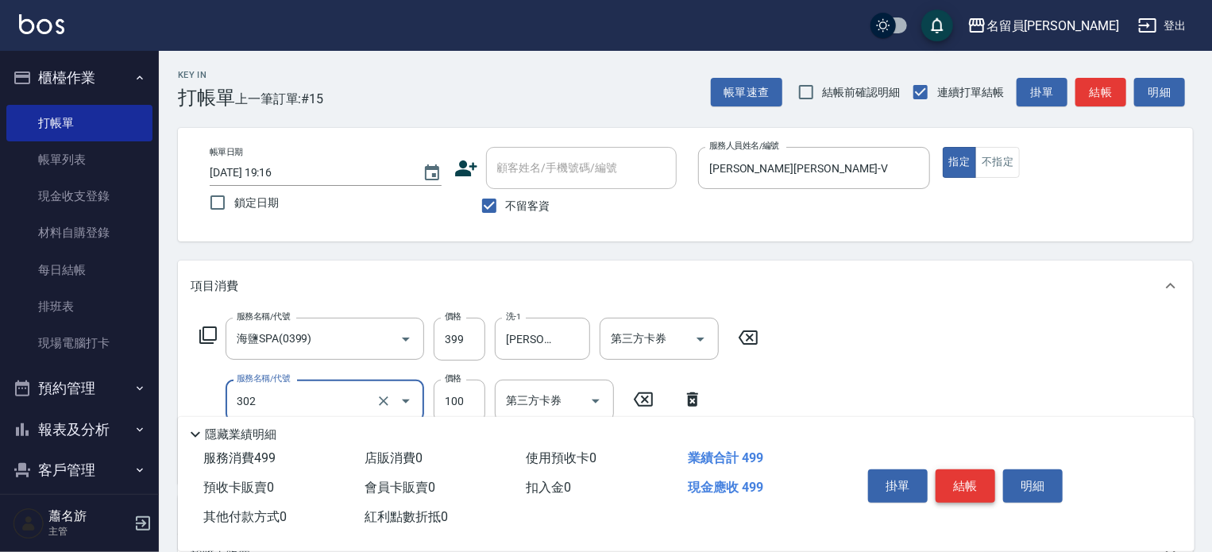
type input "剪髮(302)"
type input "300"
click at [978, 481] on button "結帳" at bounding box center [965, 485] width 60 height 33
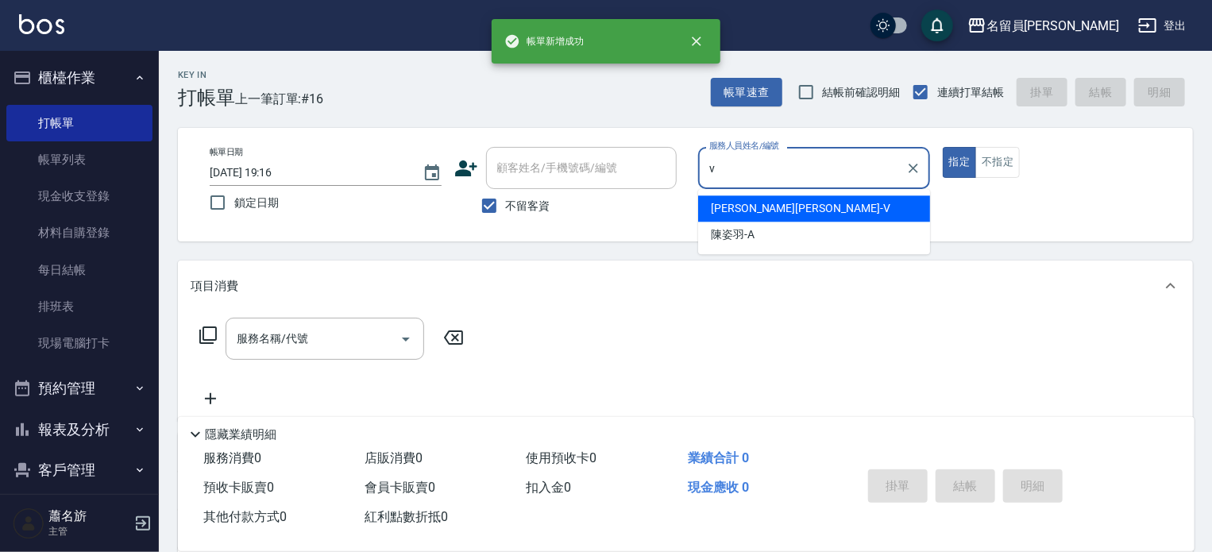
type input "[PERSON_NAME][PERSON_NAME]-V"
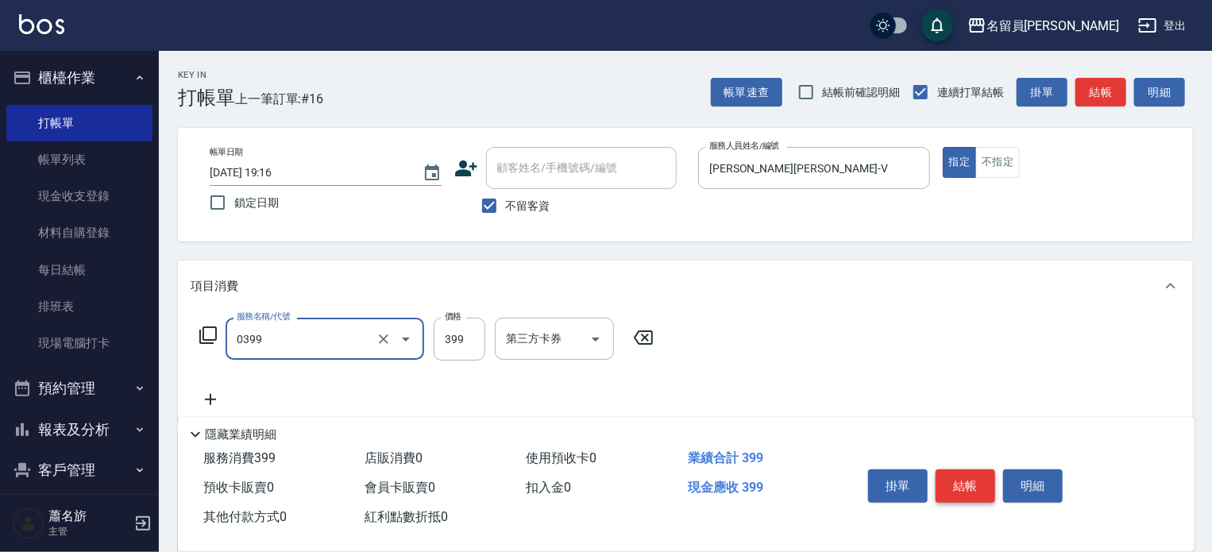
type input "海鹽SPA(0399)"
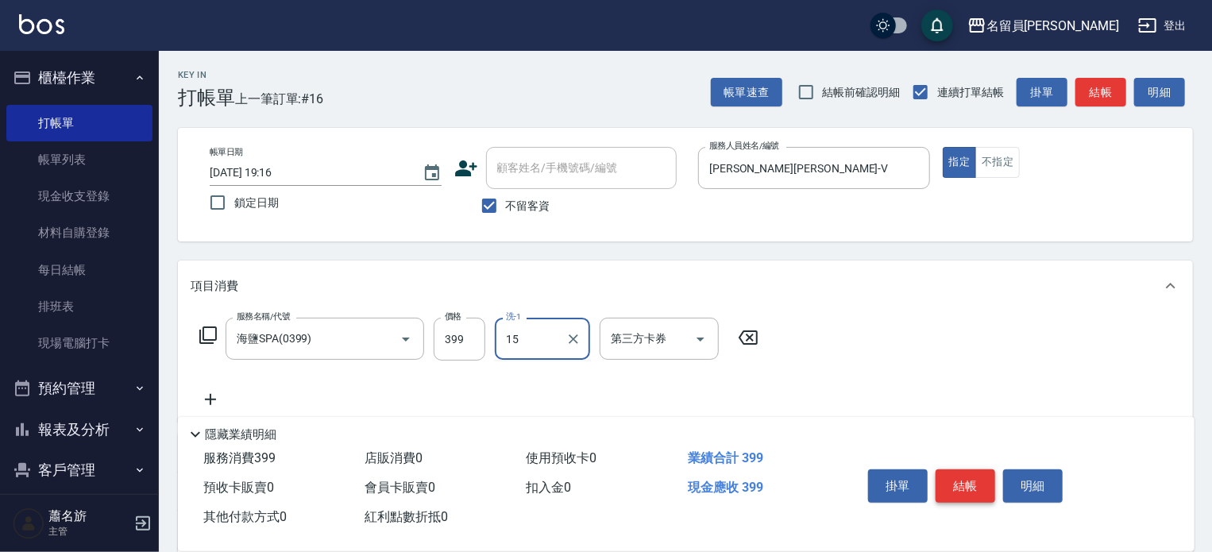
type input "[PERSON_NAME]-15"
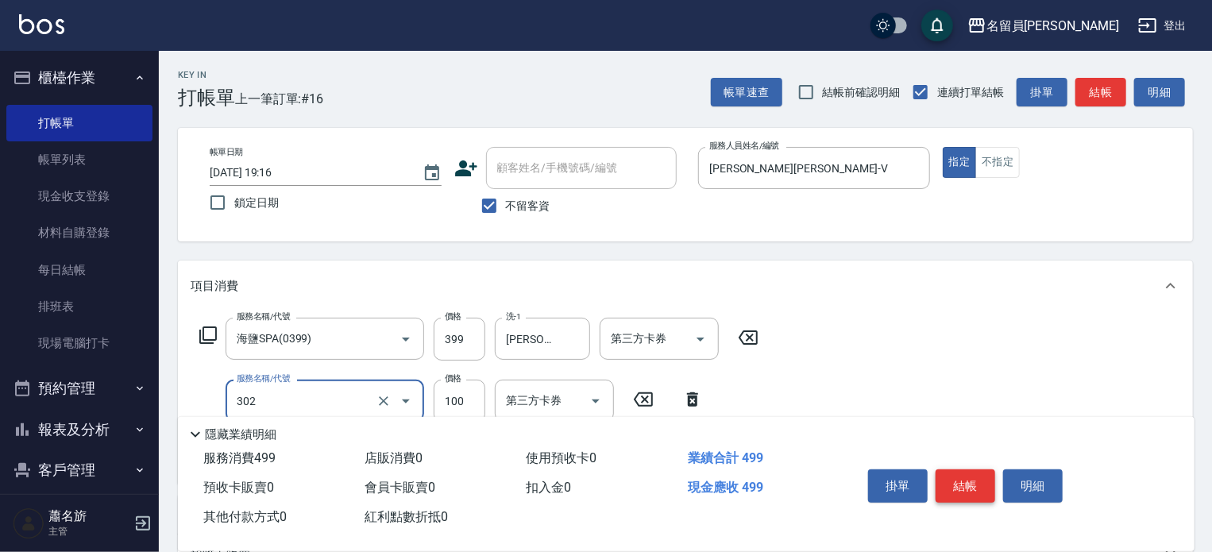
type input "剪髮(302)"
type input "300"
click at [978, 481] on button "結帳" at bounding box center [965, 485] width 60 height 33
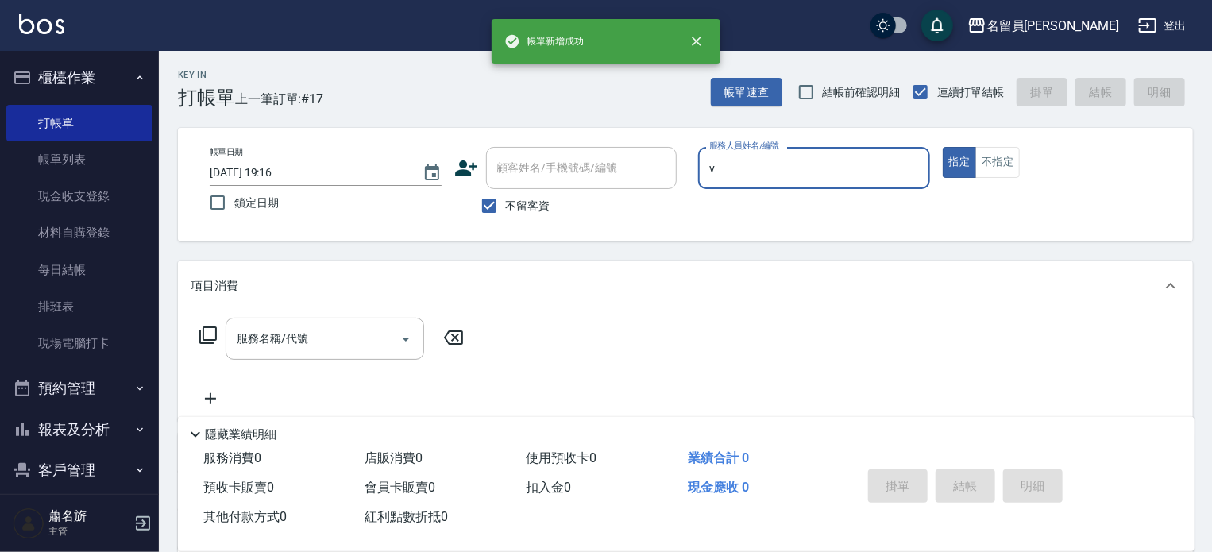
type input "[PERSON_NAME][PERSON_NAME]-V"
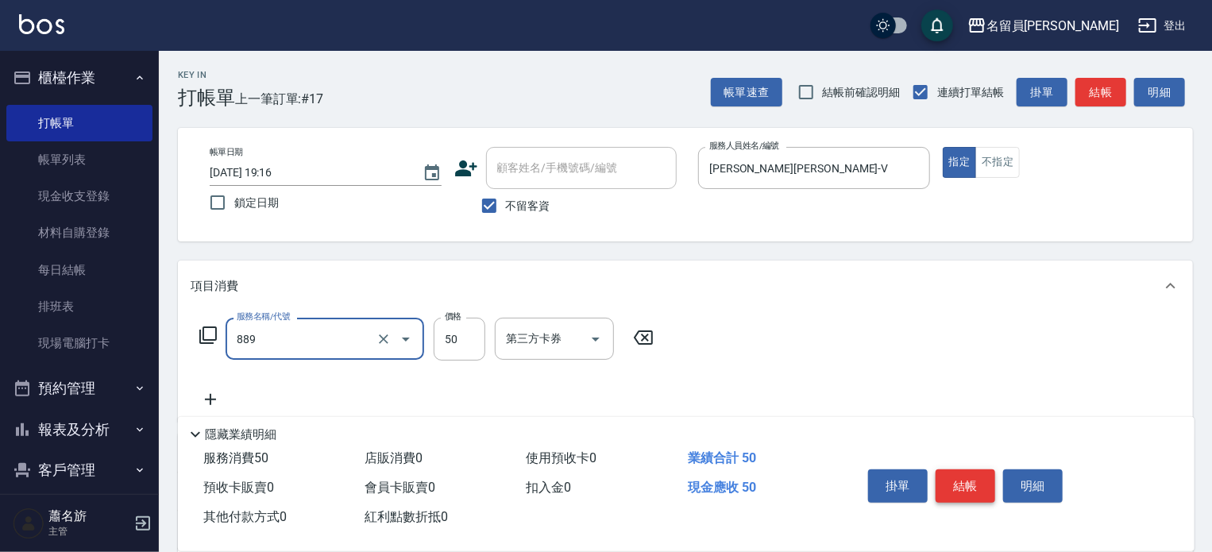
type input "精油(889)"
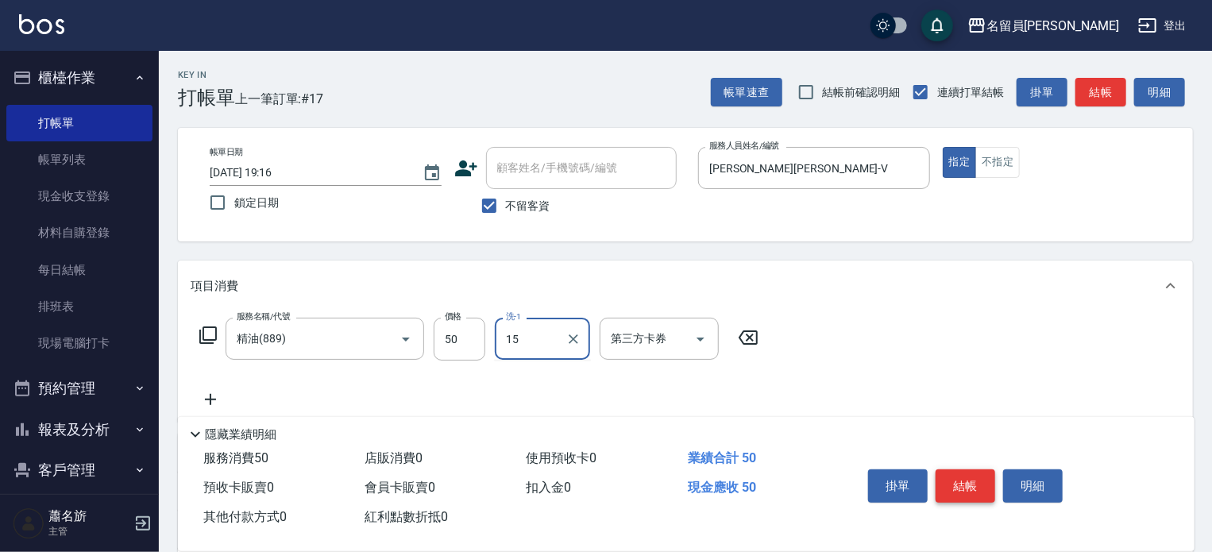
type input "[PERSON_NAME]-15"
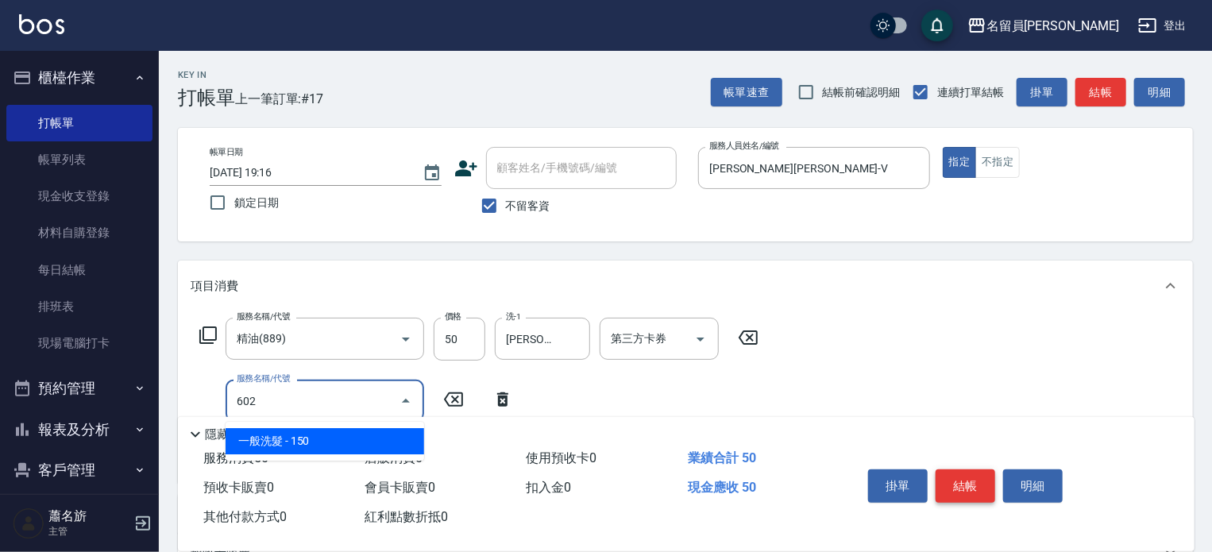
type input "一般洗髮(602)"
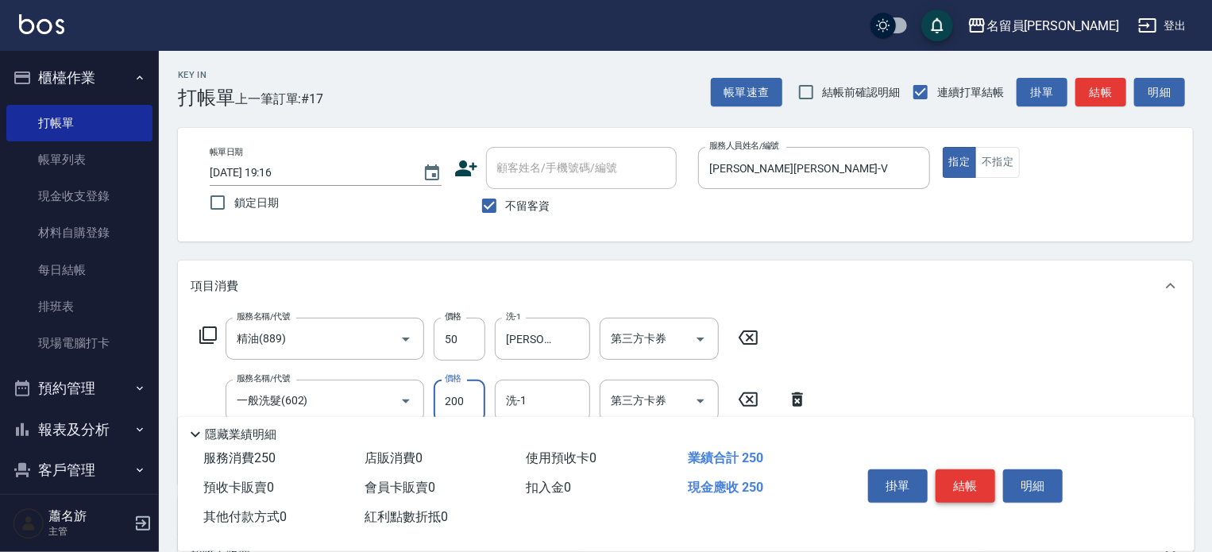
type input "200"
type input "[PERSON_NAME]-15"
type input "剪髮(302)"
type input "300"
click at [978, 481] on button "結帳" at bounding box center [965, 485] width 60 height 33
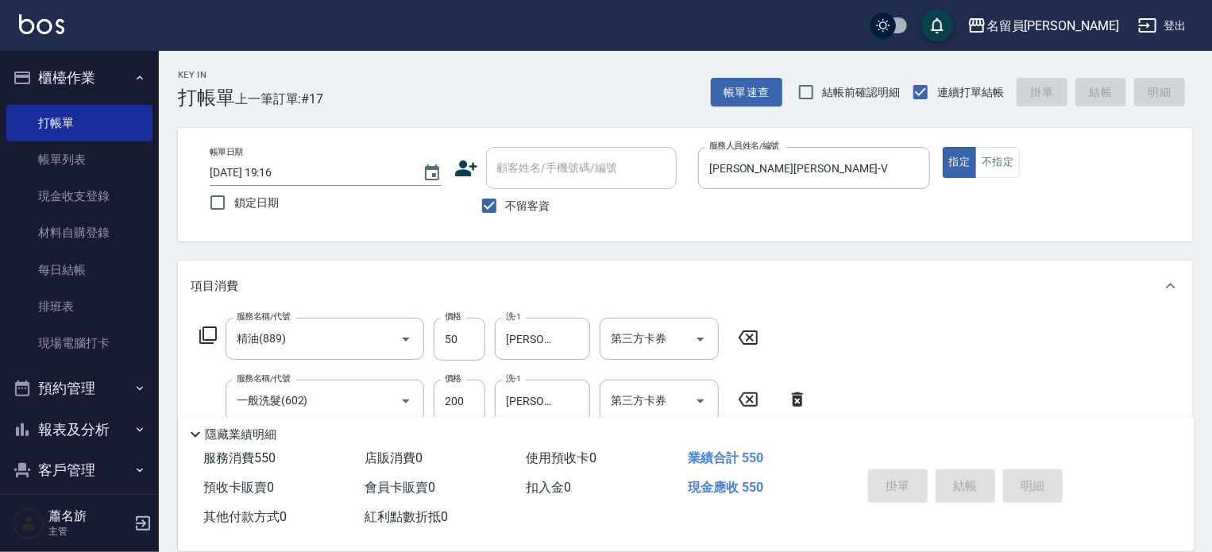
type input "[DATE] 19:17"
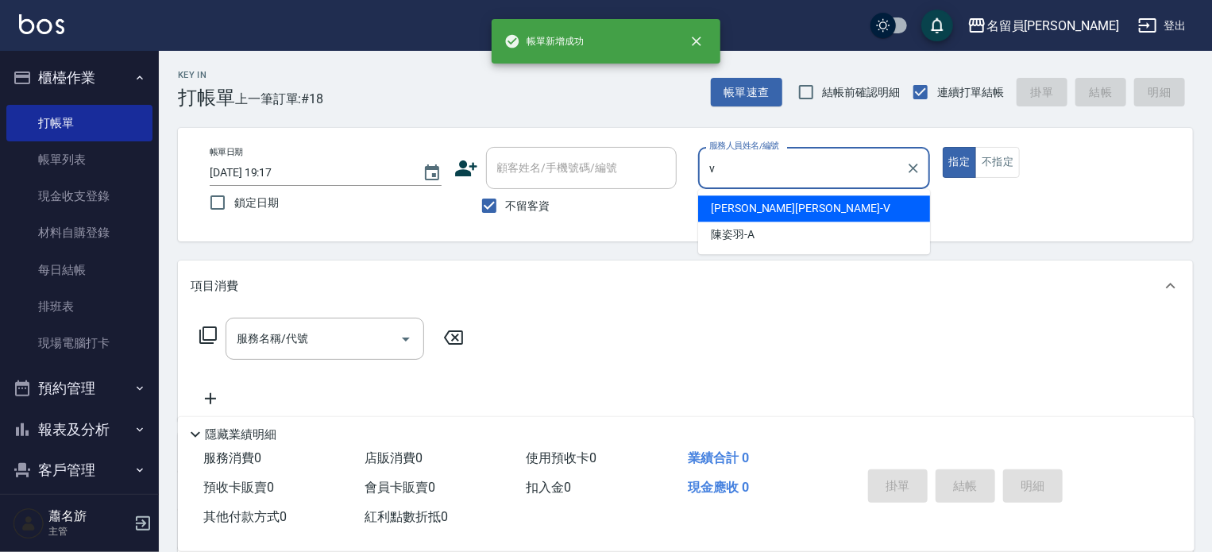
type input "[PERSON_NAME][PERSON_NAME]-V"
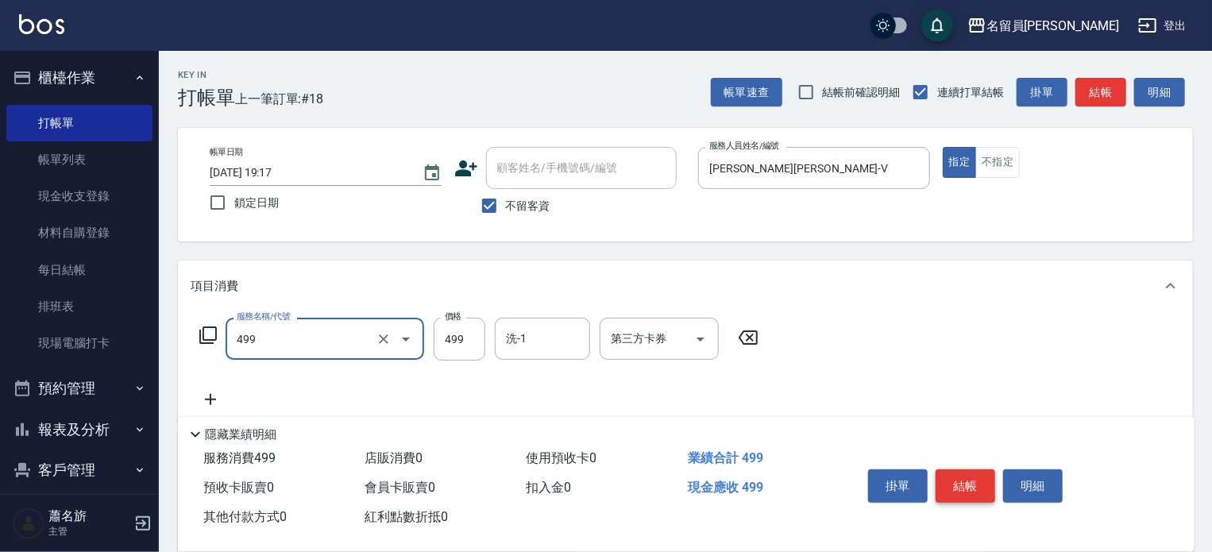
type input "去角質洗髮(499)"
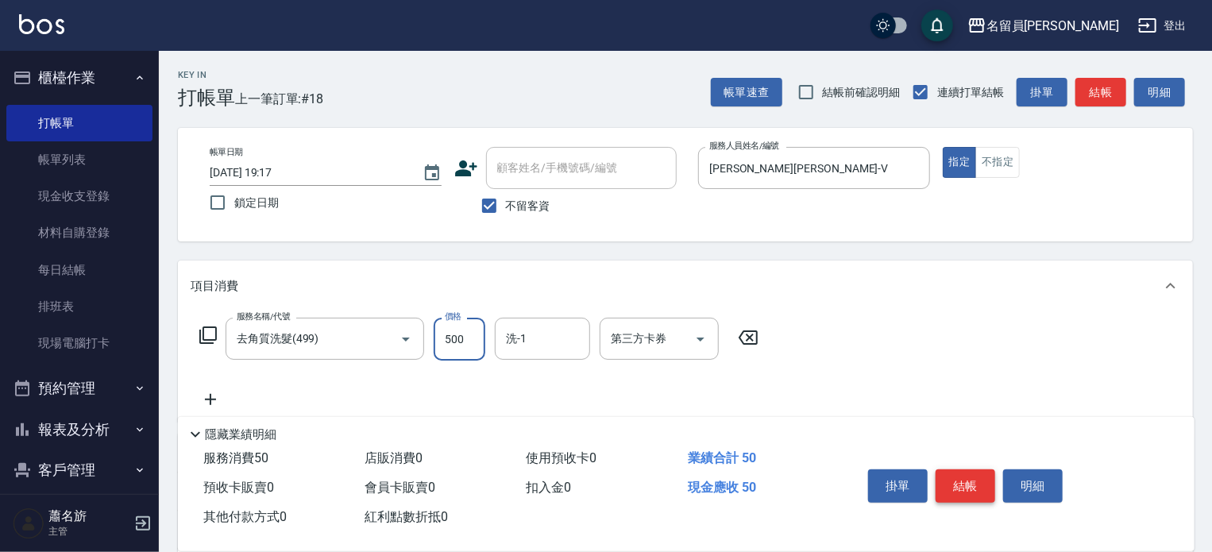
type input "500"
type input "[PERSON_NAME]-15"
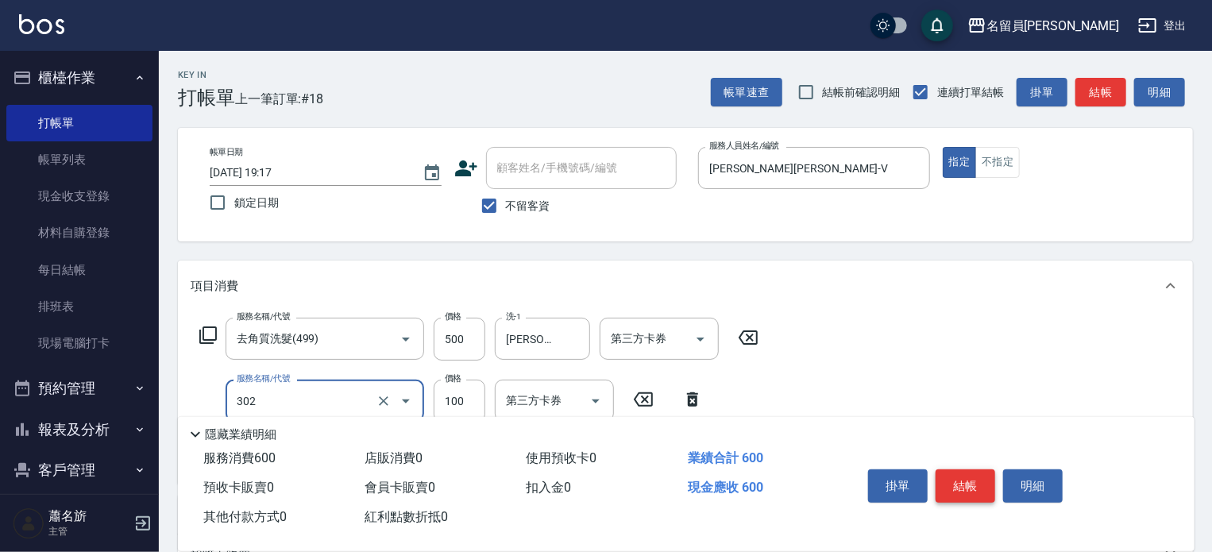
type input "剪髮(302)"
type input "300"
click at [978, 481] on button "結帳" at bounding box center [965, 485] width 60 height 33
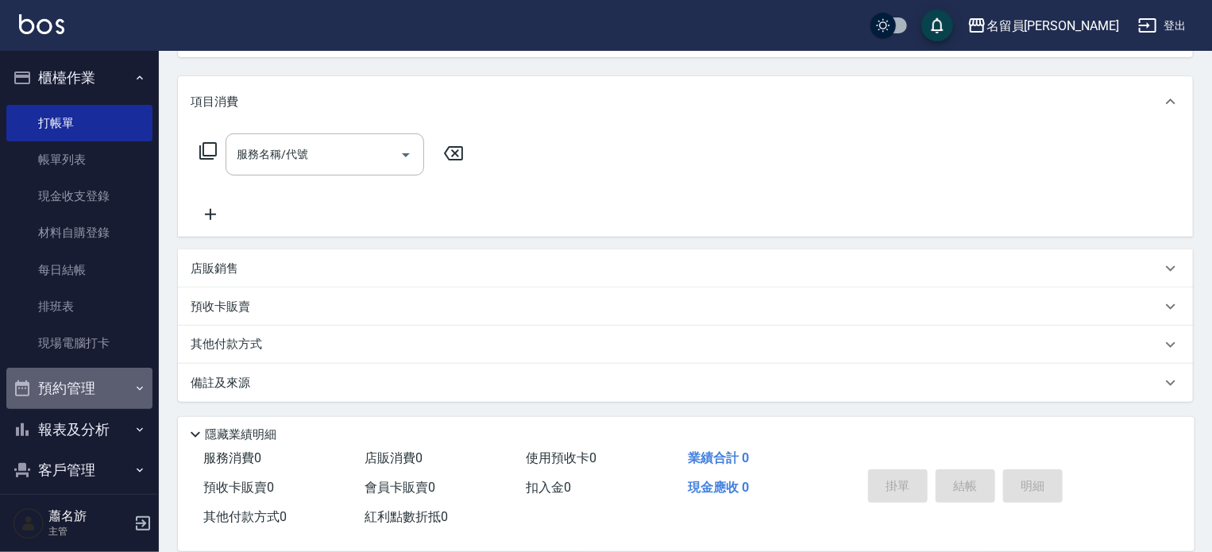
click at [79, 389] on button "預約管理" at bounding box center [79, 388] width 146 height 41
click at [77, 423] on button "報表及分析" at bounding box center [79, 429] width 146 height 41
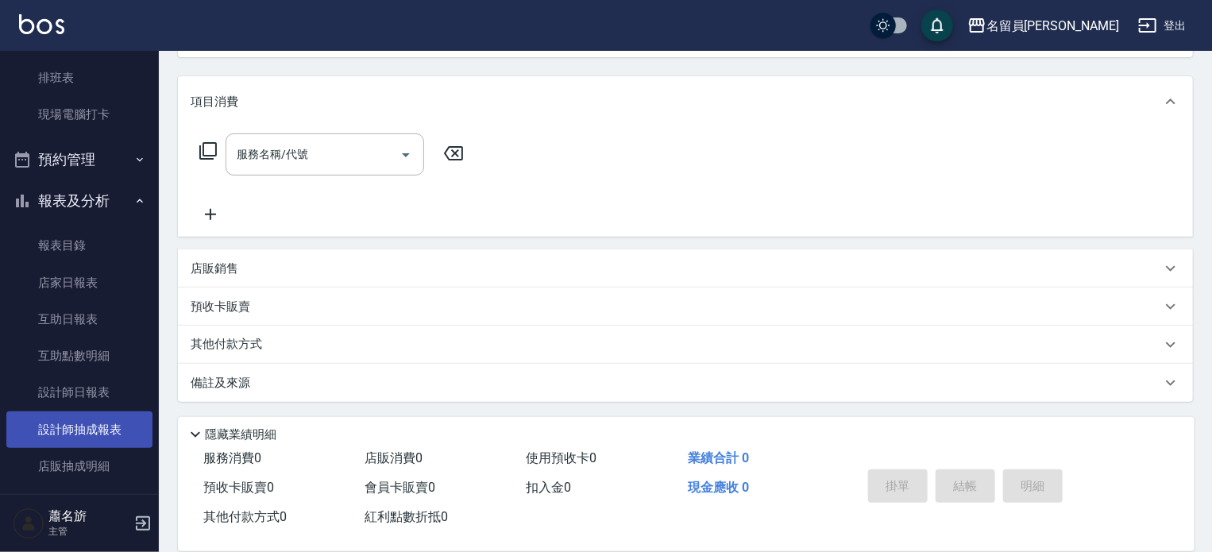
scroll to position [238, 0]
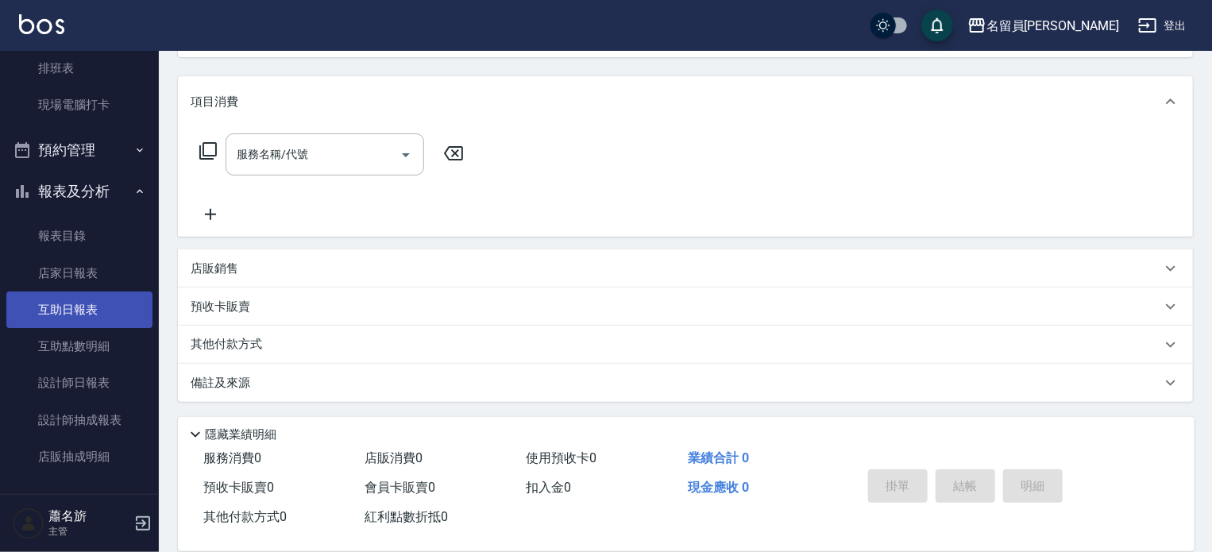
click at [98, 307] on link "互助日報表" at bounding box center [79, 309] width 146 height 37
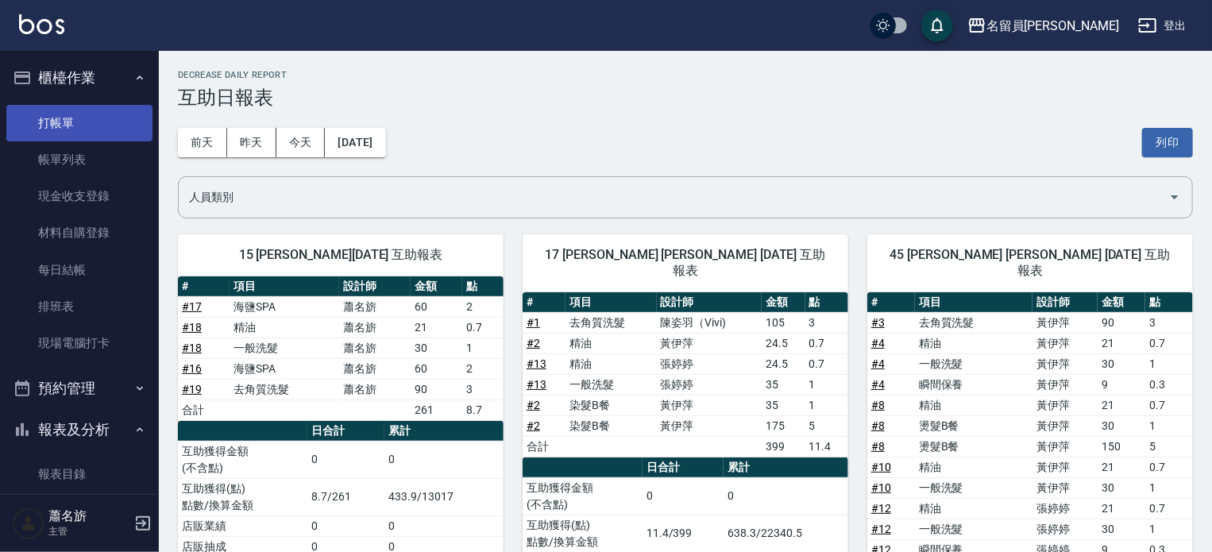
click at [82, 127] on link "打帳單" at bounding box center [79, 123] width 146 height 37
